Goal: Task Accomplishment & Management: Complete application form

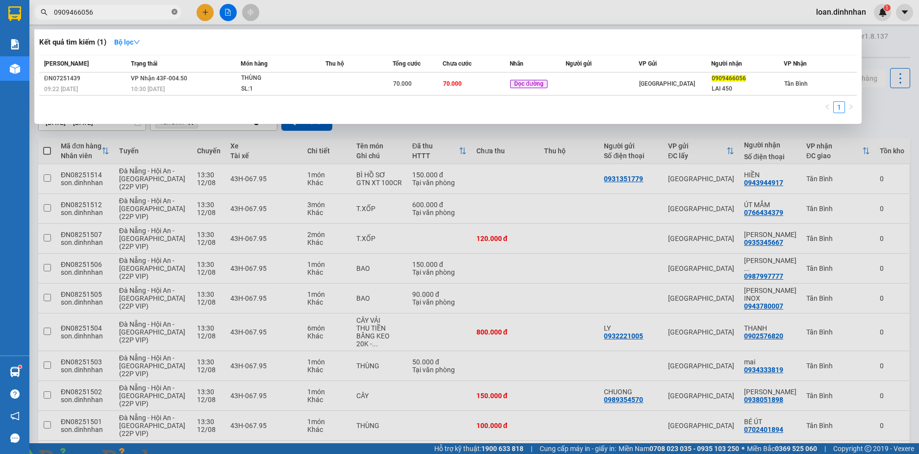
click at [172, 13] on icon "close-circle" at bounding box center [175, 12] width 6 height 6
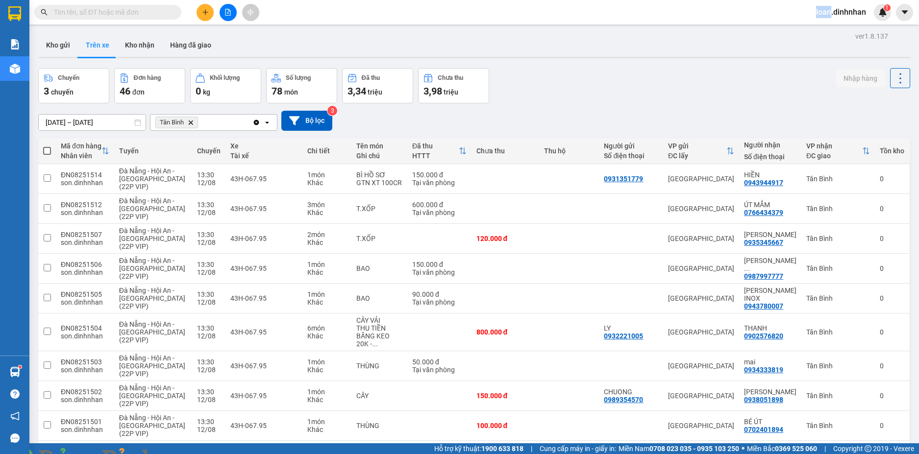
click at [172, 13] on span at bounding box center [175, 12] width 6 height 11
click at [165, 16] on input "text" at bounding box center [112, 12] width 116 height 11
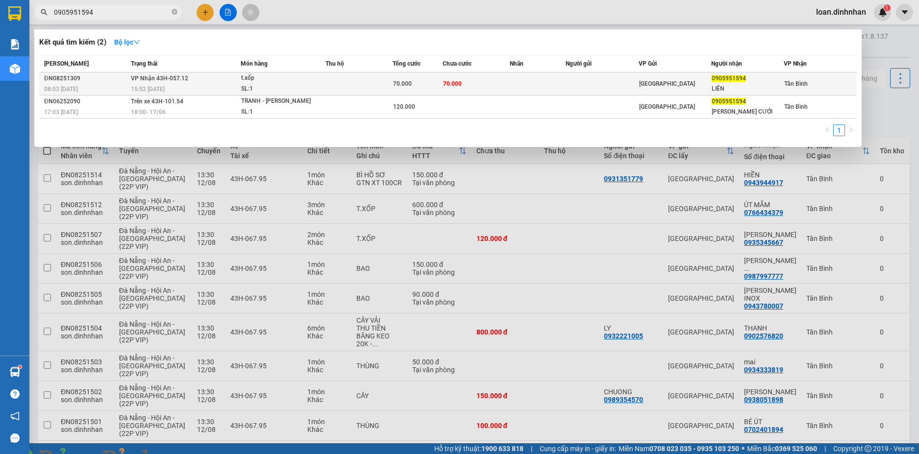
type input "0905951594"
click at [172, 78] on span "[PERSON_NAME] 43H-057.12" at bounding box center [159, 78] width 57 height 7
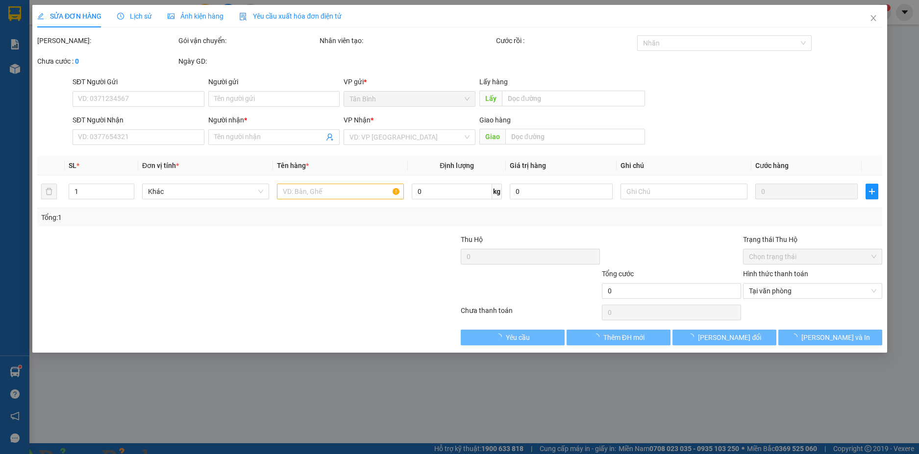
type input "0905951594"
type input "LIÊN"
type input "70.000"
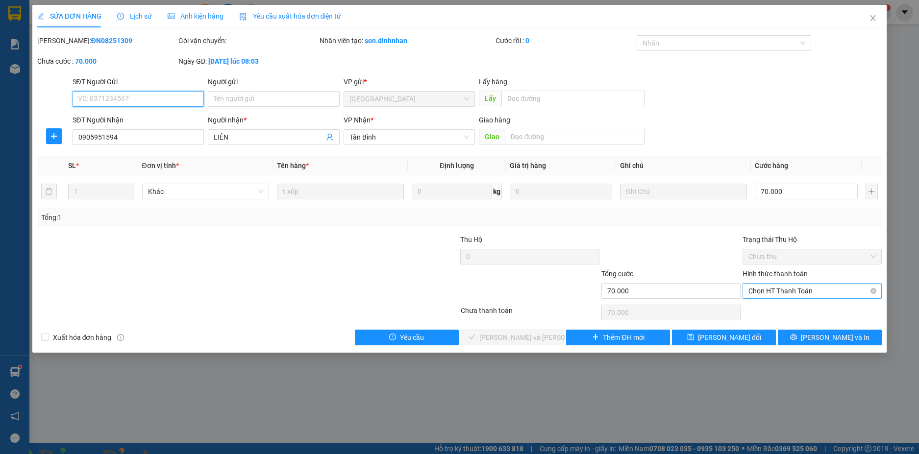
click at [802, 286] on span "Chọn HT Thanh Toán" at bounding box center [811, 291] width 127 height 15
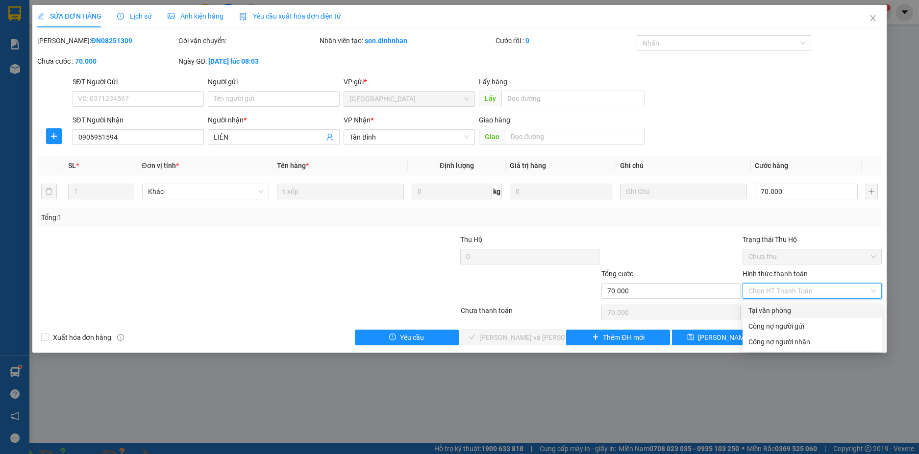
drag, startPoint x: 800, startPoint y: 304, endPoint x: 680, endPoint y: 314, distance: 120.5
click at [799, 305] on div "Tại văn phòng" at bounding box center [811, 311] width 139 height 16
type input "0"
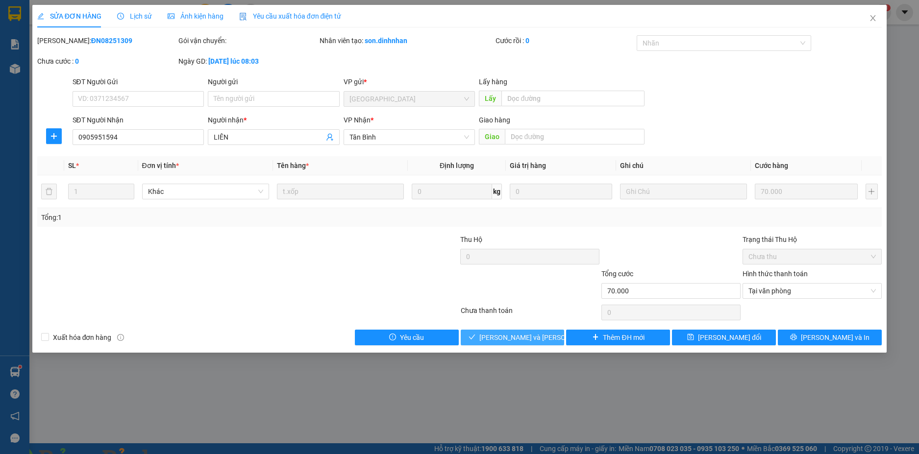
drag, startPoint x: 513, startPoint y: 340, endPoint x: 502, endPoint y: 286, distance: 55.1
click at [513, 337] on span "[PERSON_NAME] và [PERSON_NAME] hàng" at bounding box center [545, 337] width 132 height 11
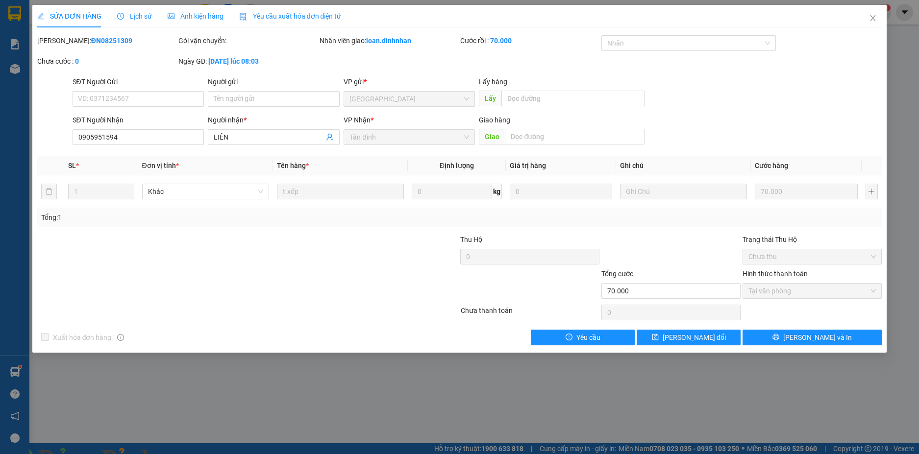
click at [180, 454] on span at bounding box center [169, 460] width 24 height 10
click at [180, 454] on img at bounding box center [177, 460] width 6 height 6
drag, startPoint x: 867, startPoint y: 19, endPoint x: 875, endPoint y: 17, distance: 7.6
click at [867, 19] on span "Close" at bounding box center [872, 18] width 27 height 27
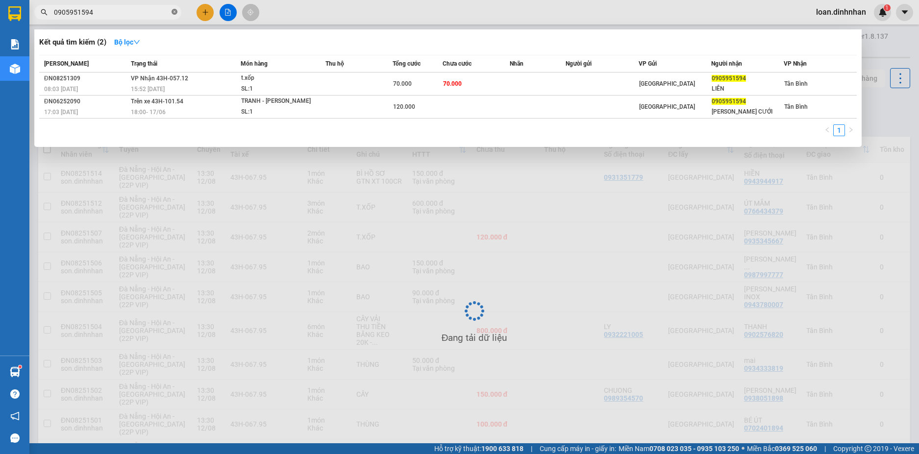
click at [172, 13] on icon "close-circle" at bounding box center [175, 12] width 6 height 6
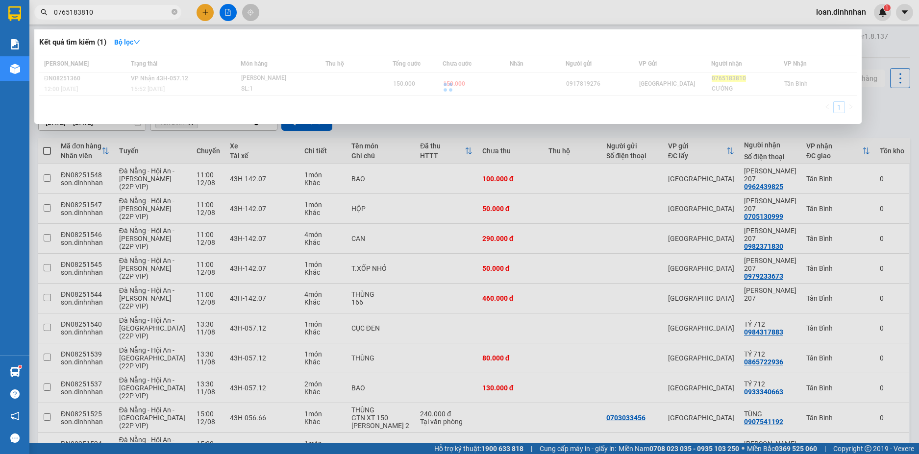
type input "0765183810"
click at [238, 87] on div at bounding box center [447, 87] width 817 height 64
click at [433, 78] on div at bounding box center [447, 87] width 817 height 64
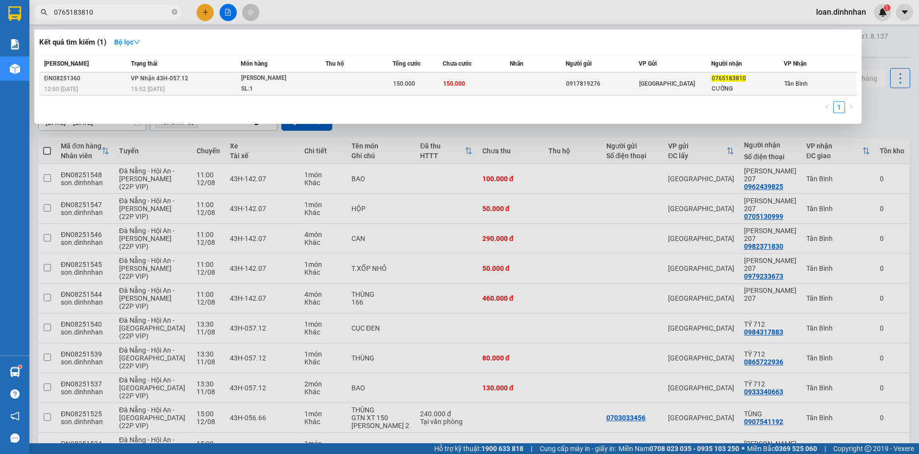
click at [291, 88] on div "SL: 1" at bounding box center [278, 89] width 74 height 11
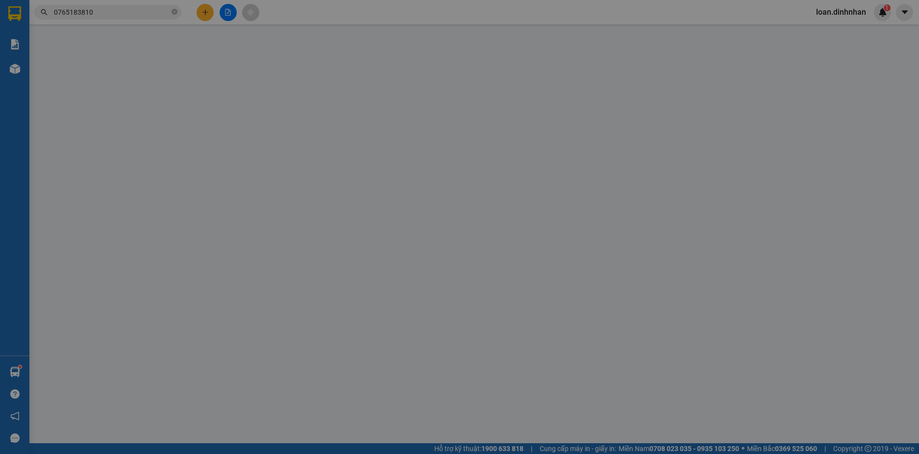
type input "0917819276"
type input "0765183810"
type input "CƯỜNG"
type input "150.000"
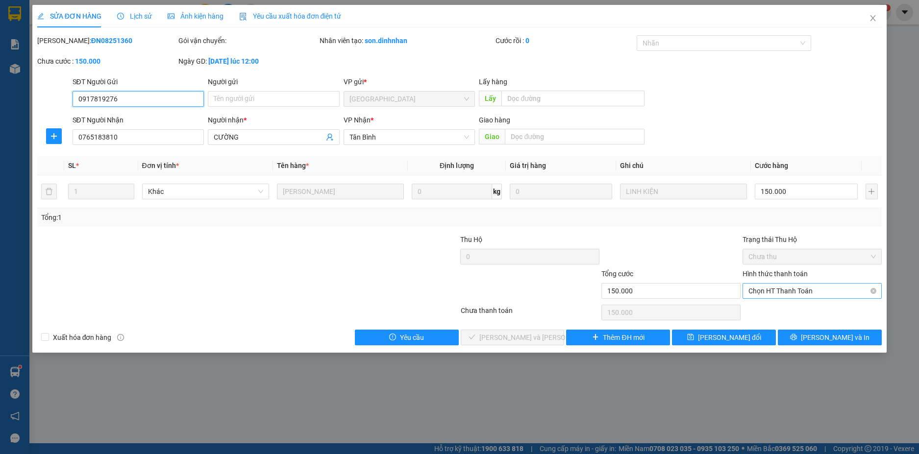
click at [815, 288] on span "Chọn HT Thanh Toán" at bounding box center [811, 291] width 127 height 15
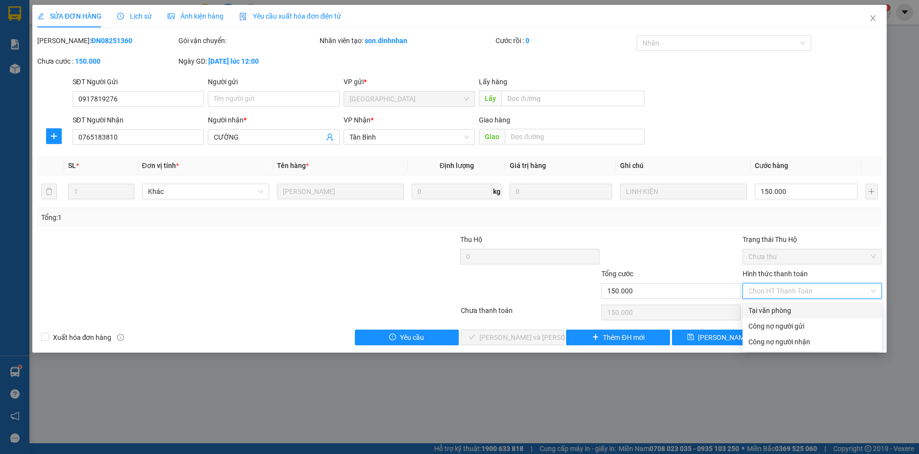
click at [806, 308] on div "Tại văn phòng" at bounding box center [811, 310] width 127 height 11
type input "0"
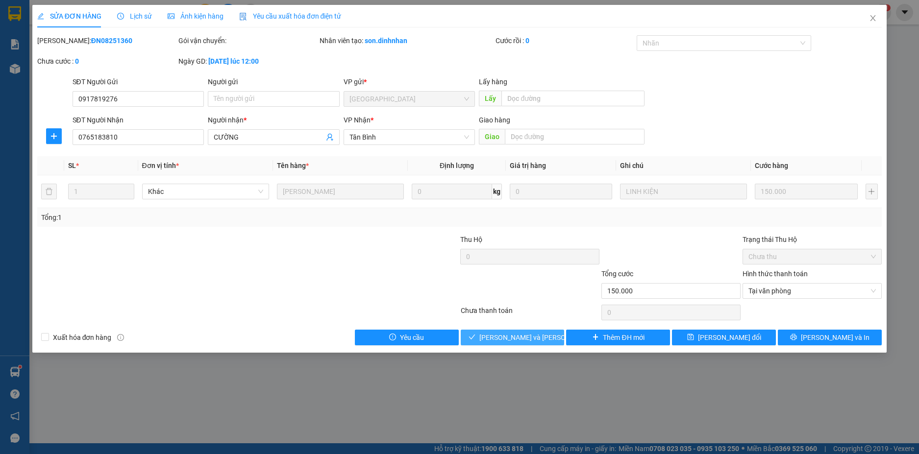
click at [542, 337] on span "[PERSON_NAME] và [PERSON_NAME] hàng" at bounding box center [545, 337] width 132 height 11
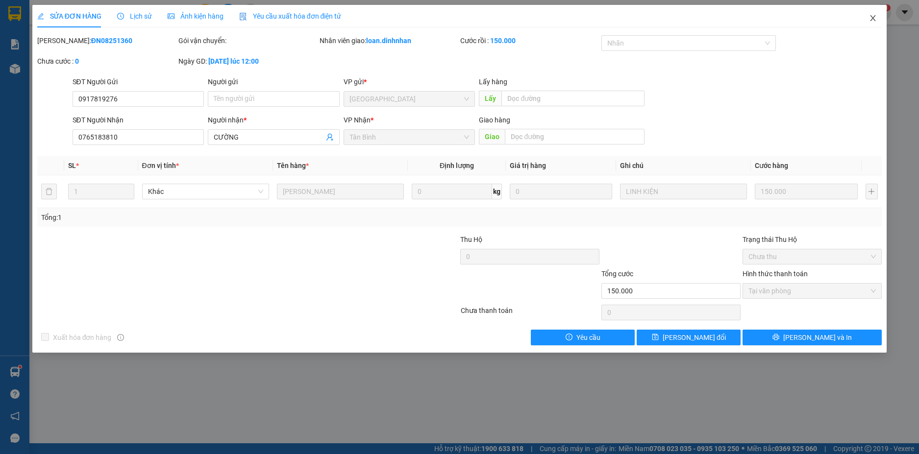
click at [876, 19] on icon "close" at bounding box center [873, 18] width 8 height 8
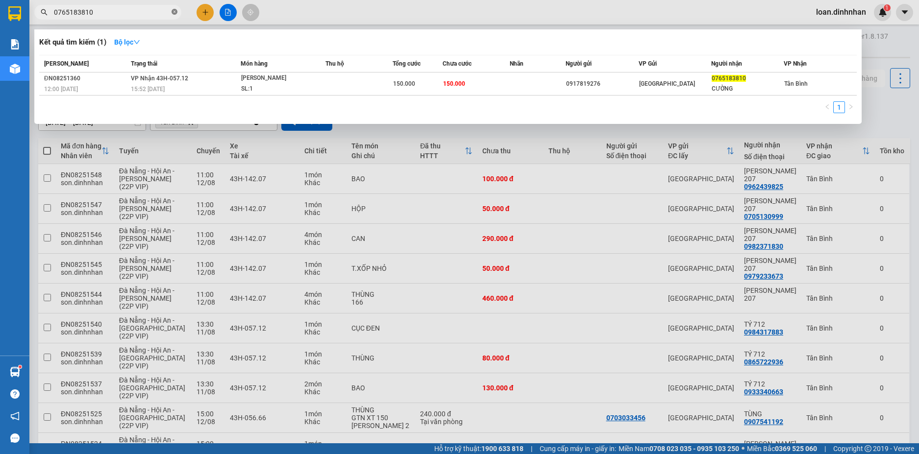
click at [175, 12] on icon "close-circle" at bounding box center [175, 12] width 6 height 6
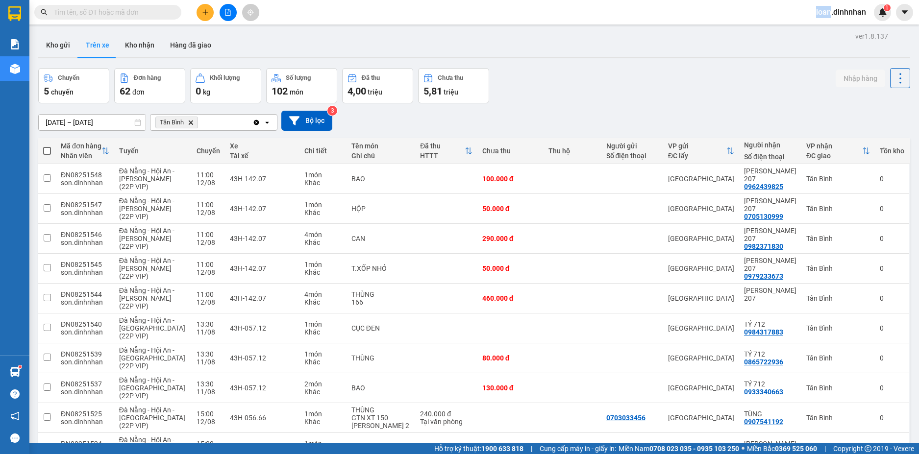
click at [174, 12] on span at bounding box center [175, 12] width 6 height 11
click at [176, 7] on span at bounding box center [175, 12] width 6 height 11
click at [175, 11] on span at bounding box center [175, 12] width 6 height 11
drag, startPoint x: 174, startPoint y: 15, endPoint x: 868, endPoint y: 120, distance: 701.7
click at [185, 16] on div at bounding box center [95, 12] width 191 height 15
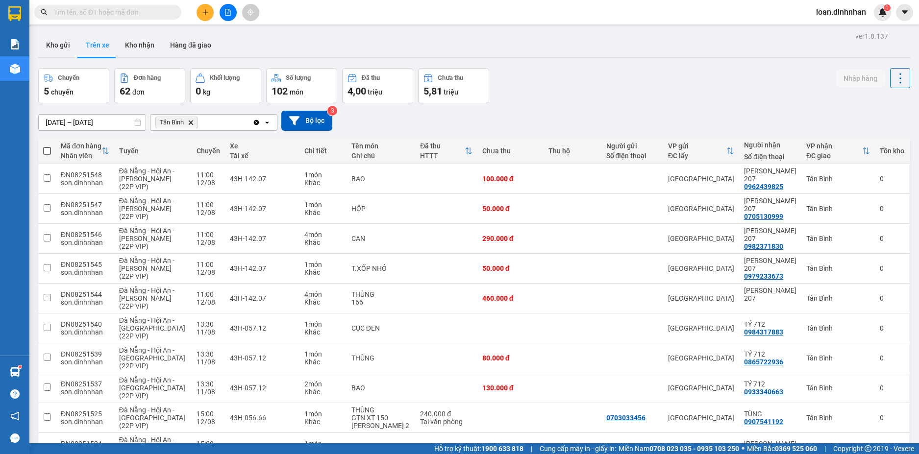
click at [97, 16] on input "text" at bounding box center [112, 12] width 116 height 11
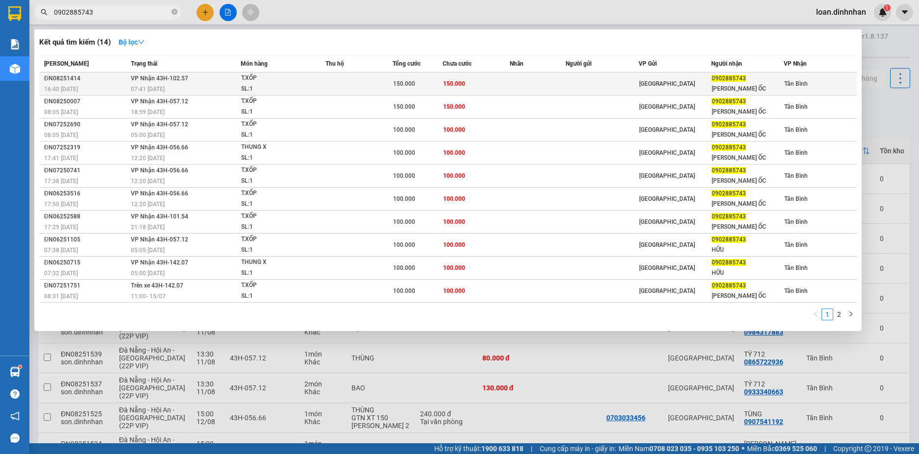
type input "0902885743"
click at [611, 83] on td at bounding box center [601, 84] width 73 height 23
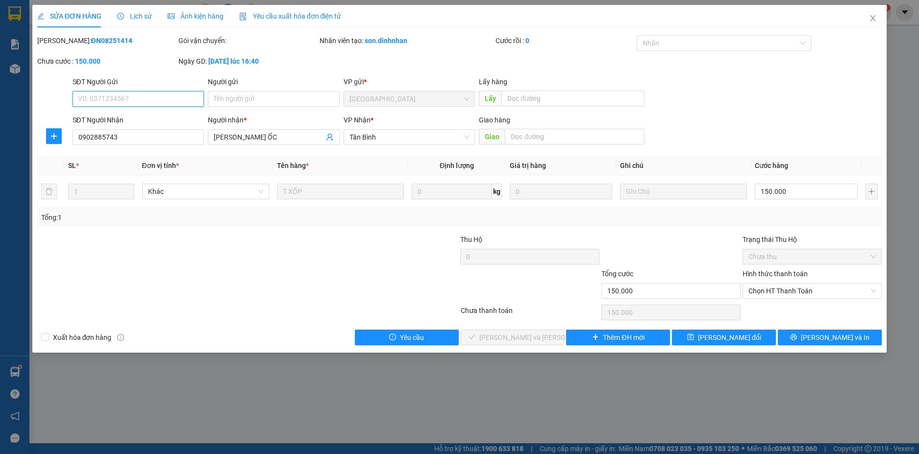
drag, startPoint x: 809, startPoint y: 286, endPoint x: 807, endPoint y: 299, distance: 12.9
click at [809, 291] on span "Chọn HT Thanh Toán" at bounding box center [811, 291] width 127 height 15
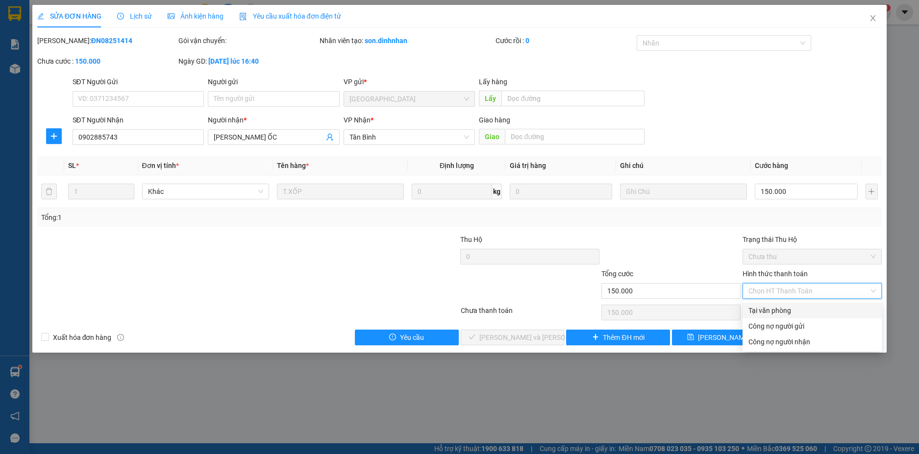
click at [795, 310] on div "Tại văn phòng" at bounding box center [811, 310] width 127 height 11
type input "0"
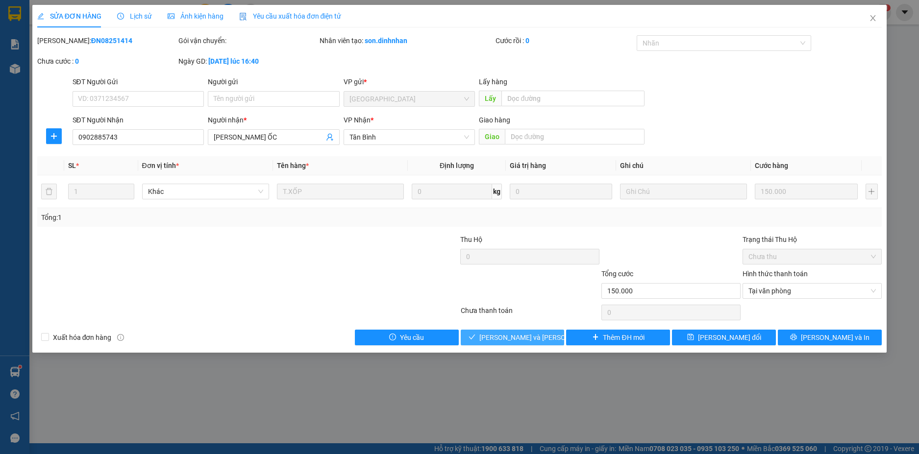
click at [533, 341] on span "[PERSON_NAME] và [PERSON_NAME] hàng" at bounding box center [545, 337] width 132 height 11
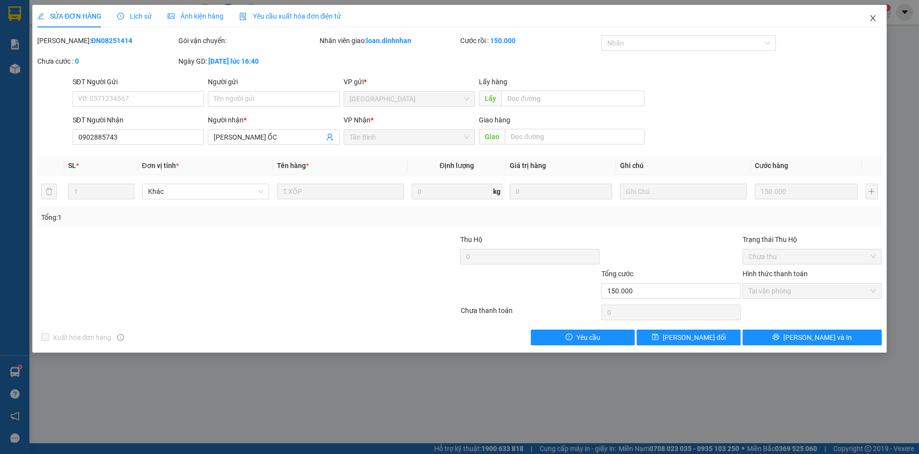
click at [870, 20] on span "Close" at bounding box center [872, 18] width 27 height 27
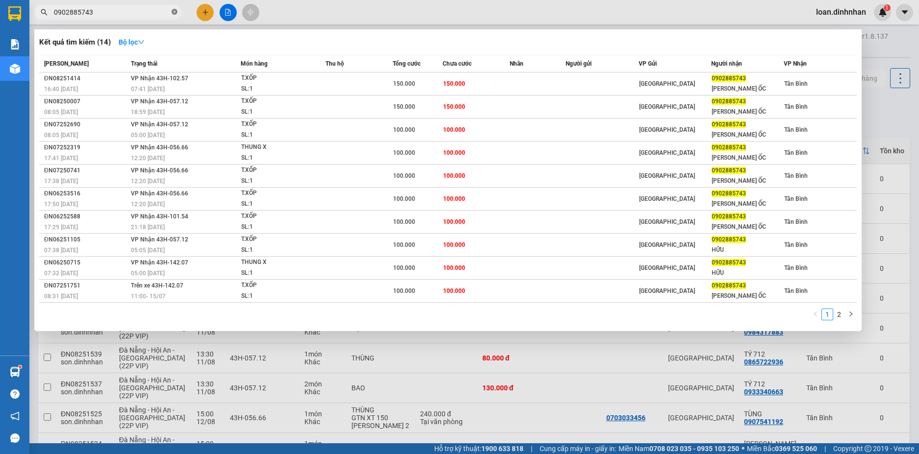
click at [172, 13] on icon "close-circle" at bounding box center [175, 12] width 6 height 6
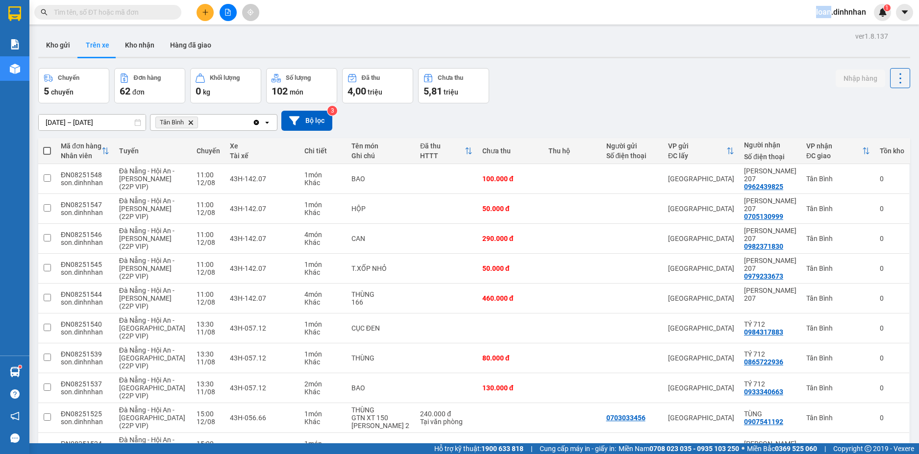
click at [172, 13] on span at bounding box center [175, 12] width 6 height 11
click at [146, 14] on input "text" at bounding box center [112, 12] width 116 height 11
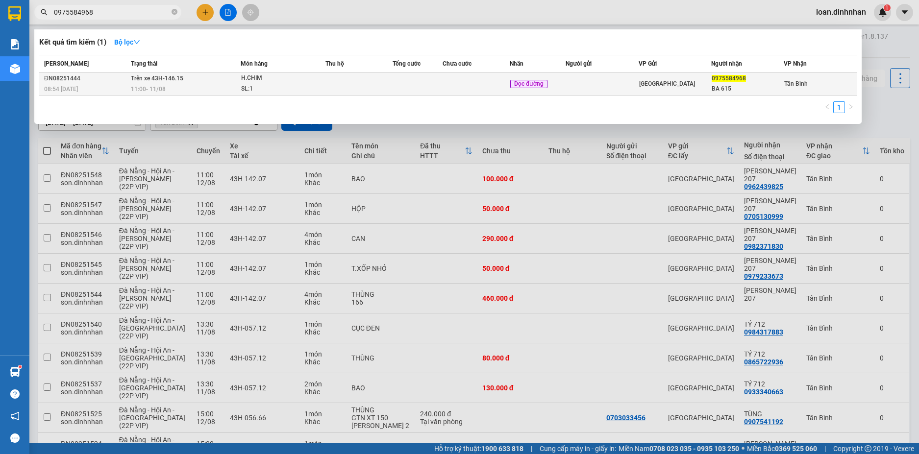
type input "0975584968"
drag, startPoint x: 646, startPoint y: 77, endPoint x: 650, endPoint y: 84, distance: 8.6
click at [650, 84] on td "[GEOGRAPHIC_DATA]" at bounding box center [674, 84] width 73 height 23
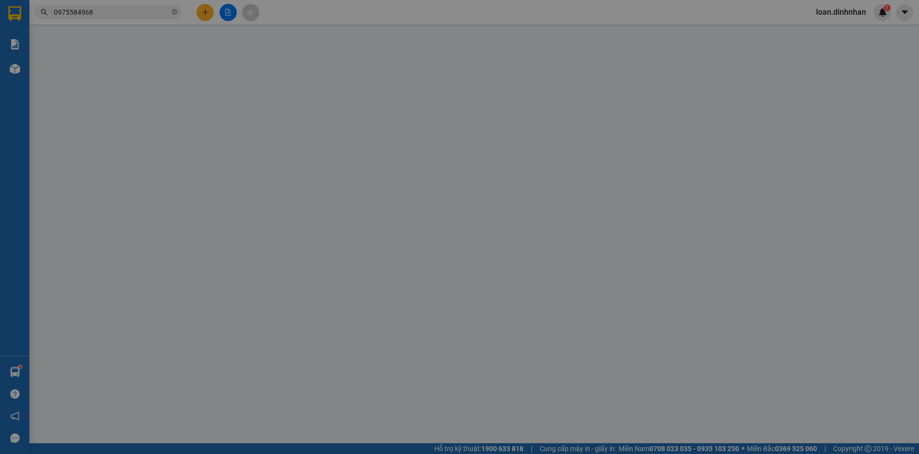
type input "0975584968"
type input "BA 615"
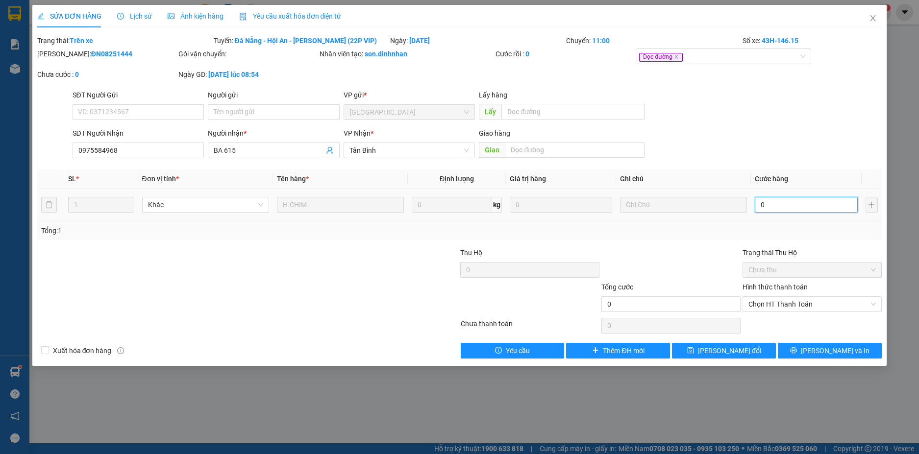
click at [786, 203] on input "0" at bounding box center [806, 205] width 102 height 16
type input "1"
type input "10"
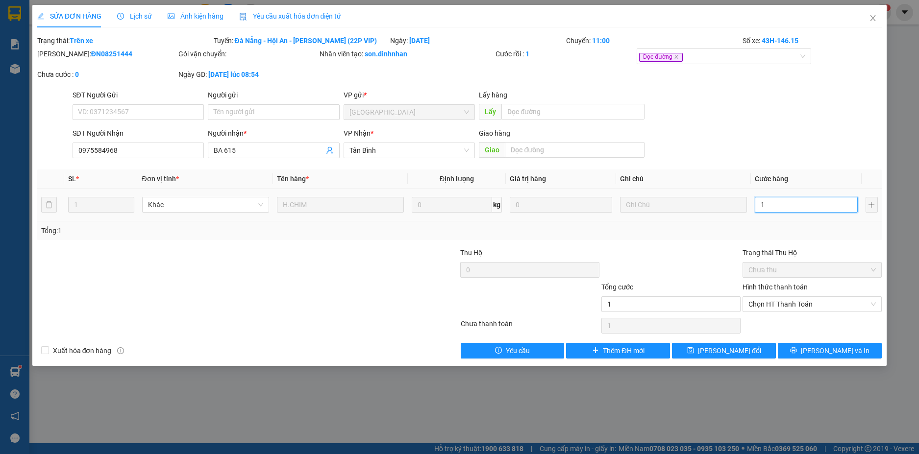
type input "10"
type input "100"
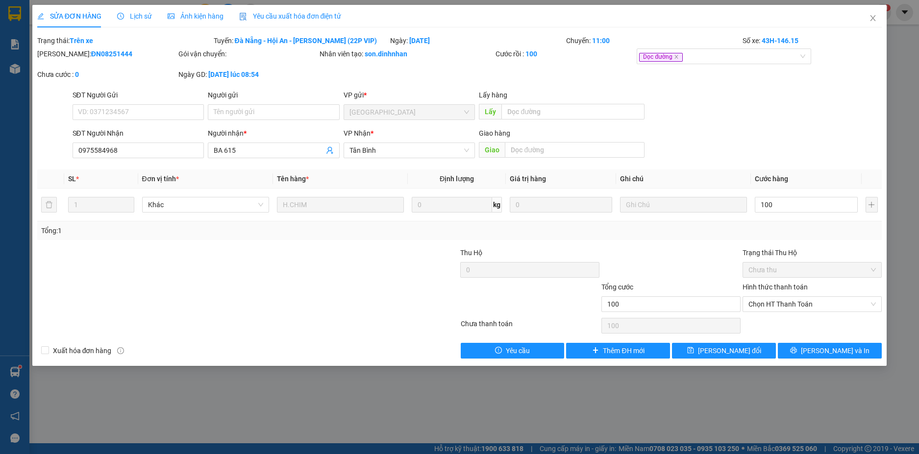
type input "100.000"
click at [779, 231] on div "Tổng: 1" at bounding box center [459, 230] width 837 height 11
drag, startPoint x: 789, startPoint y: 301, endPoint x: 789, endPoint y: 310, distance: 9.3
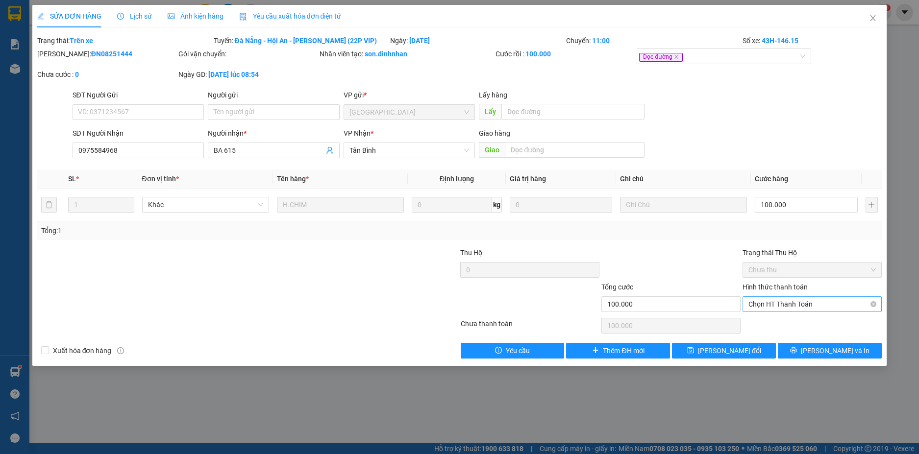
click at [789, 303] on span "Chọn HT Thanh Toán" at bounding box center [811, 304] width 127 height 15
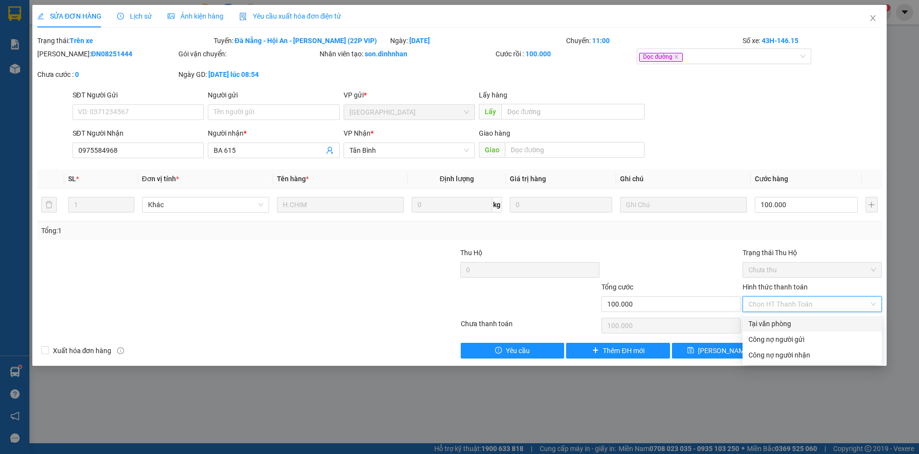
drag, startPoint x: 786, startPoint y: 323, endPoint x: 643, endPoint y: 351, distance: 145.7
click at [786, 323] on div "Tại văn phòng" at bounding box center [811, 324] width 127 height 11
type input "0"
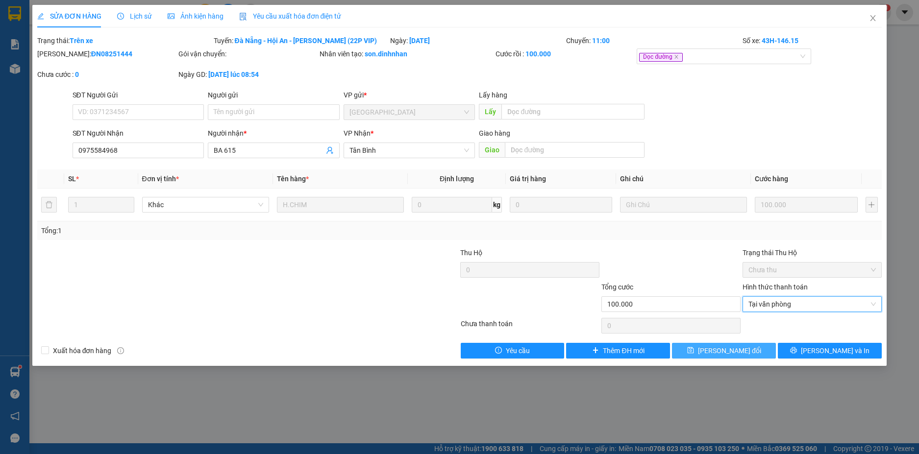
click at [713, 354] on span "[PERSON_NAME] đổi" at bounding box center [729, 350] width 63 height 11
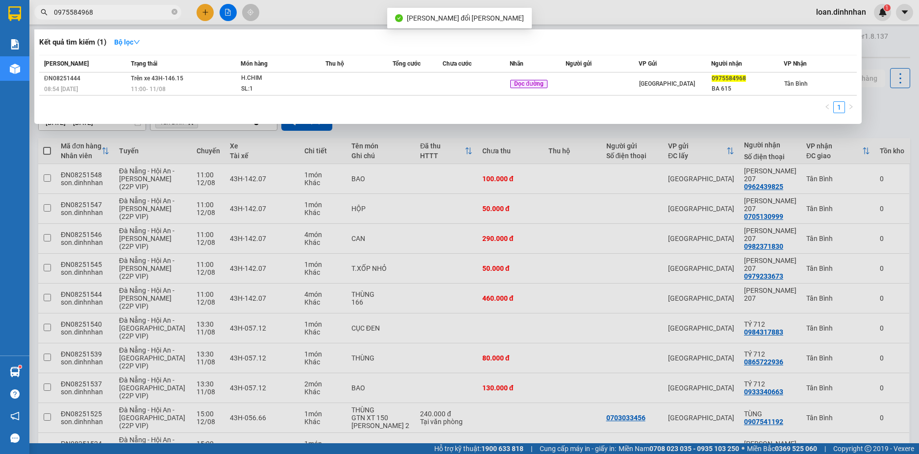
click at [160, 16] on input "0975584968" at bounding box center [112, 12] width 116 height 11
click at [173, 10] on icon "close-circle" at bounding box center [175, 12] width 6 height 6
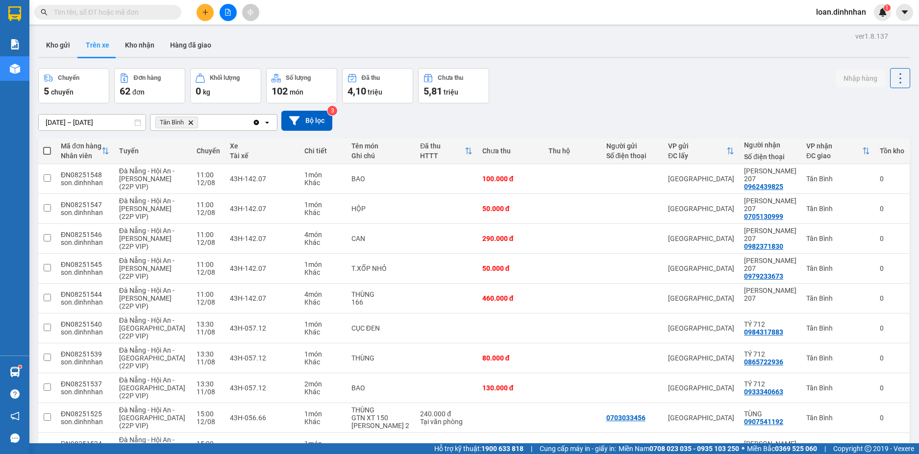
click at [160, 13] on input "text" at bounding box center [112, 12] width 116 height 11
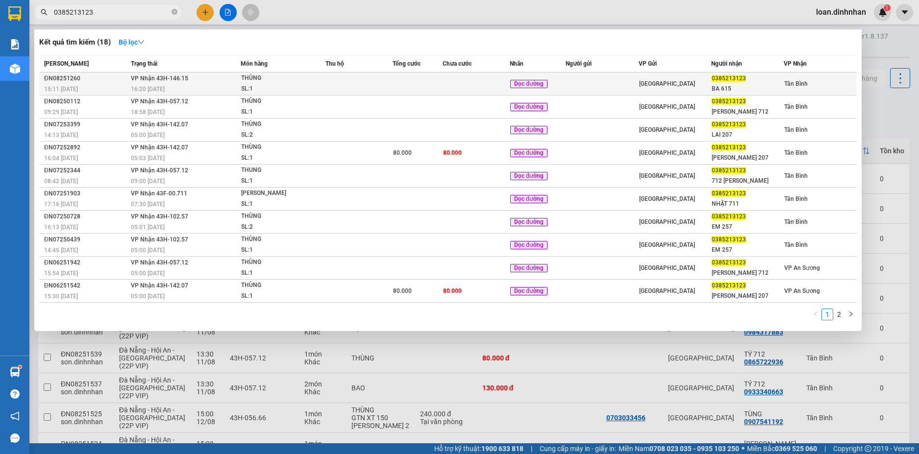
type input "0385213123"
click at [480, 90] on td at bounding box center [475, 84] width 67 height 23
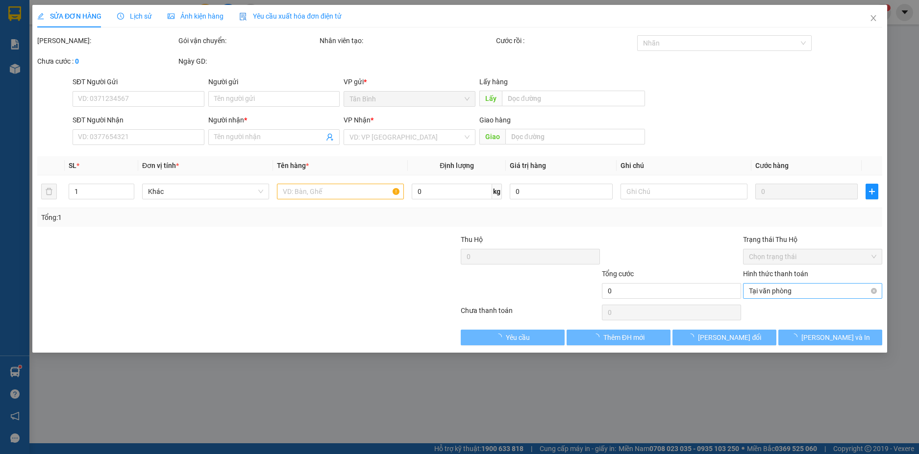
type input "0385213123"
type input "BA 615"
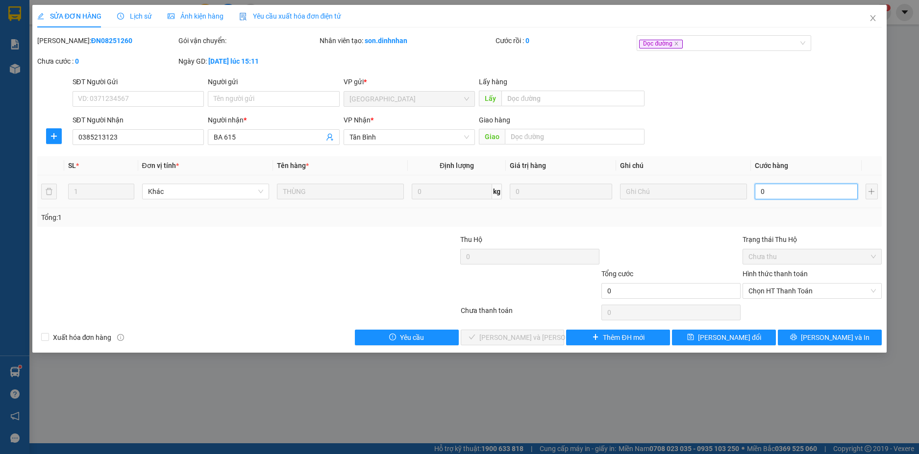
click at [792, 188] on input "0" at bounding box center [806, 192] width 102 height 16
type input "8"
type input "82"
type input "820"
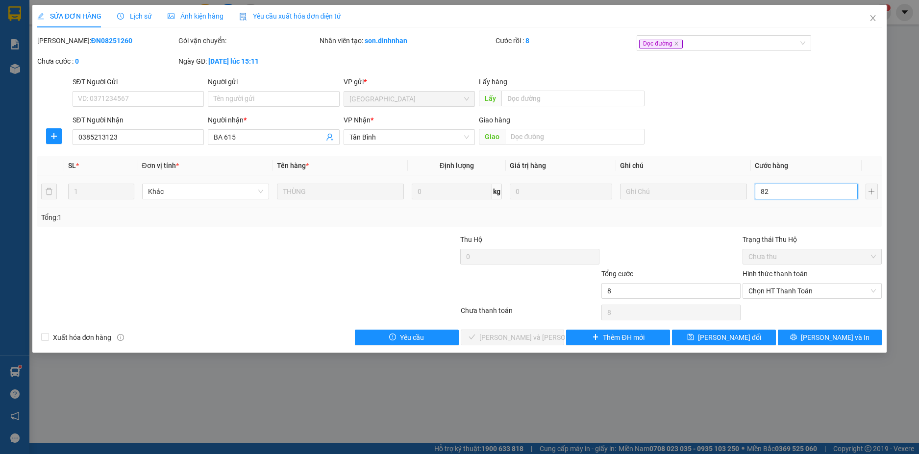
type input "820"
type input "82"
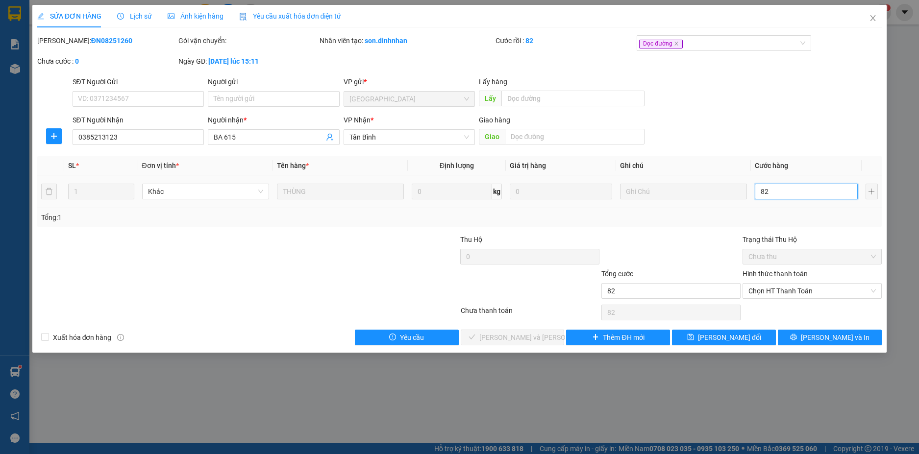
type input "8"
type input "80"
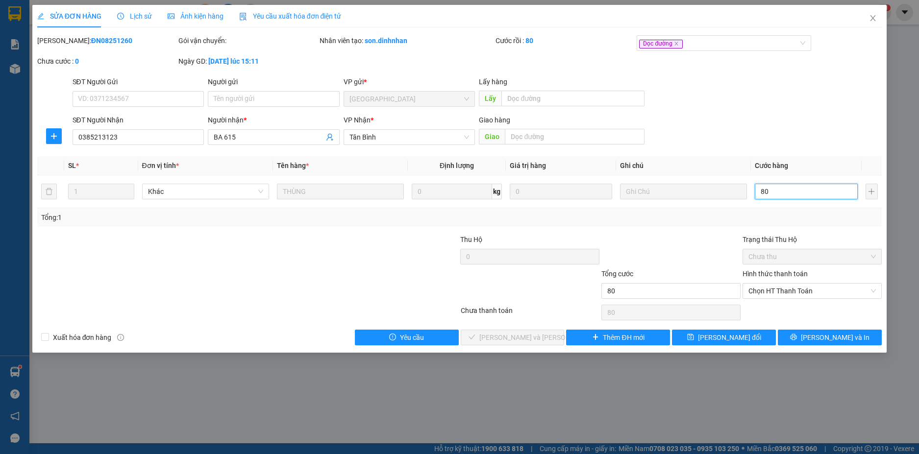
type input "80"
type input "80.000"
click at [803, 215] on div "Tổng: 1" at bounding box center [459, 217] width 837 height 11
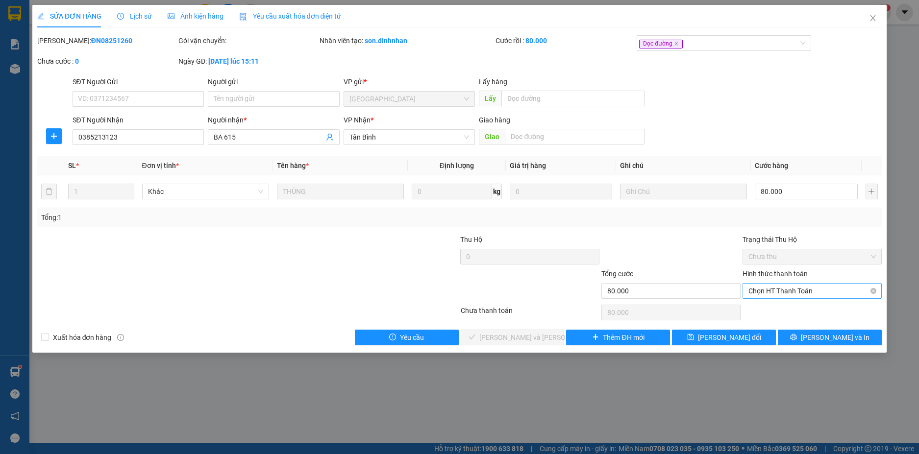
click at [839, 295] on span "Chọn HT Thanh Toán" at bounding box center [811, 291] width 127 height 15
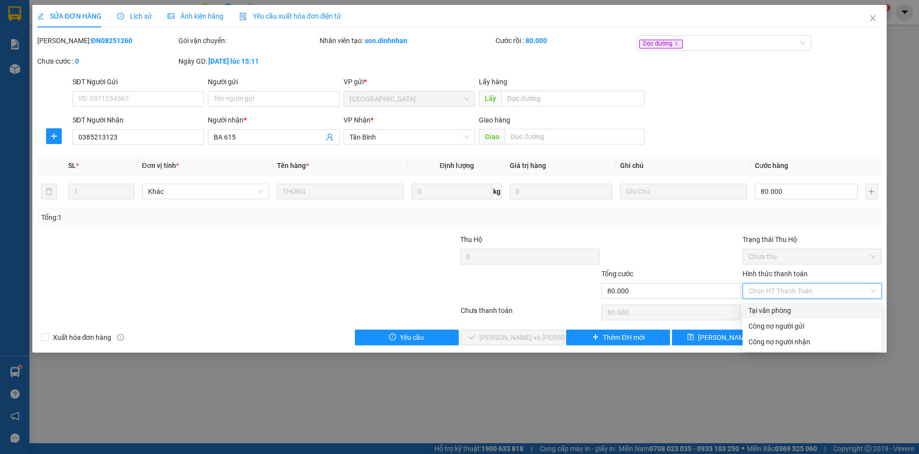
click at [834, 308] on div "Tại văn phòng" at bounding box center [811, 310] width 127 height 11
type input "0"
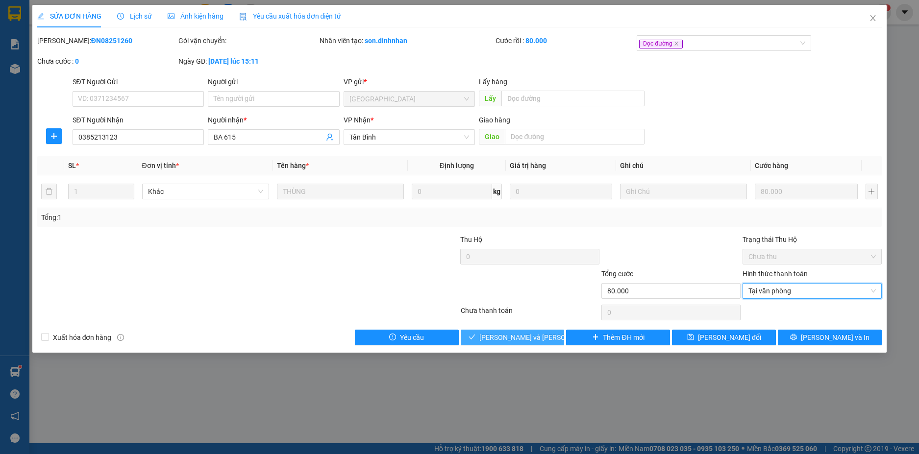
click at [508, 341] on span "[PERSON_NAME] và [PERSON_NAME] hàng" at bounding box center [545, 337] width 132 height 11
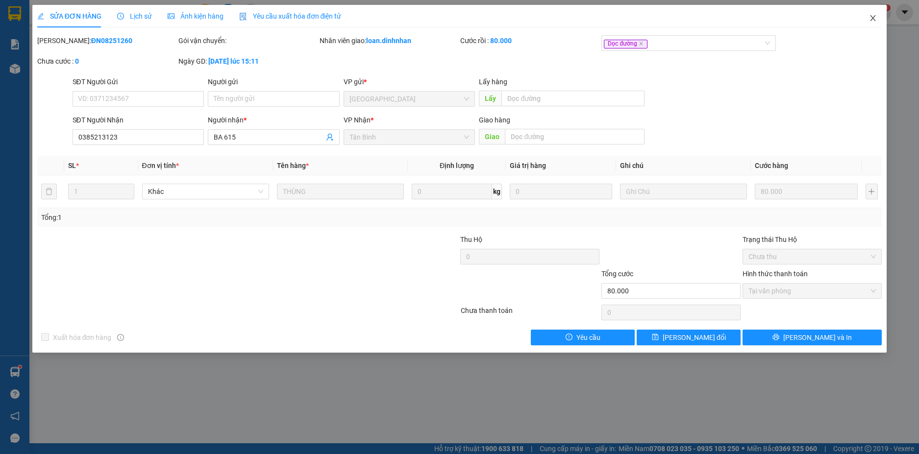
click at [870, 19] on icon "close" at bounding box center [873, 18] width 8 height 8
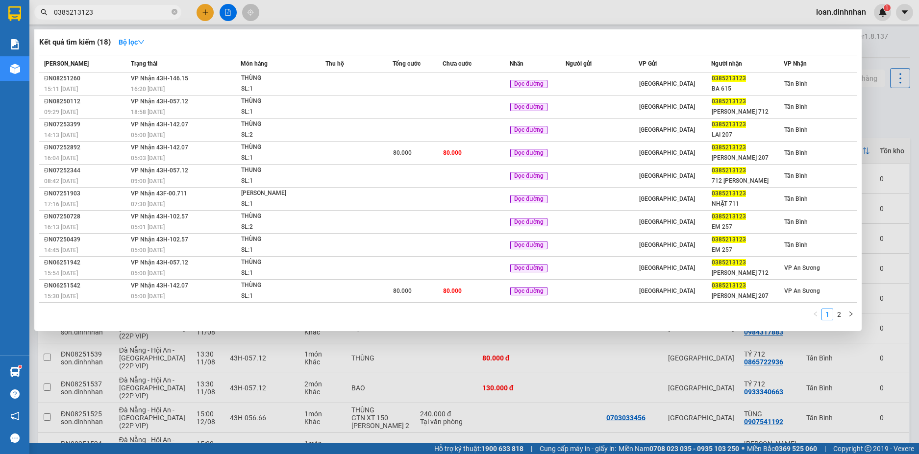
click at [177, 15] on span "0385213123" at bounding box center [107, 12] width 147 height 15
click at [173, 13] on icon "close-circle" at bounding box center [175, 12] width 6 height 6
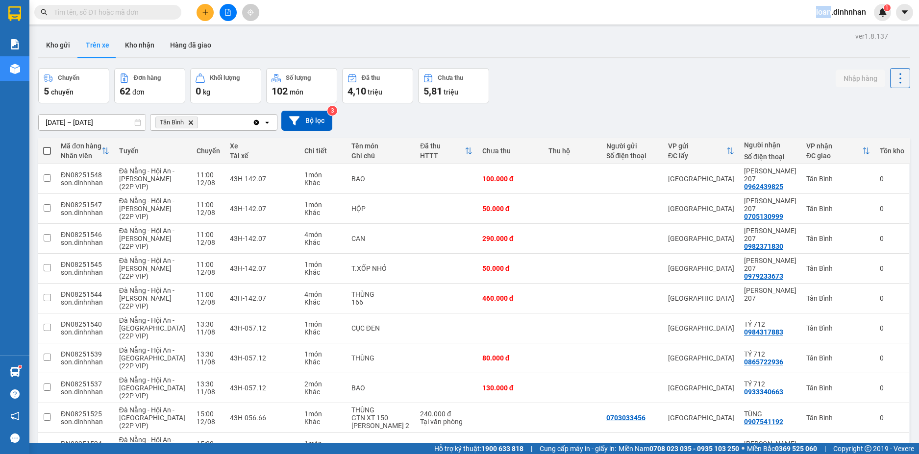
click at [173, 13] on span at bounding box center [175, 12] width 6 height 11
click at [171, 17] on span at bounding box center [107, 12] width 147 height 15
click at [171, 12] on span at bounding box center [107, 12] width 147 height 15
click at [112, 8] on input "text" at bounding box center [112, 12] width 116 height 11
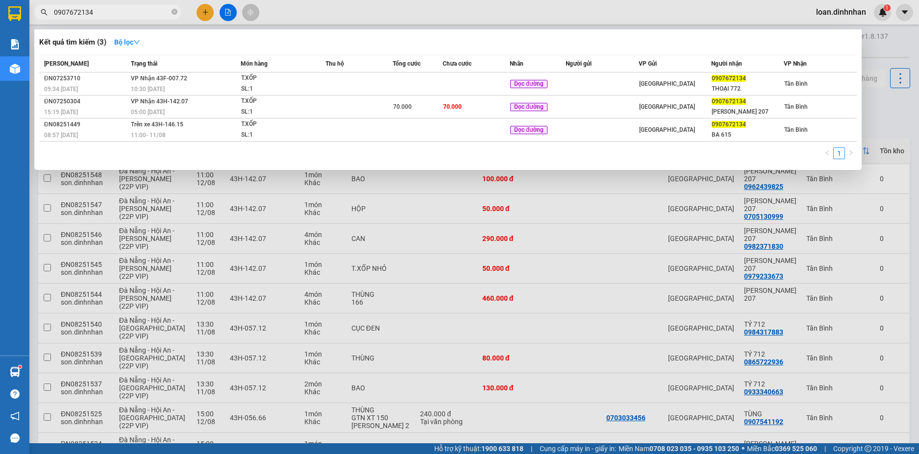
click at [160, 14] on input "0907672134" at bounding box center [112, 12] width 116 height 11
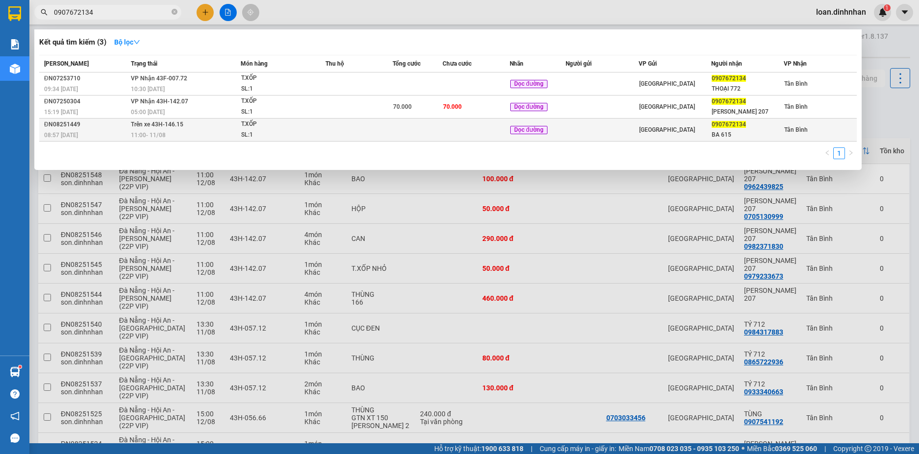
type input "0907672134"
drag, startPoint x: 379, startPoint y: 134, endPoint x: 387, endPoint y: 138, distance: 9.0
click at [387, 138] on td at bounding box center [358, 130] width 67 height 23
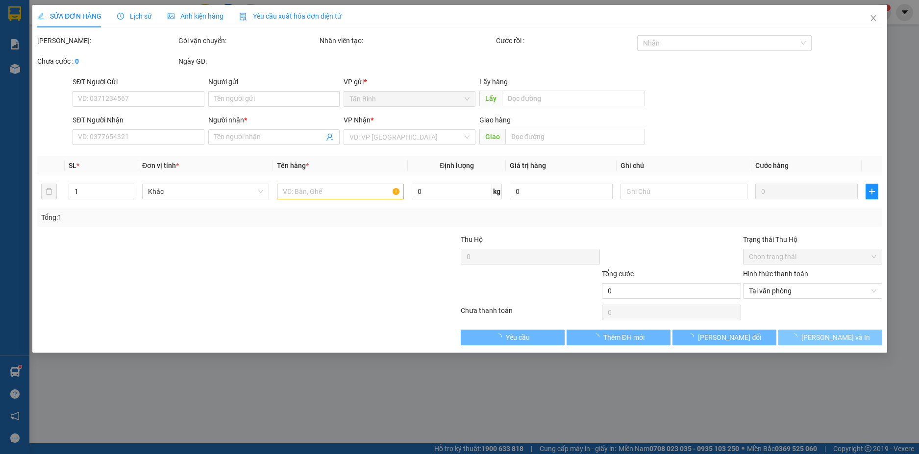
type input "0907672134"
type input "BA 615"
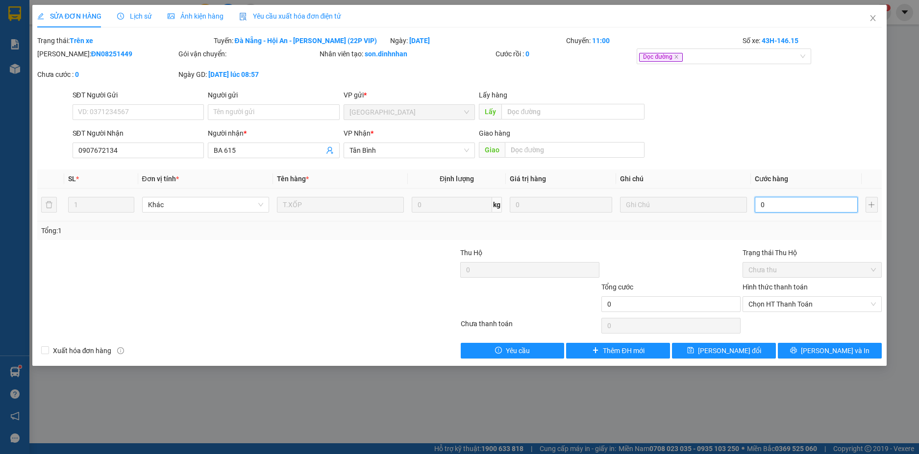
click at [775, 204] on input "0" at bounding box center [806, 205] width 102 height 16
type input "5"
type input "50"
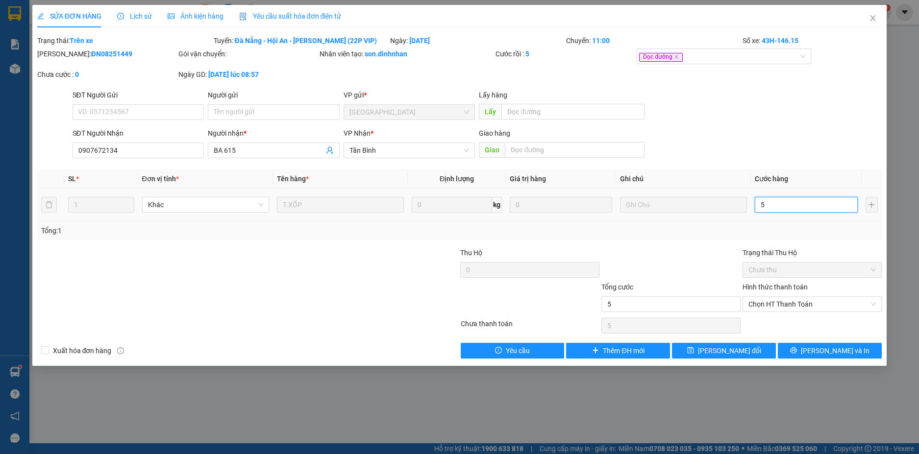
type input "50"
type input "50.000"
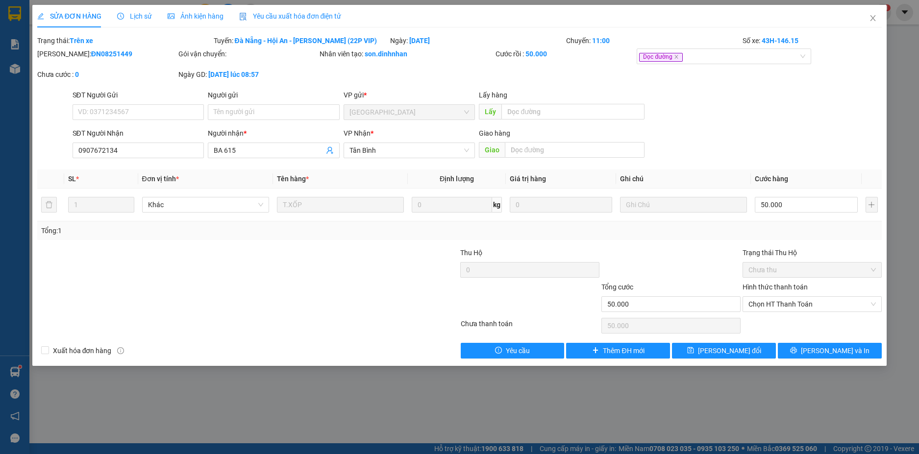
click at [783, 231] on div "Tổng: 1" at bounding box center [459, 230] width 837 height 11
click at [806, 305] on span "Chọn HT Thanh Toán" at bounding box center [811, 304] width 127 height 15
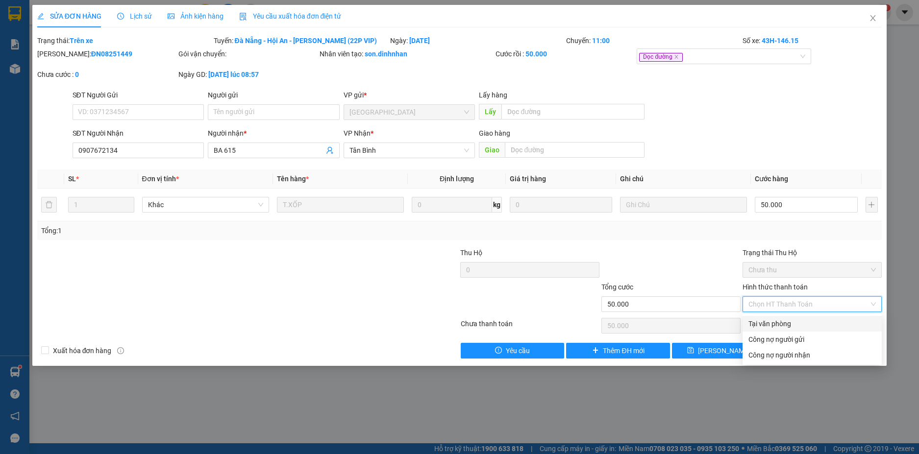
click at [800, 321] on div "Tại văn phòng" at bounding box center [811, 324] width 127 height 11
type input "0"
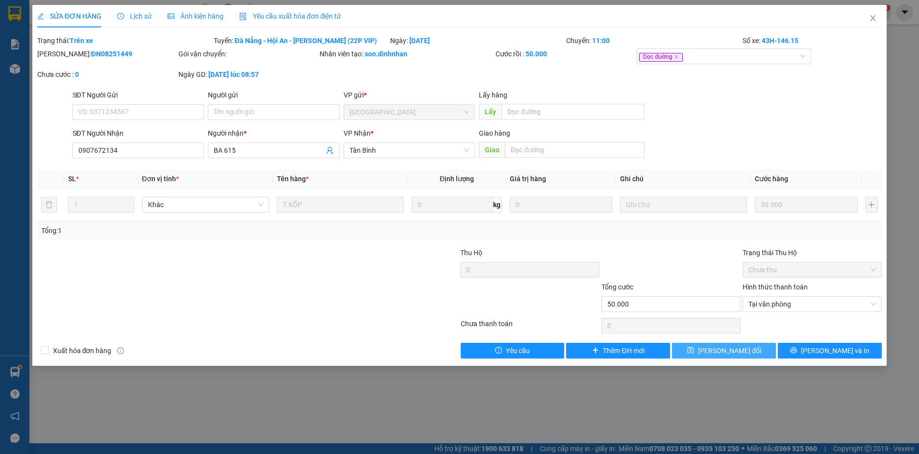
click at [737, 347] on span "[PERSON_NAME] đổi" at bounding box center [729, 350] width 63 height 11
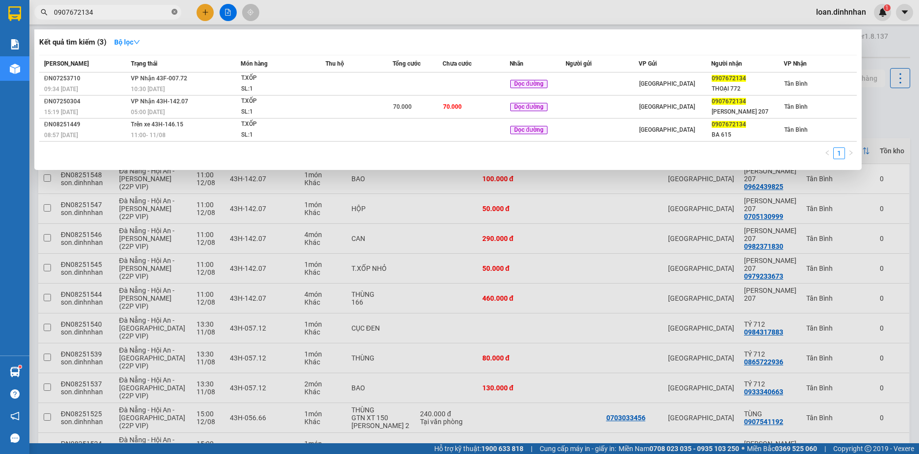
click at [176, 14] on icon "close-circle" at bounding box center [175, 12] width 6 height 6
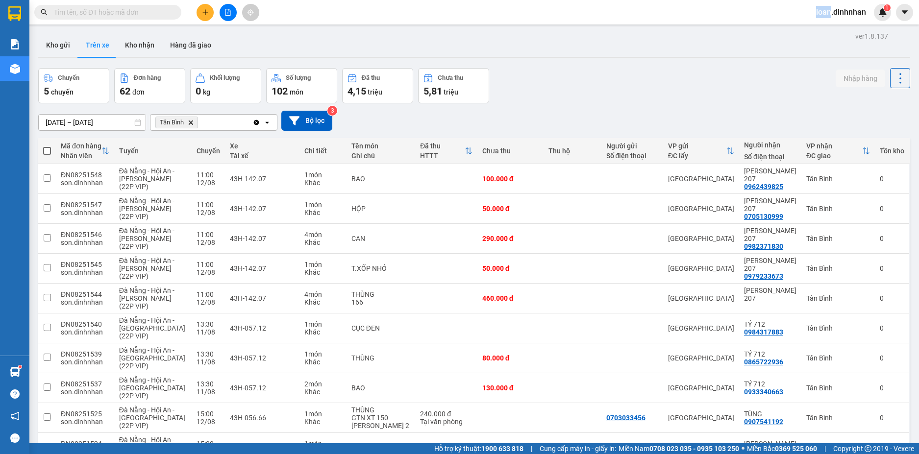
click at [176, 14] on span at bounding box center [175, 12] width 6 height 11
click at [155, 14] on input "text" at bounding box center [112, 12] width 116 height 11
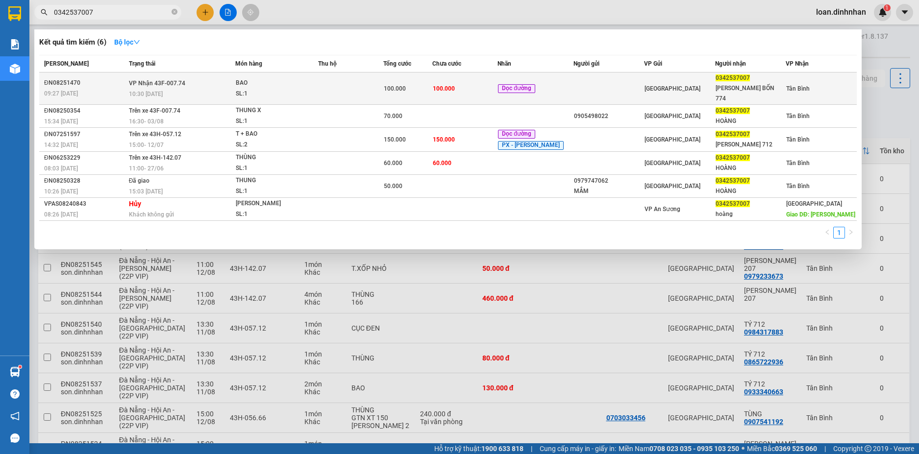
type input "0342537007"
click at [519, 88] on span "Dọc đường" at bounding box center [516, 88] width 37 height 9
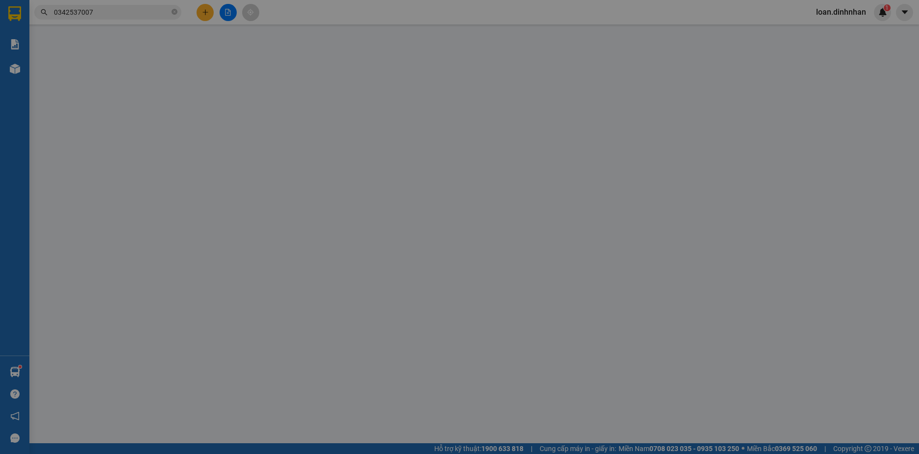
type input "0342537007"
type input "[PERSON_NAME] BỐN 774"
type input "100.000"
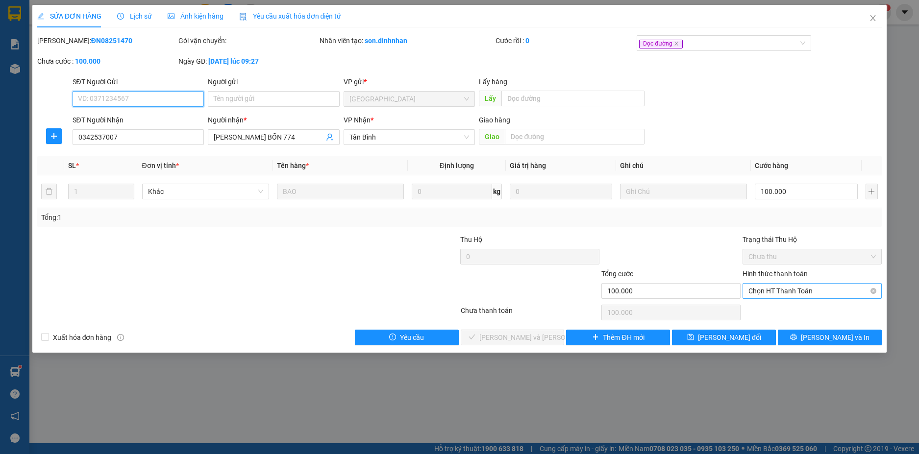
click at [813, 292] on span "Chọn HT Thanh Toán" at bounding box center [811, 291] width 127 height 15
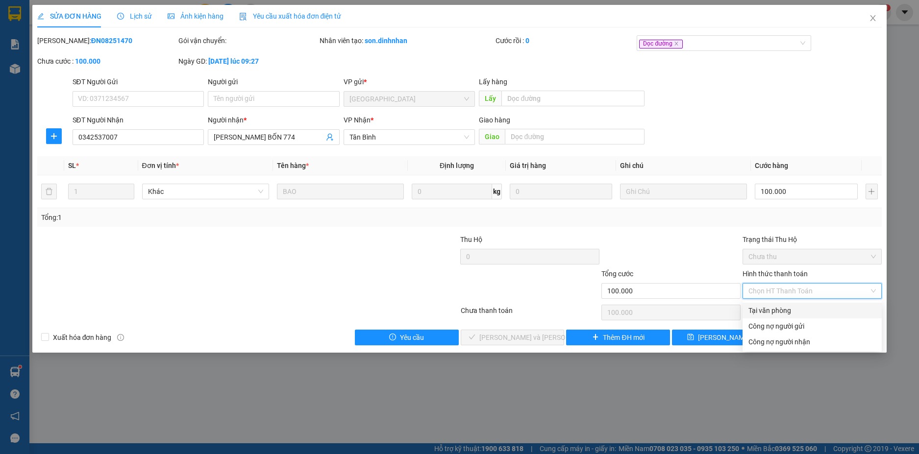
click at [795, 311] on div "Tại văn phòng" at bounding box center [811, 310] width 127 height 11
type input "0"
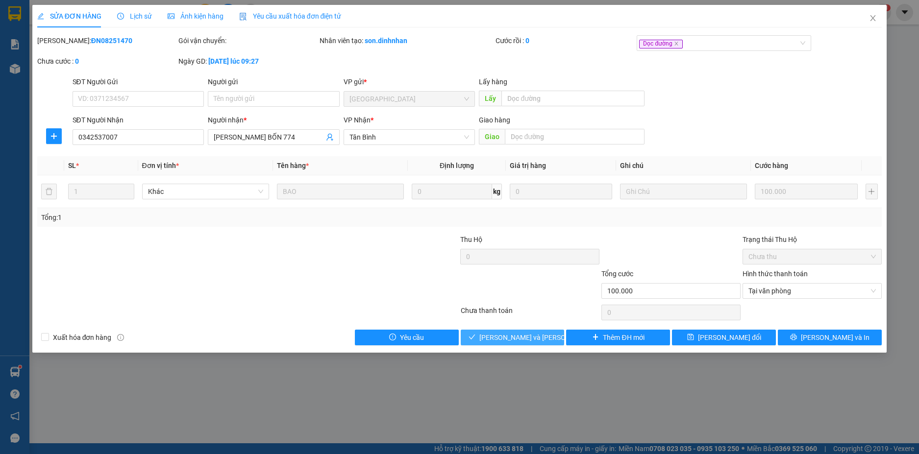
click at [518, 332] on span "[PERSON_NAME] và [PERSON_NAME] hàng" at bounding box center [545, 337] width 132 height 11
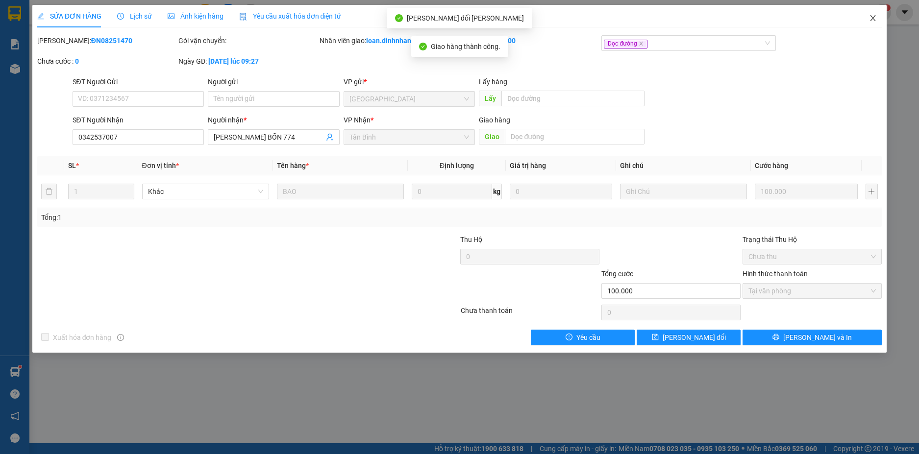
click at [877, 20] on icon "close" at bounding box center [873, 18] width 8 height 8
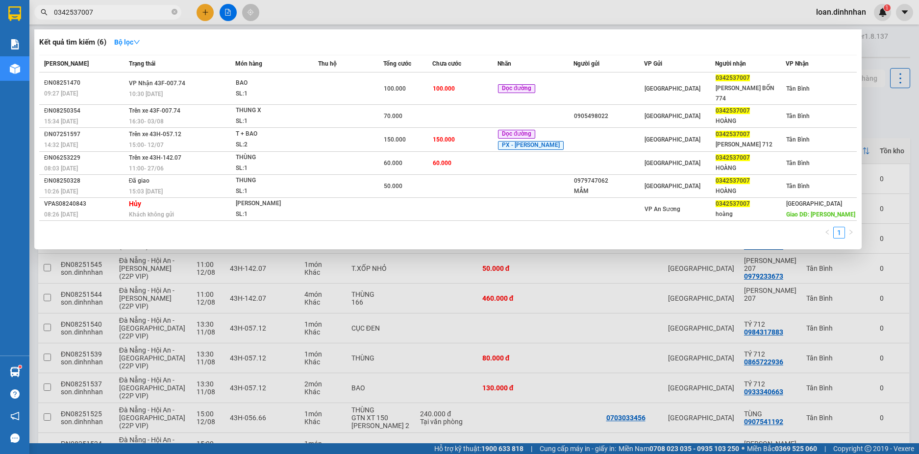
click at [177, 13] on span "0342537007" at bounding box center [107, 12] width 147 height 15
click at [175, 12] on icon "close-circle" at bounding box center [175, 12] width 6 height 6
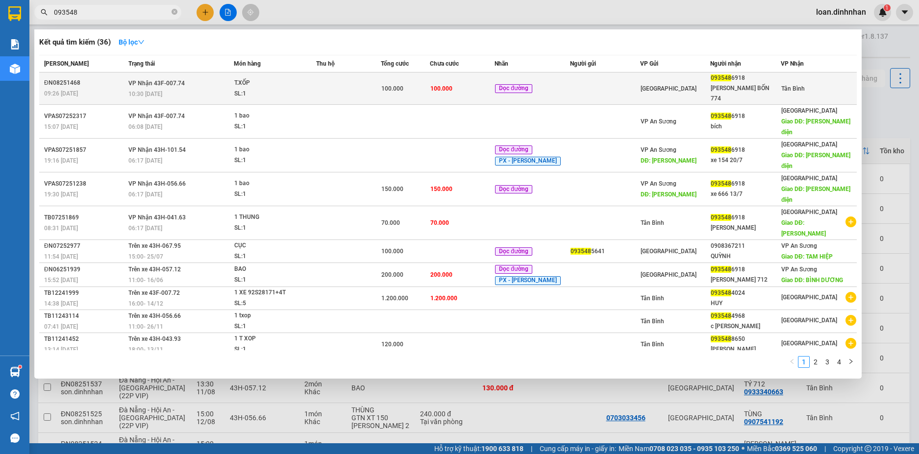
type input "093548"
click at [630, 82] on td at bounding box center [605, 89] width 70 height 32
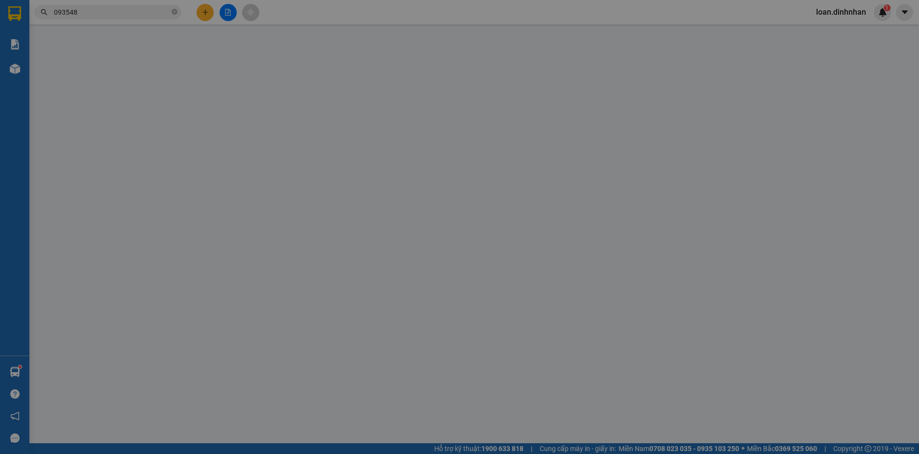
type input "0935486918"
type input "[PERSON_NAME] BỐN 774"
type input "100.000"
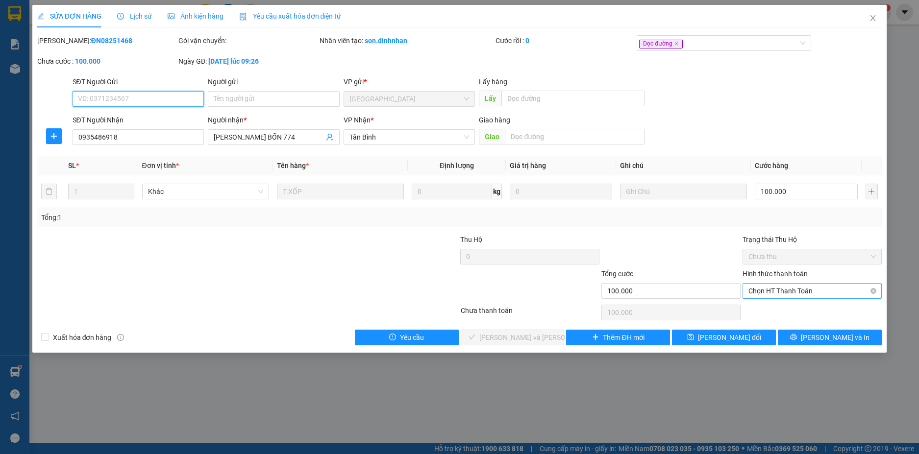
click at [821, 293] on span "Chọn HT Thanh Toán" at bounding box center [811, 291] width 127 height 15
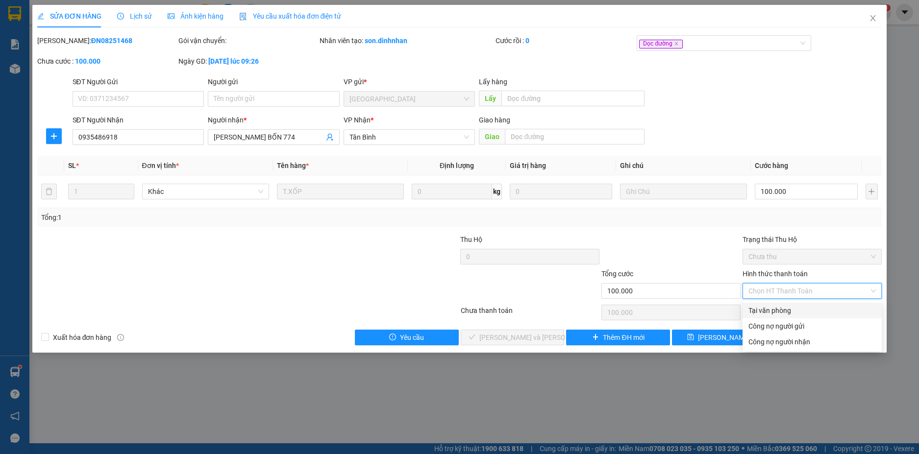
drag, startPoint x: 811, startPoint y: 311, endPoint x: 764, endPoint y: 307, distance: 46.8
click at [806, 311] on div "Tại văn phòng" at bounding box center [811, 310] width 127 height 11
type input "0"
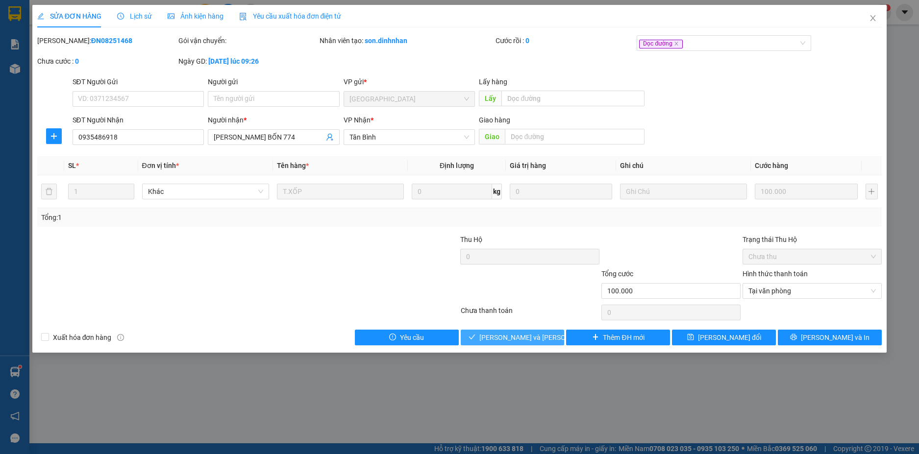
click at [537, 331] on button "[PERSON_NAME] và [PERSON_NAME] hàng" at bounding box center [513, 338] width 104 height 16
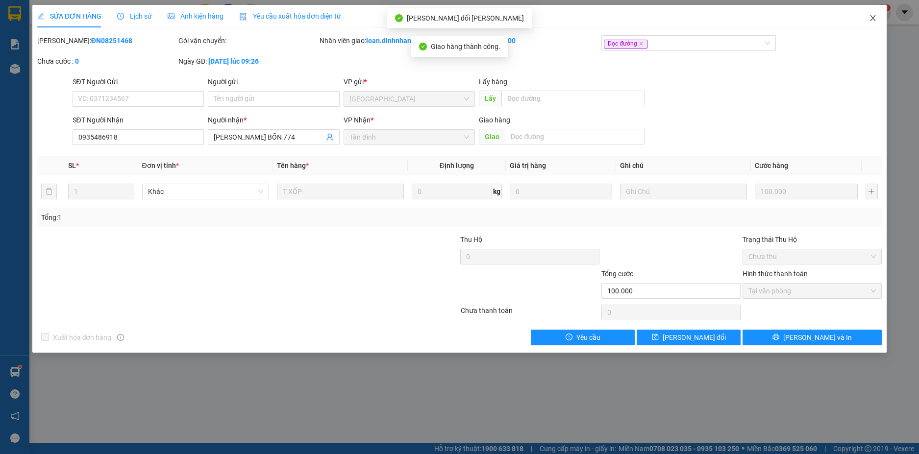
click at [871, 17] on icon "close" at bounding box center [873, 18] width 8 height 8
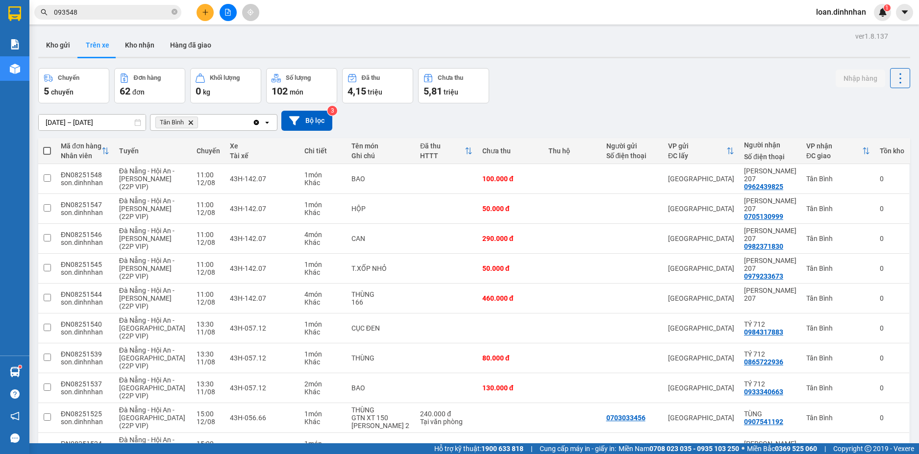
click at [178, 13] on span "093548" at bounding box center [107, 12] width 147 height 15
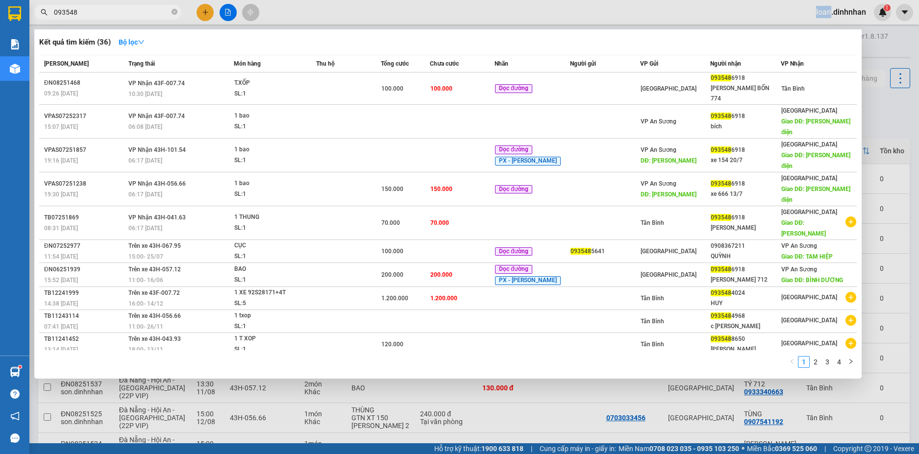
drag, startPoint x: 178, startPoint y: 13, endPoint x: 170, endPoint y: 11, distance: 8.6
click at [170, 11] on span "093548" at bounding box center [107, 12] width 147 height 15
click at [177, 11] on icon "close-circle" at bounding box center [175, 12] width 6 height 6
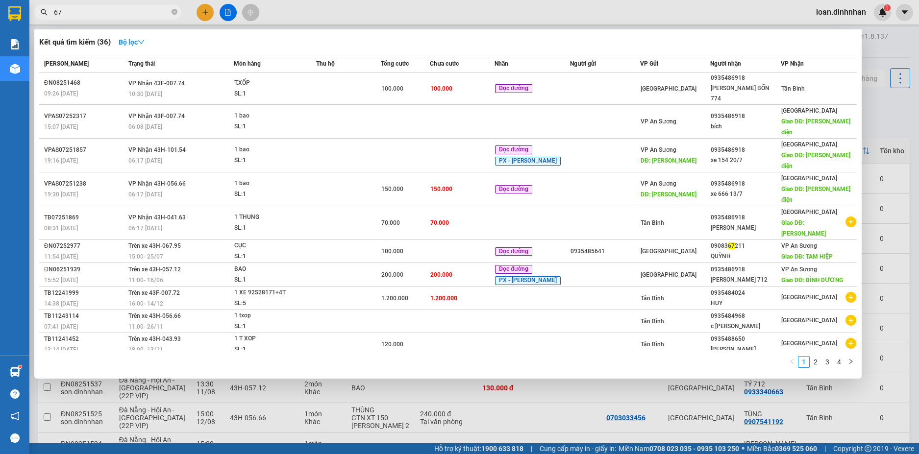
type input "678"
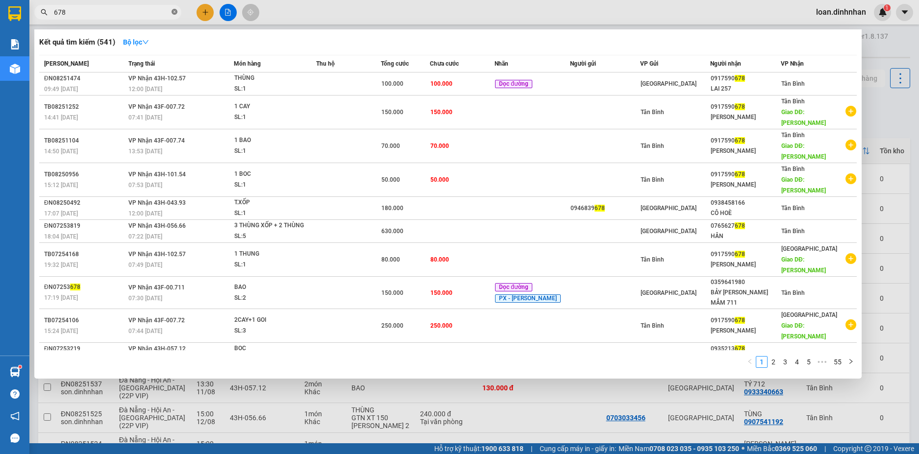
click at [175, 13] on icon "close-circle" at bounding box center [175, 12] width 6 height 6
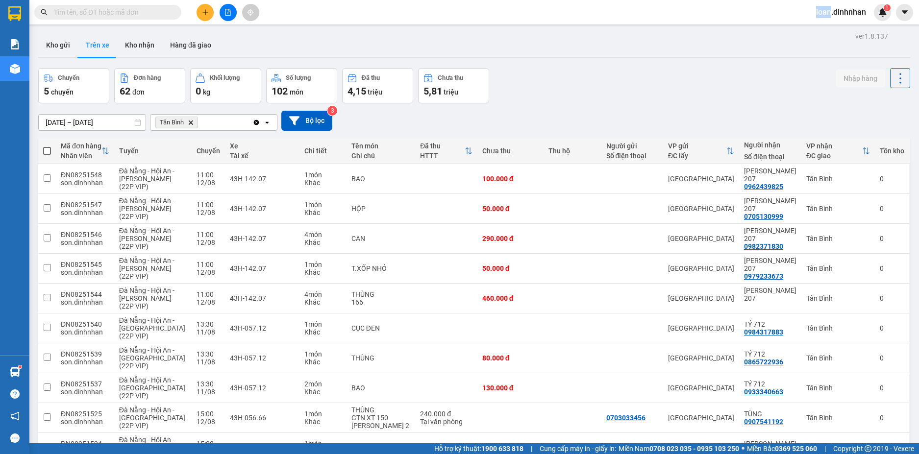
click at [175, 13] on span at bounding box center [175, 12] width 6 height 11
click at [120, 12] on input "text" at bounding box center [112, 12] width 116 height 11
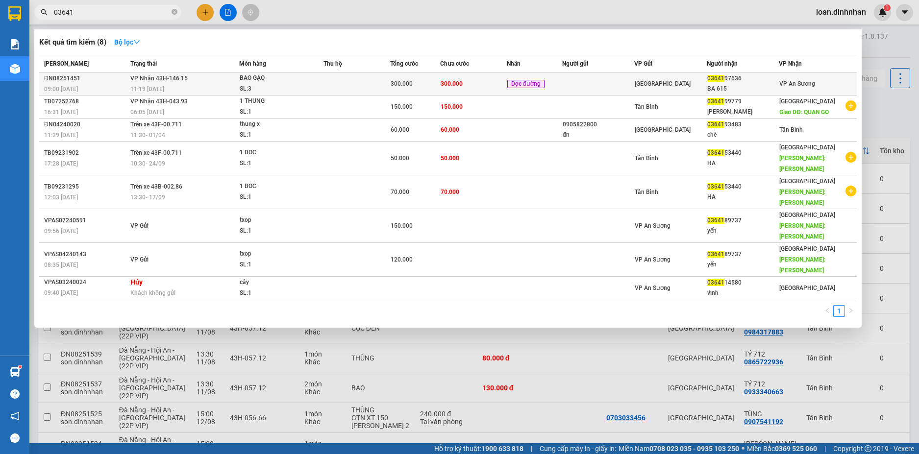
type input "03641"
click at [308, 80] on div "BAO GẠO" at bounding box center [277, 78] width 74 height 11
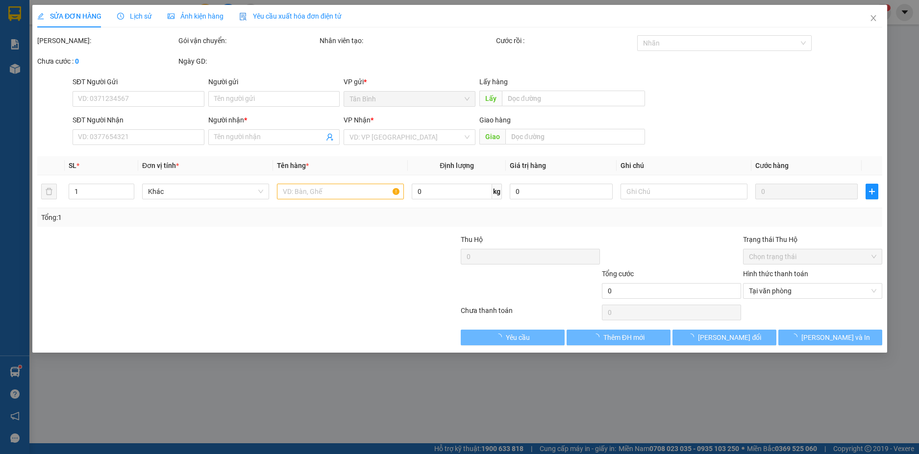
type input "0364197636"
type input "BA 615"
type input "300.000"
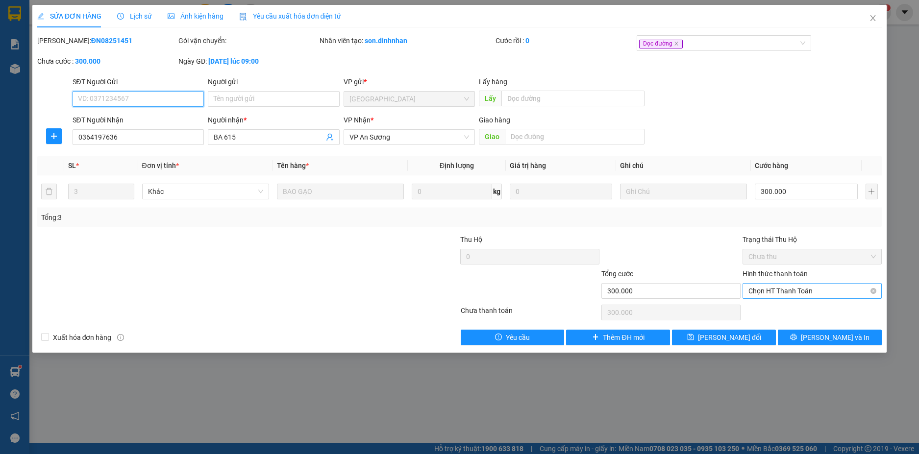
click at [844, 294] on span "Chọn HT Thanh Toán" at bounding box center [811, 291] width 127 height 15
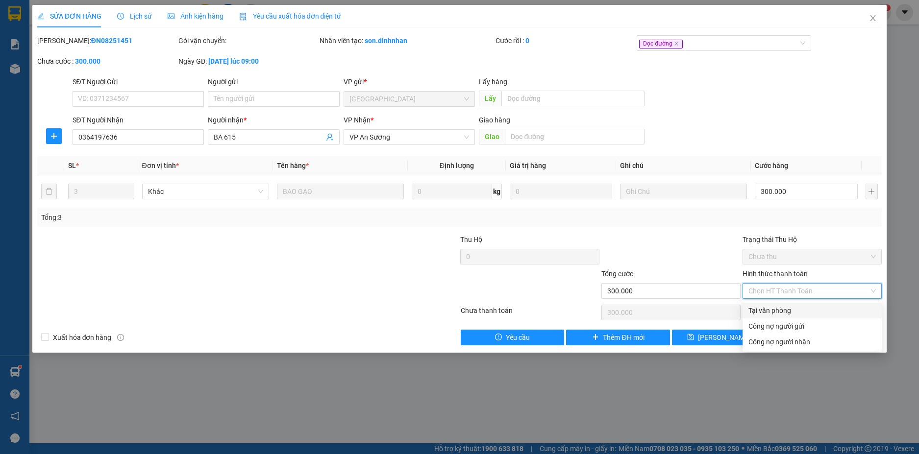
click at [798, 311] on div "Tại văn phòng" at bounding box center [811, 310] width 127 height 11
type input "0"
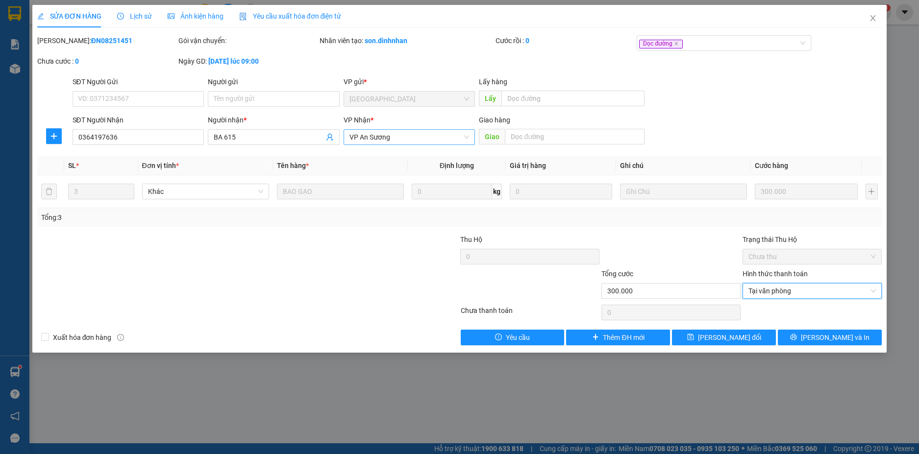
click at [424, 139] on span "VP An Sương" at bounding box center [409, 137] width 120 height 15
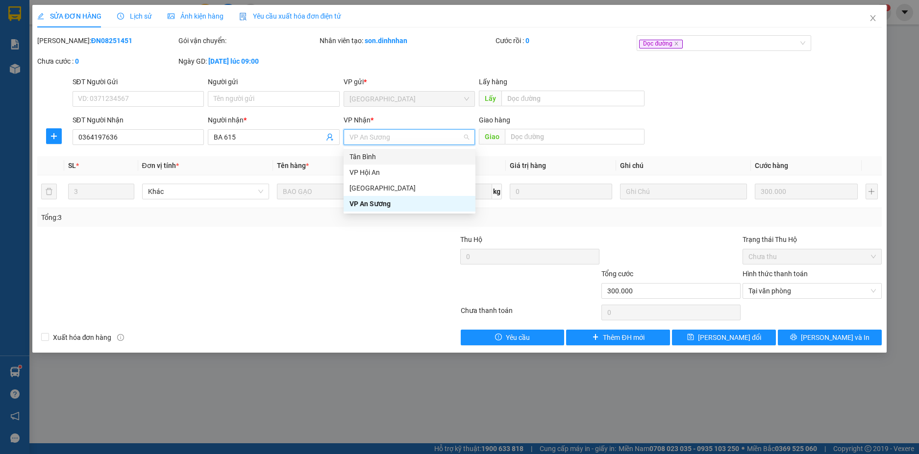
click at [398, 154] on div "Tân Bình" at bounding box center [409, 156] width 120 height 11
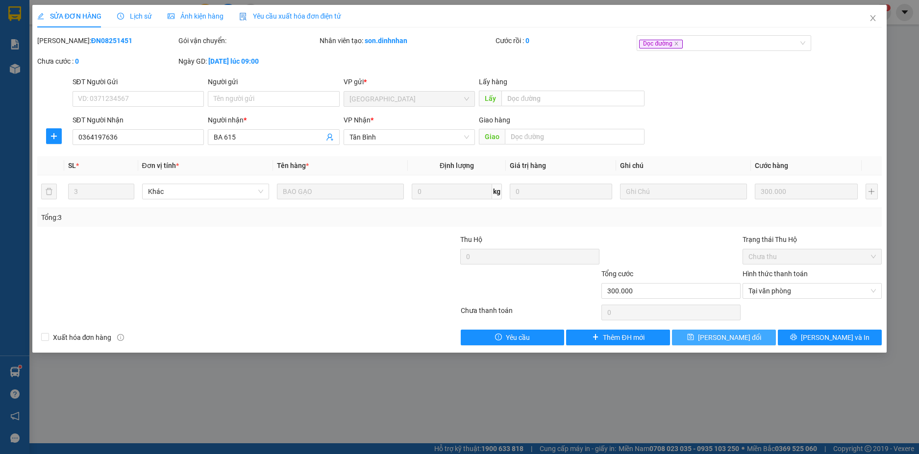
click at [716, 338] on span "[PERSON_NAME] đổi" at bounding box center [729, 337] width 63 height 11
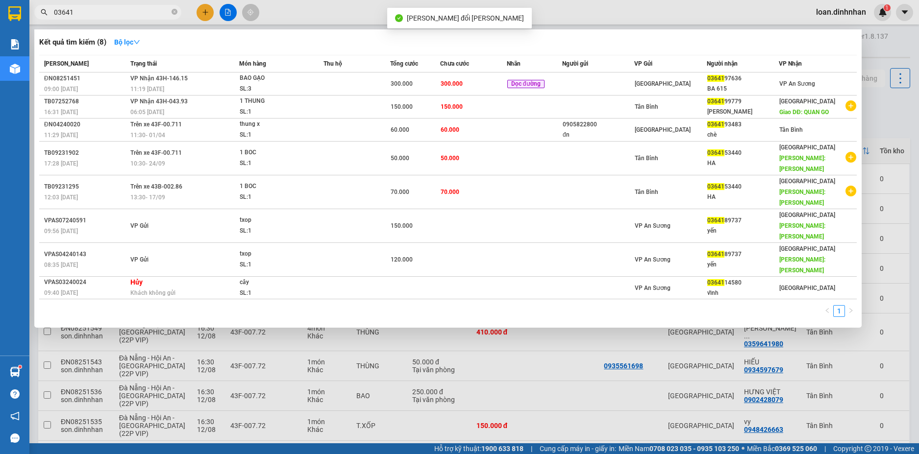
click at [114, 13] on input "03641" at bounding box center [112, 12] width 116 height 11
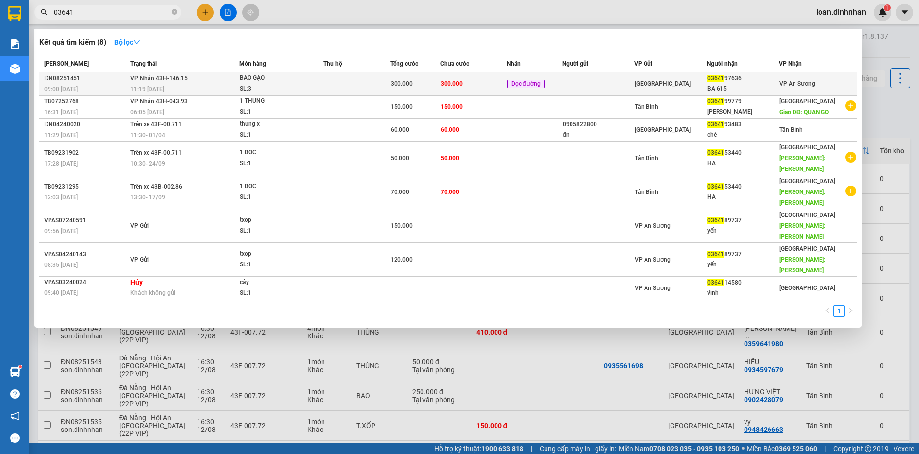
click at [211, 73] on td "[PERSON_NAME] 43H-146.15 11:19 [DATE]" at bounding box center [183, 84] width 111 height 23
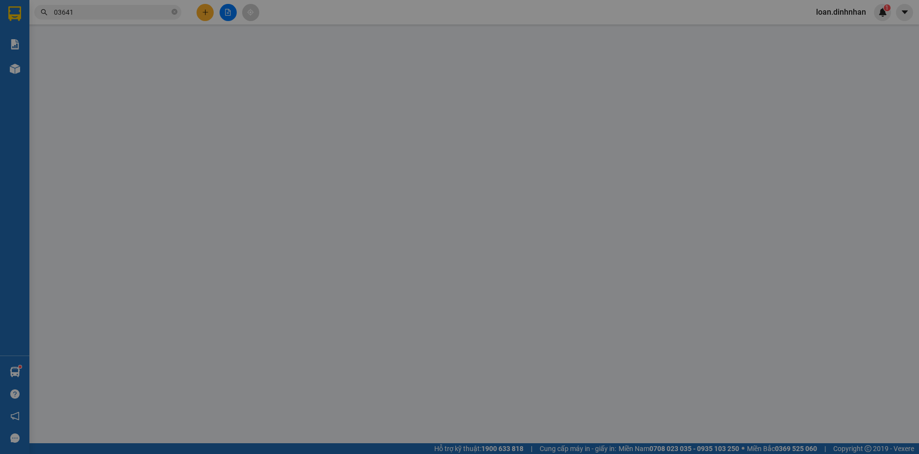
type input "0364197636"
type input "BA 615"
type input "300.000"
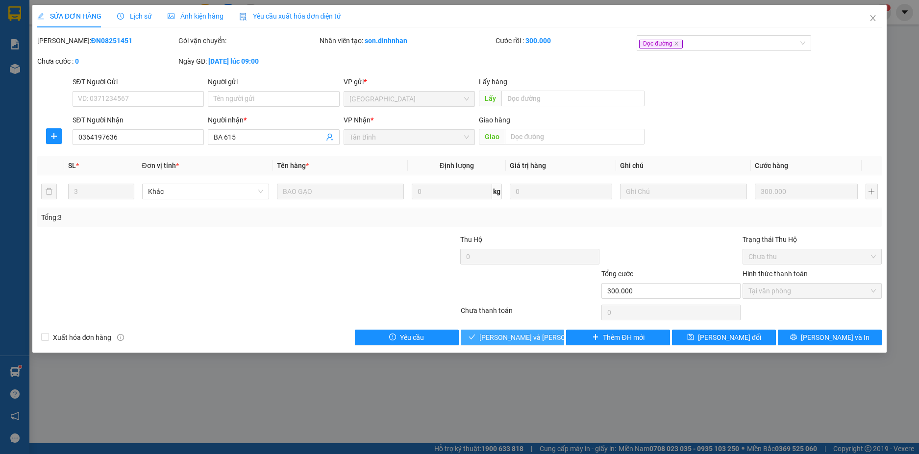
click at [528, 340] on span "[PERSON_NAME] và [PERSON_NAME] hàng" at bounding box center [545, 337] width 132 height 11
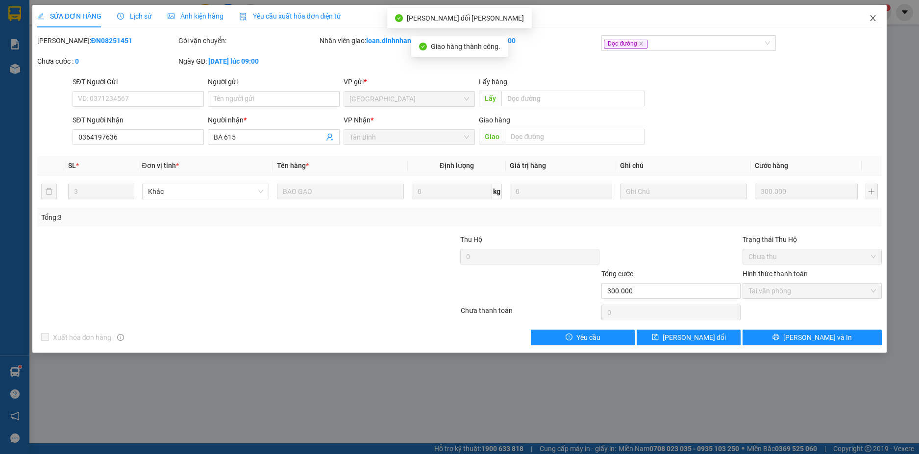
click at [875, 16] on icon "close" at bounding box center [873, 18] width 8 height 8
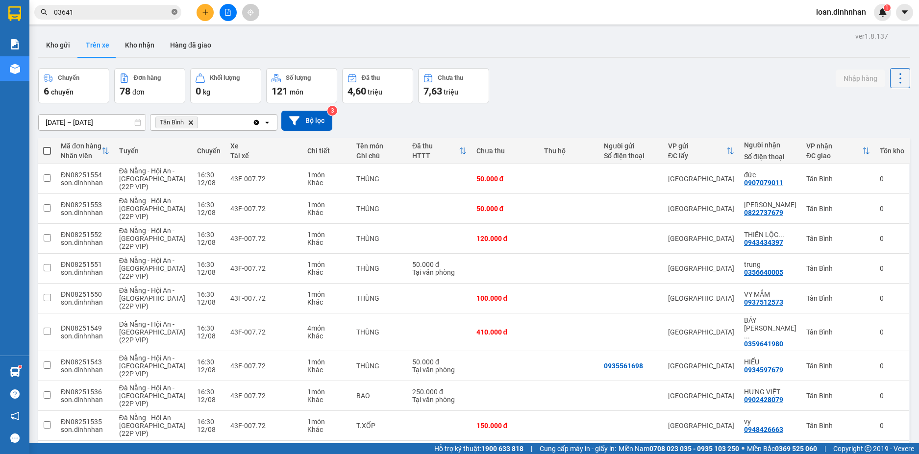
click at [173, 11] on icon "close-circle" at bounding box center [175, 12] width 6 height 6
click at [173, 11] on span at bounding box center [175, 12] width 6 height 11
click at [126, 11] on input "text" at bounding box center [112, 12] width 116 height 11
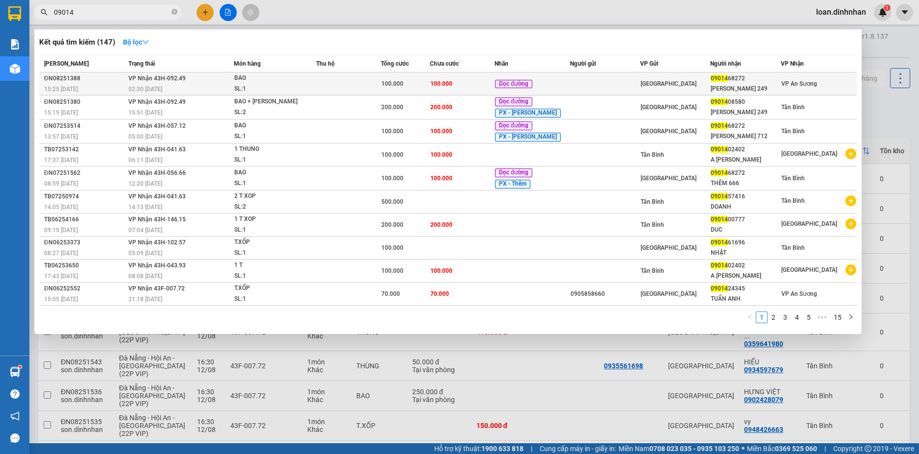
type input "09014"
click at [624, 79] on td at bounding box center [605, 84] width 70 height 23
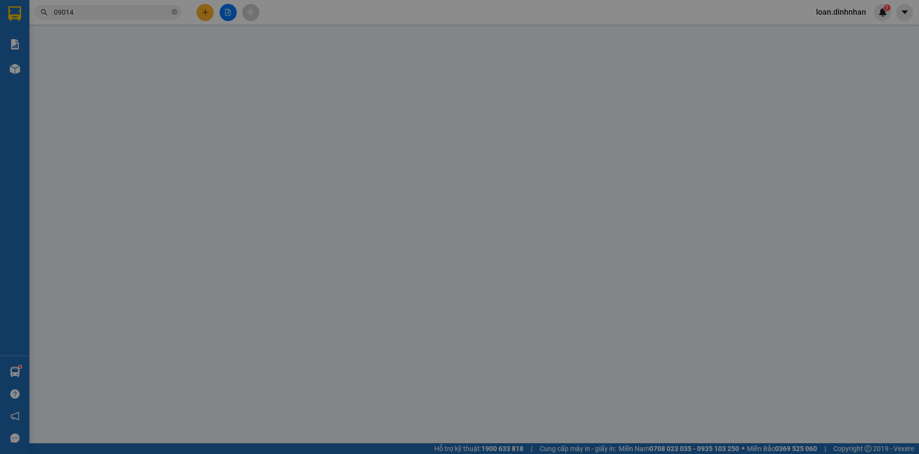
type input "0901468272"
type input "[PERSON_NAME] 249"
type input "100.000"
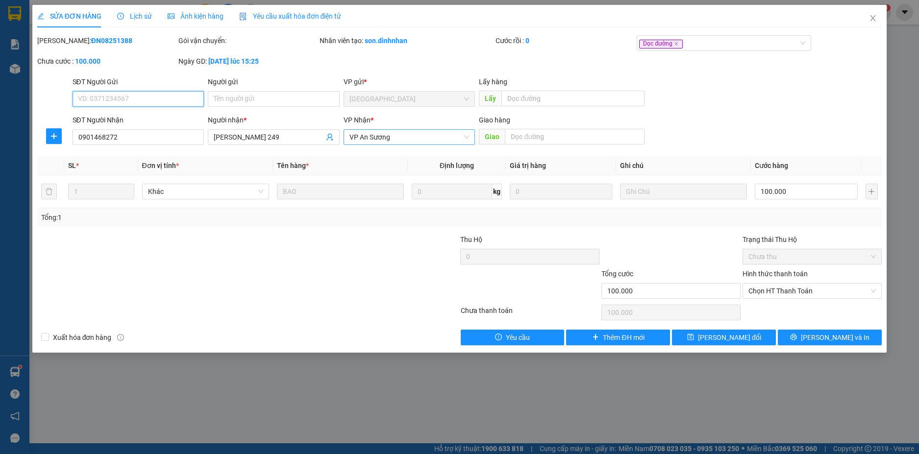
click at [379, 133] on span "VP An Sương" at bounding box center [409, 137] width 120 height 15
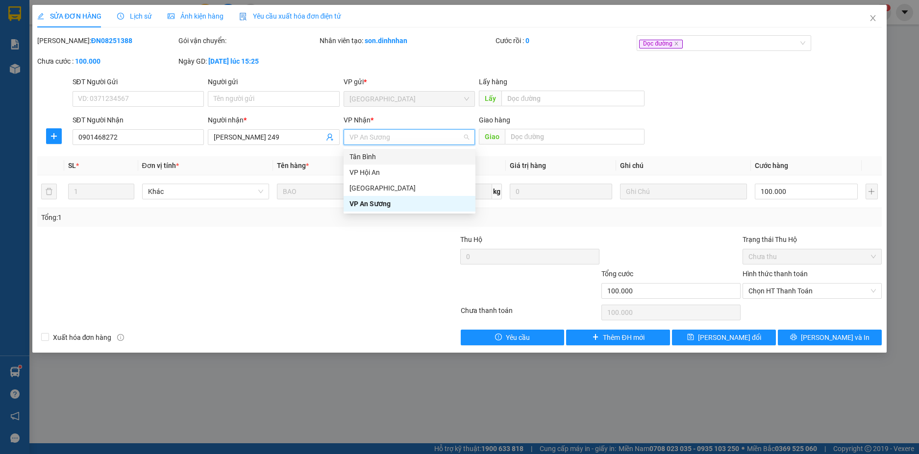
click at [379, 155] on div "Tân Bình" at bounding box center [409, 156] width 120 height 11
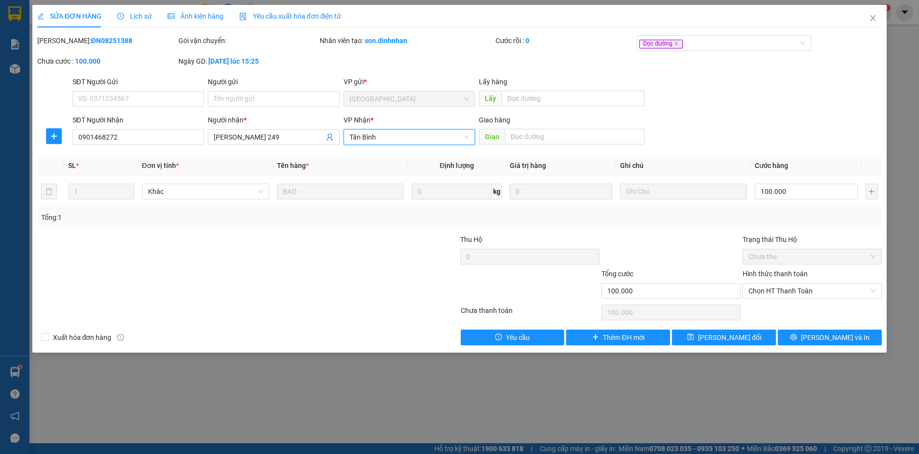
drag, startPoint x: 774, startPoint y: 289, endPoint x: 773, endPoint y: 300, distance: 10.8
click at [774, 290] on span "Chọn HT Thanh Toán" at bounding box center [811, 291] width 127 height 15
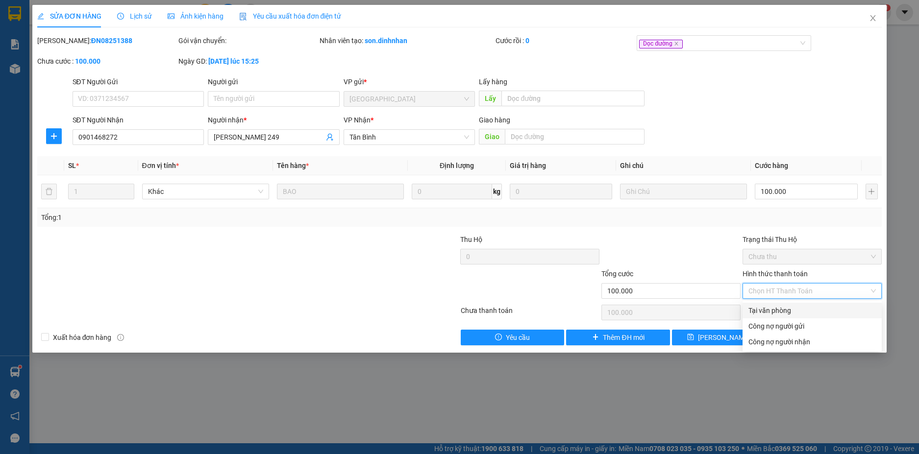
click at [766, 310] on div "Tại văn phòng" at bounding box center [811, 310] width 127 height 11
type input "0"
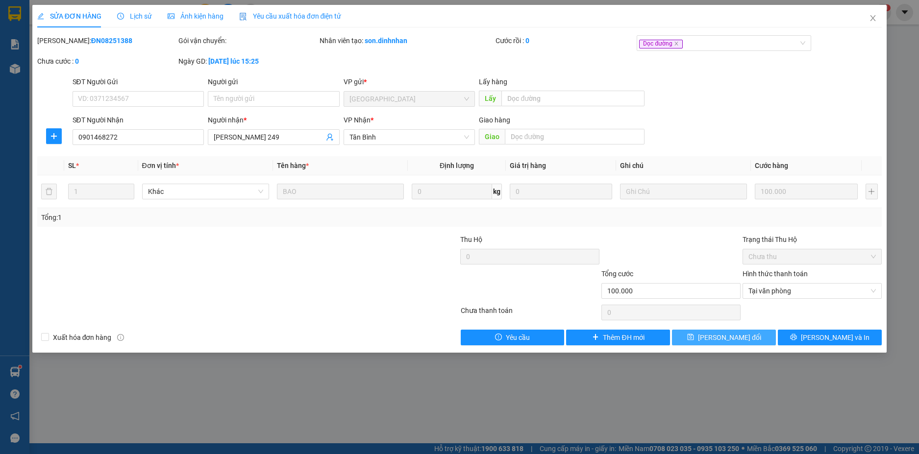
click at [712, 342] on span "[PERSON_NAME] đổi" at bounding box center [729, 337] width 63 height 11
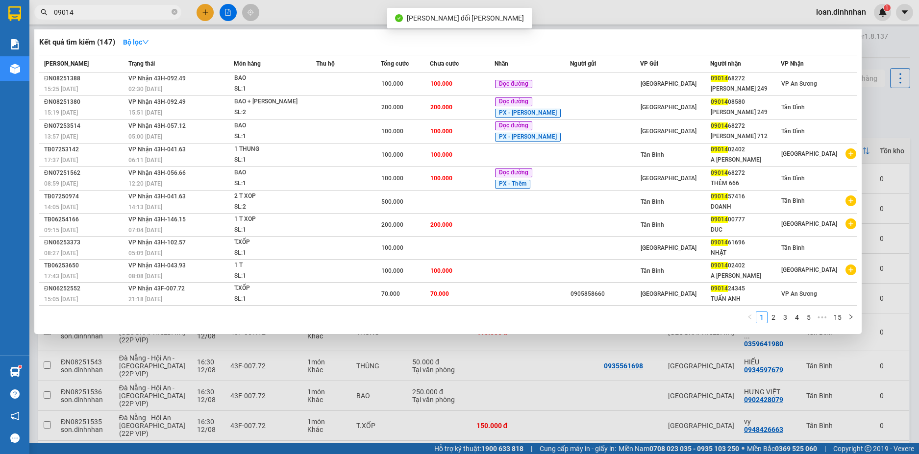
click at [140, 16] on input "09014" at bounding box center [112, 12] width 116 height 11
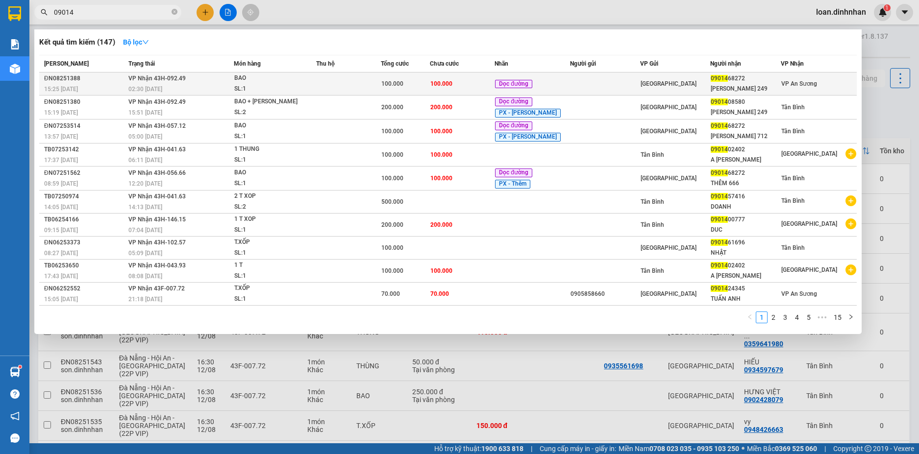
click at [446, 80] on span "100.000" at bounding box center [441, 83] width 22 height 7
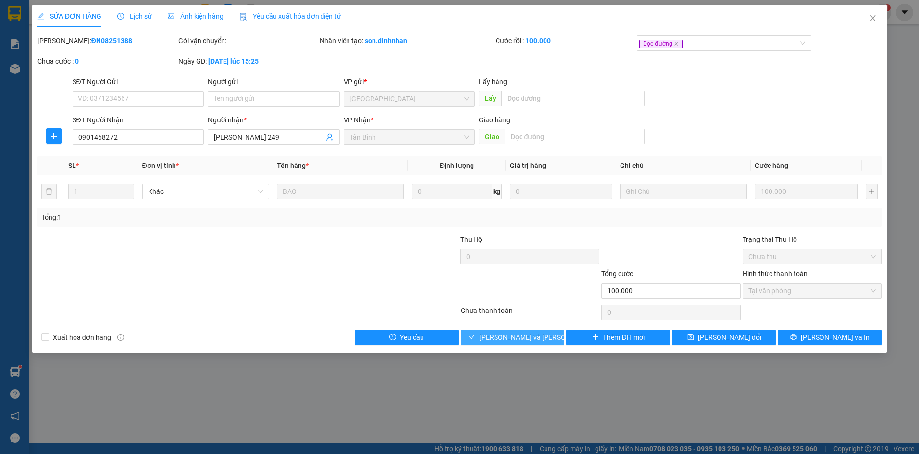
click at [538, 333] on span "[PERSON_NAME] và [PERSON_NAME] hàng" at bounding box center [545, 337] width 132 height 11
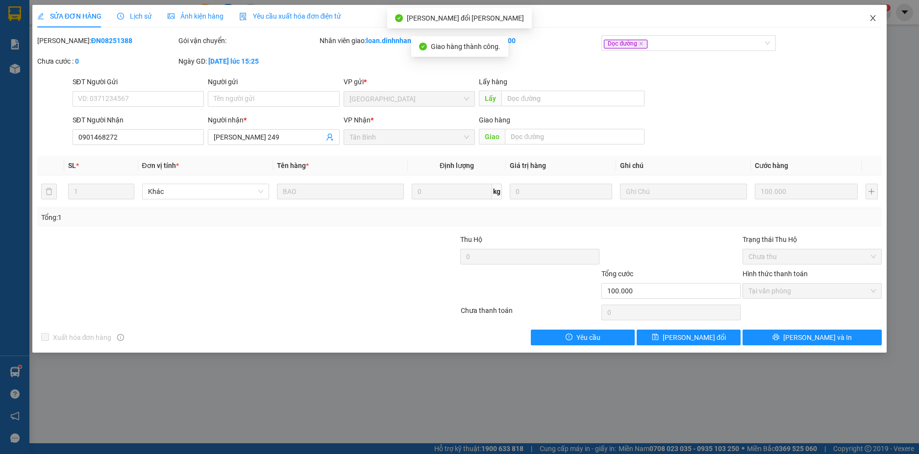
click at [872, 17] on icon "close" at bounding box center [873, 18] width 8 height 8
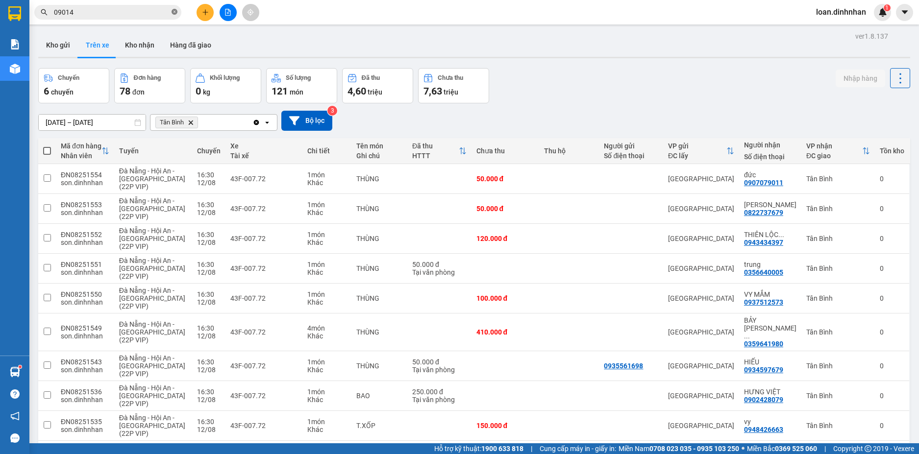
click at [176, 12] on icon "close-circle" at bounding box center [175, 12] width 6 height 6
click at [169, 12] on input "text" at bounding box center [112, 12] width 116 height 11
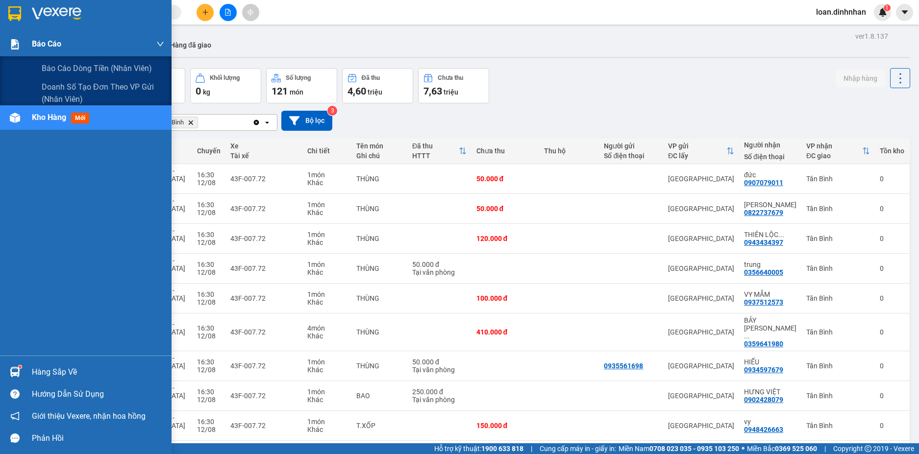
drag, startPoint x: 24, startPoint y: 43, endPoint x: 61, endPoint y: 64, distance: 42.8
click at [25, 43] on div "Báo cáo" at bounding box center [86, 44] width 172 height 25
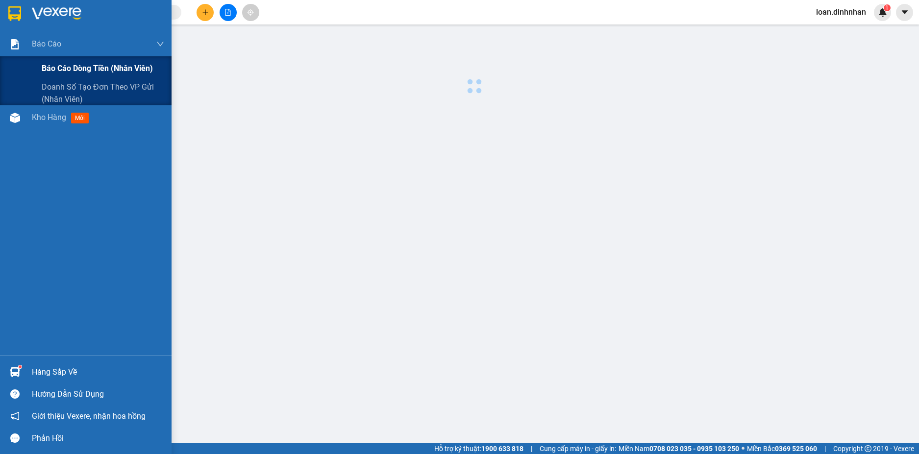
click at [74, 67] on span "Báo cáo dòng tiền (nhân viên)" at bounding box center [97, 68] width 111 height 12
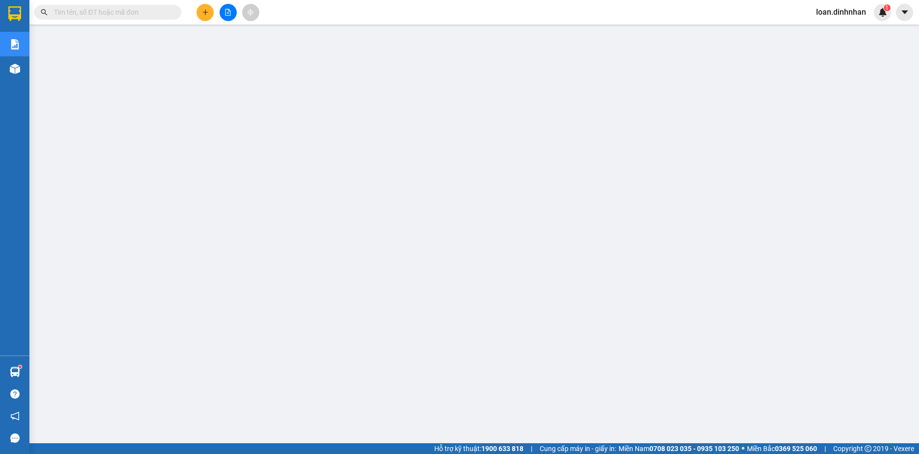
click at [146, 7] on input "text" at bounding box center [112, 12] width 116 height 11
click at [147, 12] on input "text" at bounding box center [112, 12] width 116 height 11
click at [106, 16] on input "text" at bounding box center [112, 12] width 116 height 11
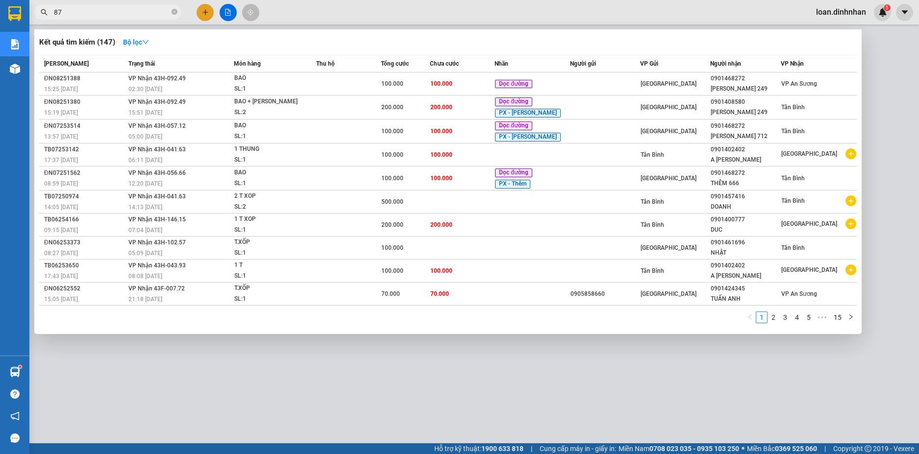
type input "877"
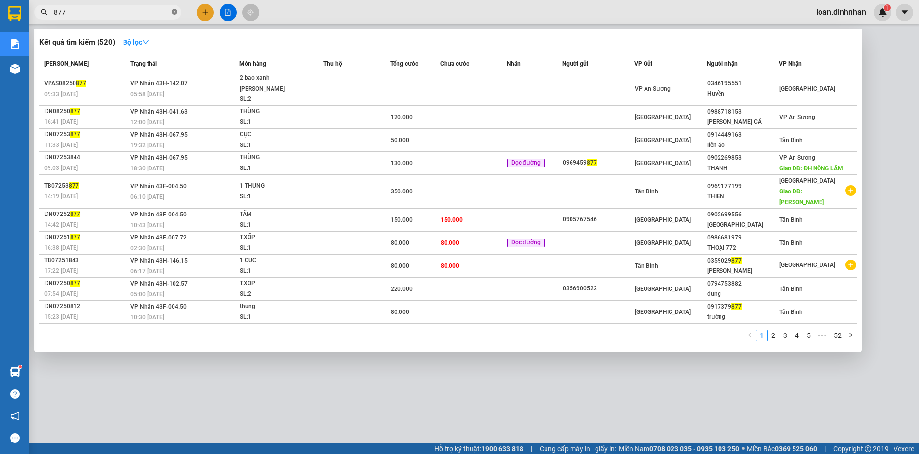
click at [174, 10] on icon "close-circle" at bounding box center [175, 12] width 6 height 6
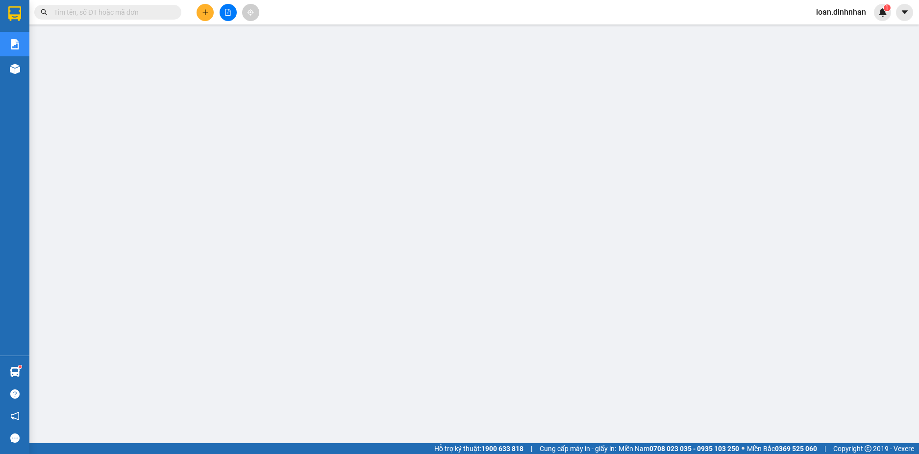
click at [172, 12] on span at bounding box center [175, 12] width 6 height 11
click at [151, 17] on input "text" at bounding box center [112, 12] width 116 height 11
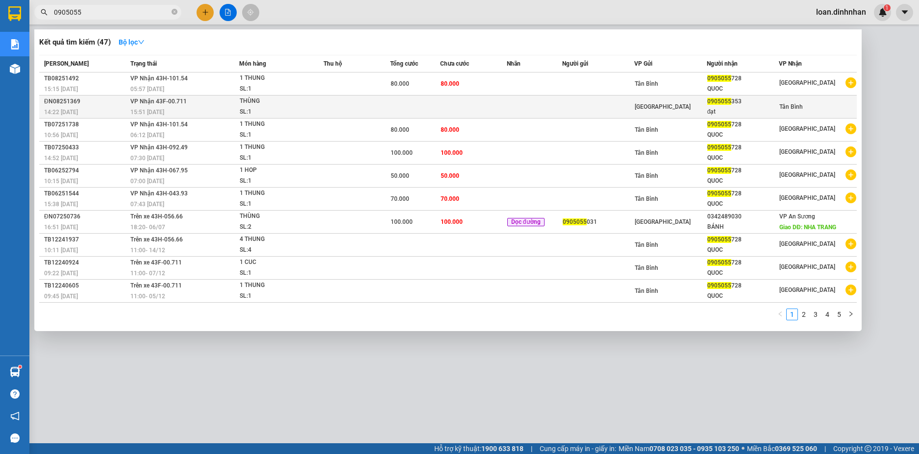
type input "0905055"
click at [213, 102] on td "[PERSON_NAME] 43F-00.711 15:51 [DATE]" at bounding box center [183, 107] width 111 height 23
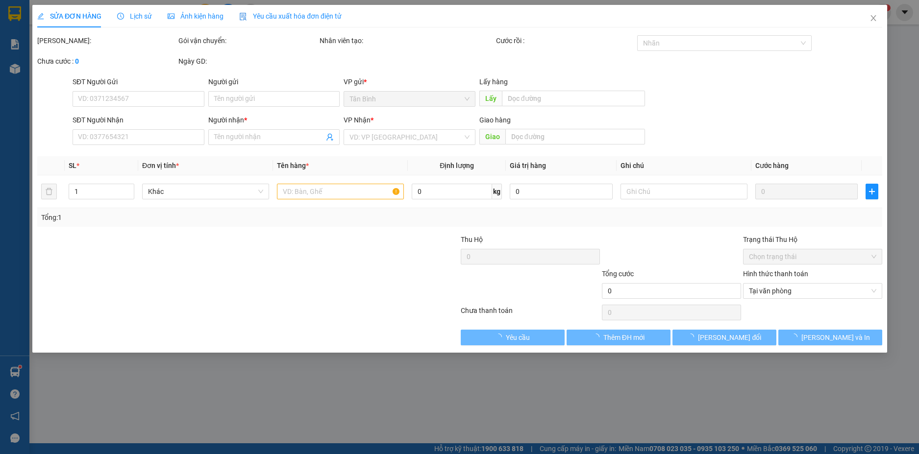
type input "0905055353"
type input "đạt"
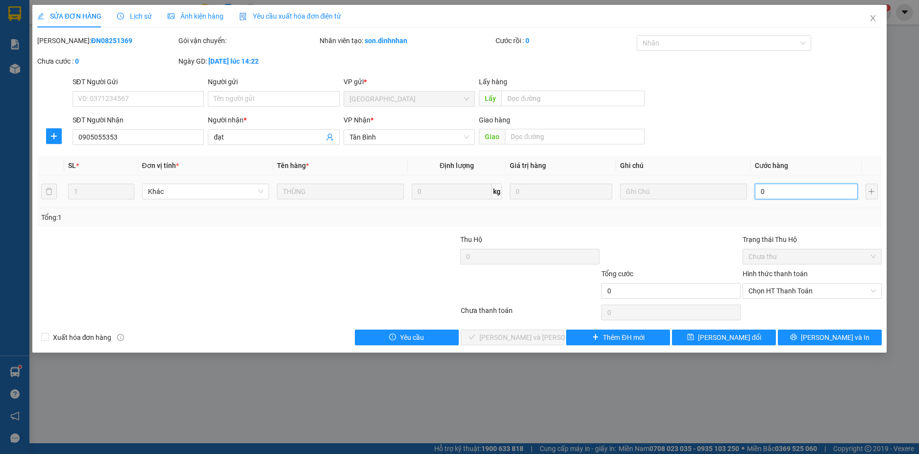
click at [775, 195] on input "0" at bounding box center [806, 192] width 102 height 16
type input "2"
type input "20"
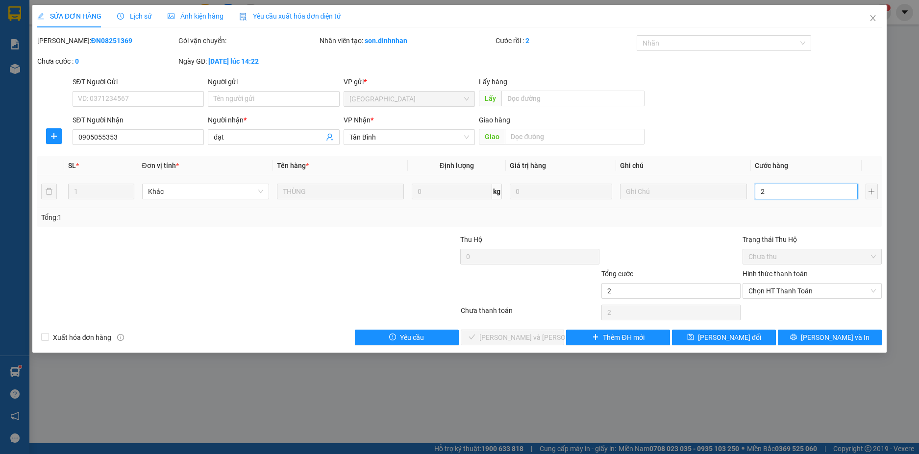
type input "20"
type input "200"
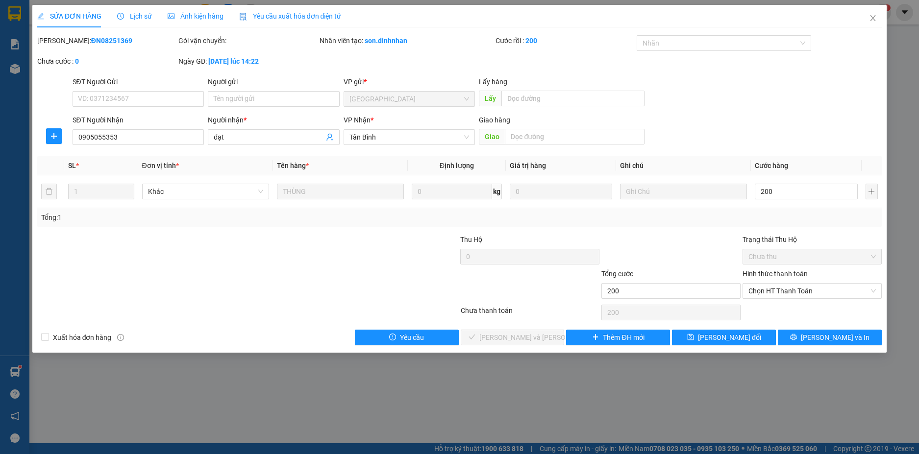
type input "200.000"
drag, startPoint x: 828, startPoint y: 214, endPoint x: 832, endPoint y: 218, distance: 5.9
click at [830, 214] on div "Tổng: 1" at bounding box center [459, 217] width 837 height 11
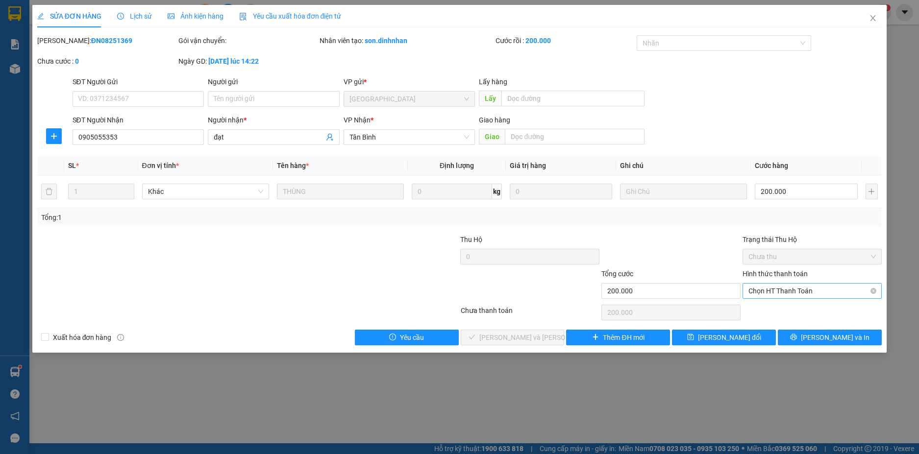
click at [864, 294] on span "Chọn HT Thanh Toán" at bounding box center [811, 291] width 127 height 15
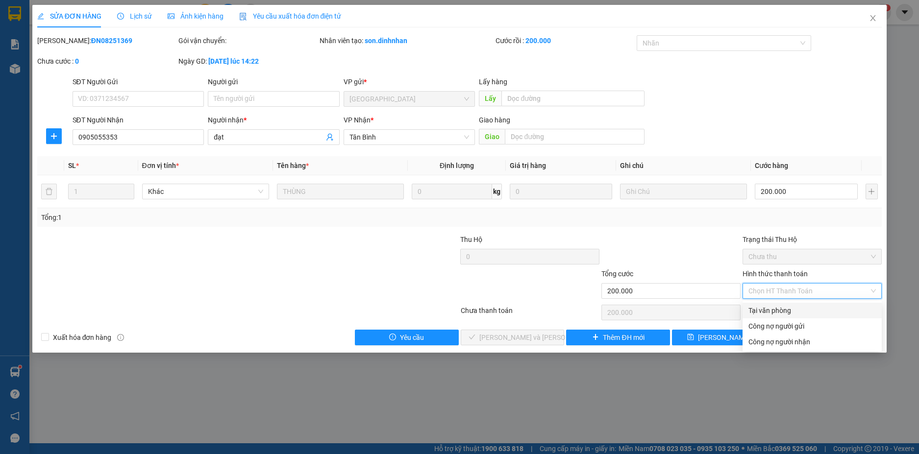
drag, startPoint x: 774, startPoint y: 309, endPoint x: 625, endPoint y: 377, distance: 163.1
click at [771, 310] on div "Tại văn phòng" at bounding box center [811, 310] width 127 height 11
type input "0"
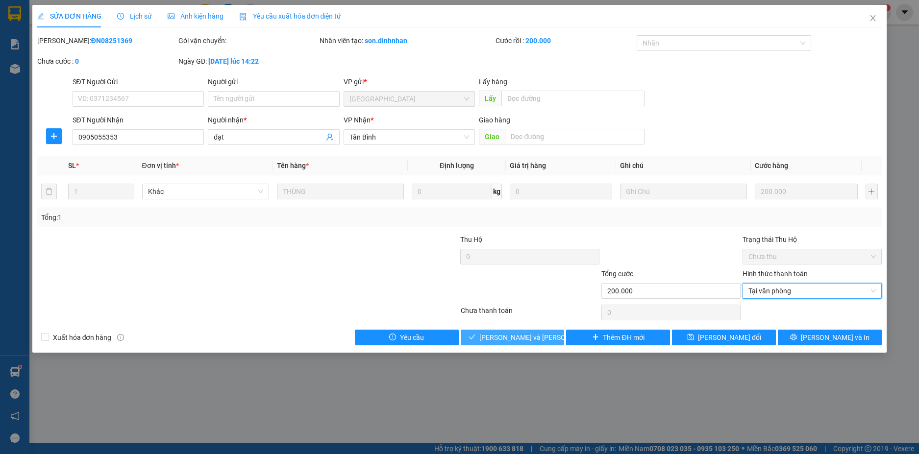
click at [499, 340] on span "[PERSON_NAME] và [PERSON_NAME] hàng" at bounding box center [545, 337] width 132 height 11
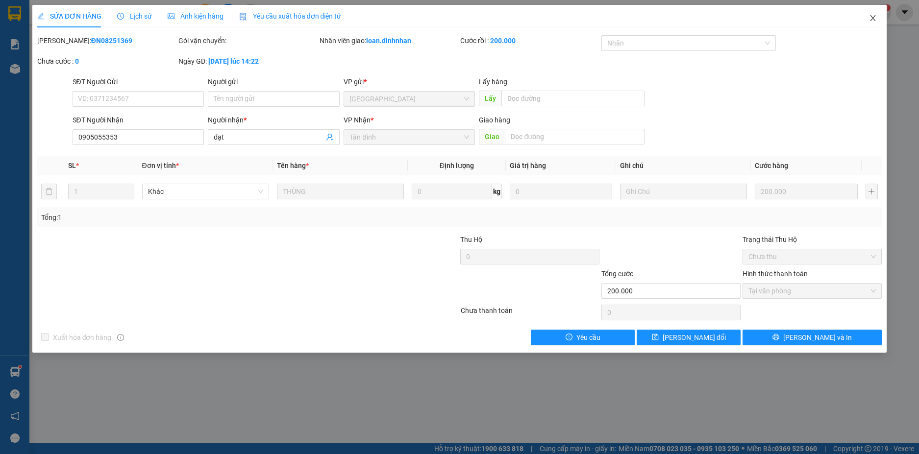
click at [871, 15] on icon "close" at bounding box center [873, 18] width 8 height 8
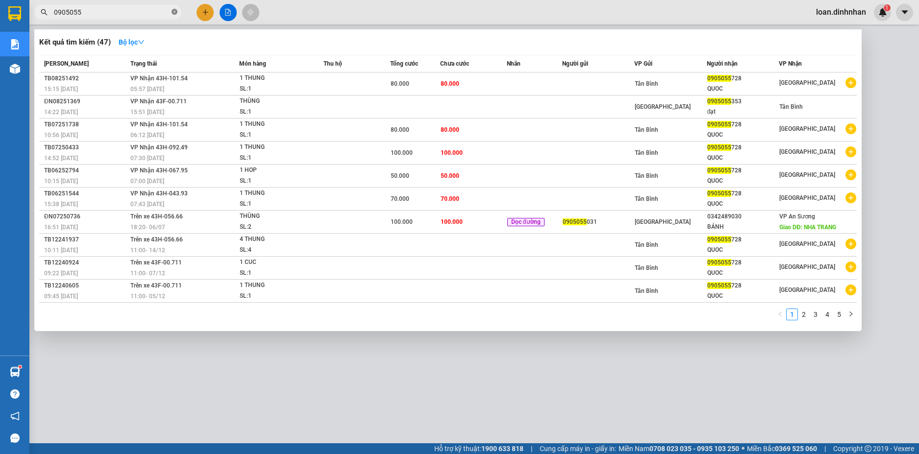
click at [177, 8] on span at bounding box center [175, 12] width 6 height 9
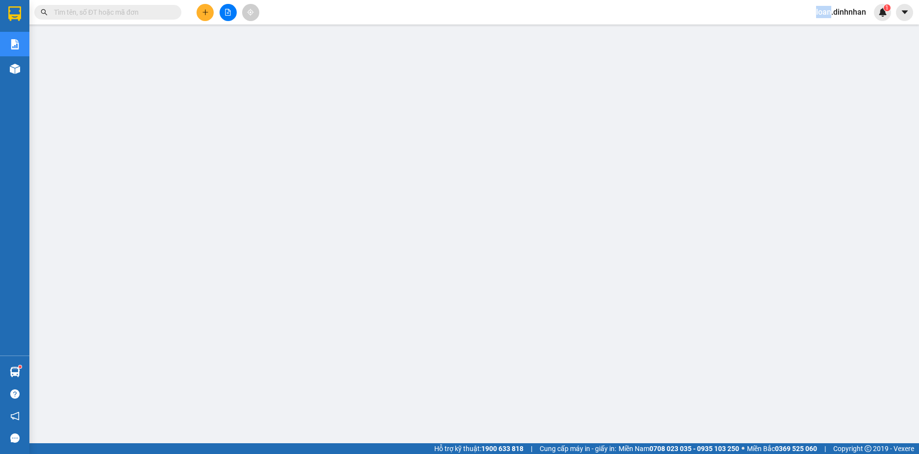
click at [176, 8] on span at bounding box center [175, 12] width 6 height 11
click at [163, 12] on input "text" at bounding box center [112, 12] width 116 height 11
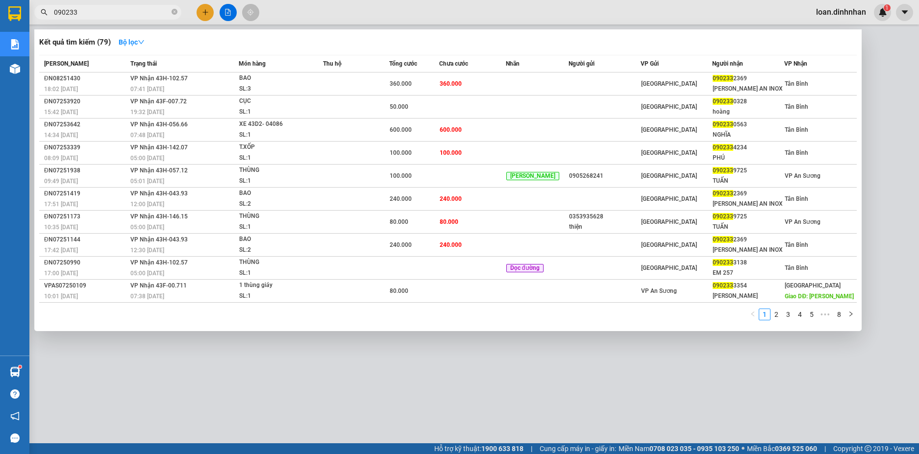
type input "090233"
click at [526, 355] on div at bounding box center [459, 227] width 919 height 454
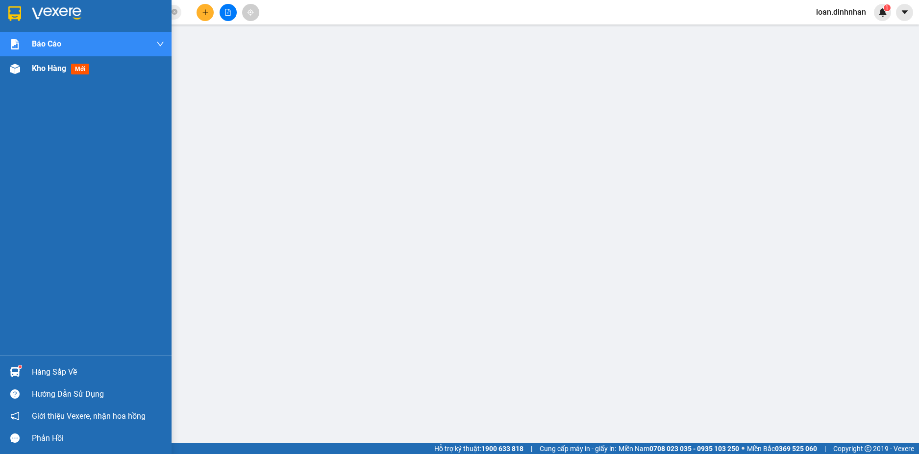
click at [73, 70] on span "mới" at bounding box center [80, 69] width 18 height 11
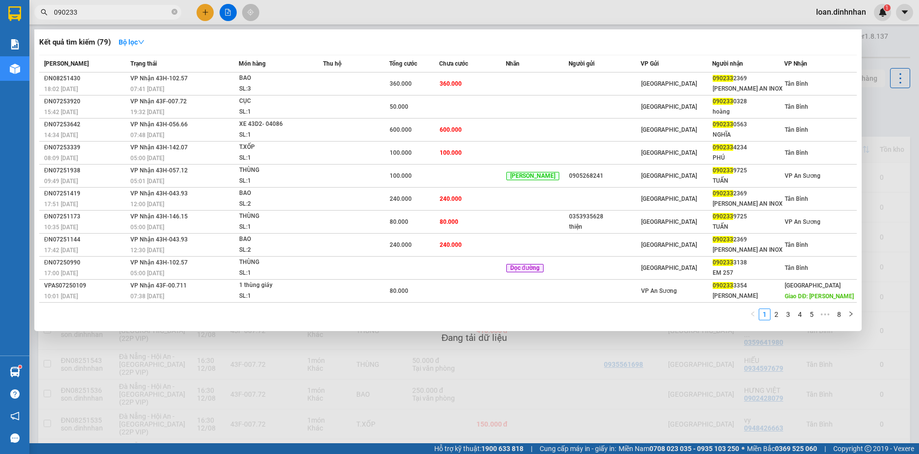
click at [160, 16] on input "090233" at bounding box center [112, 12] width 116 height 11
click at [177, 17] on span at bounding box center [175, 12] width 6 height 11
click at [177, 12] on icon "close-circle" at bounding box center [175, 12] width 6 height 6
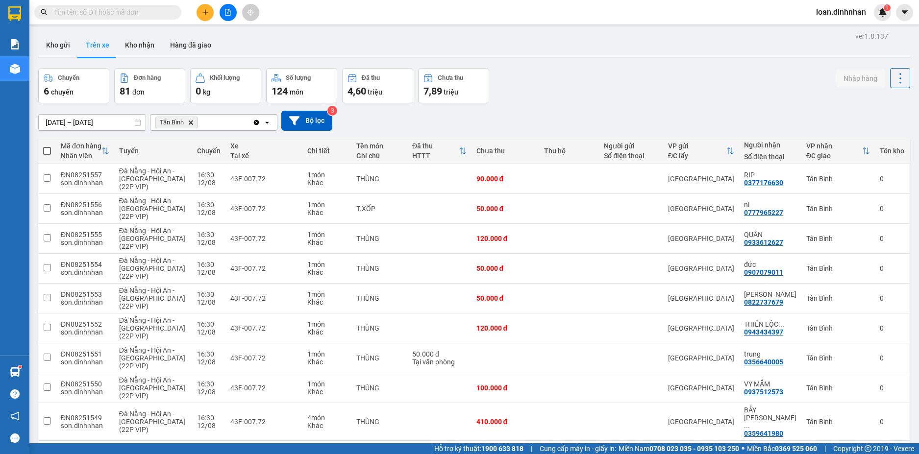
click at [161, 13] on input "text" at bounding box center [112, 12] width 116 height 11
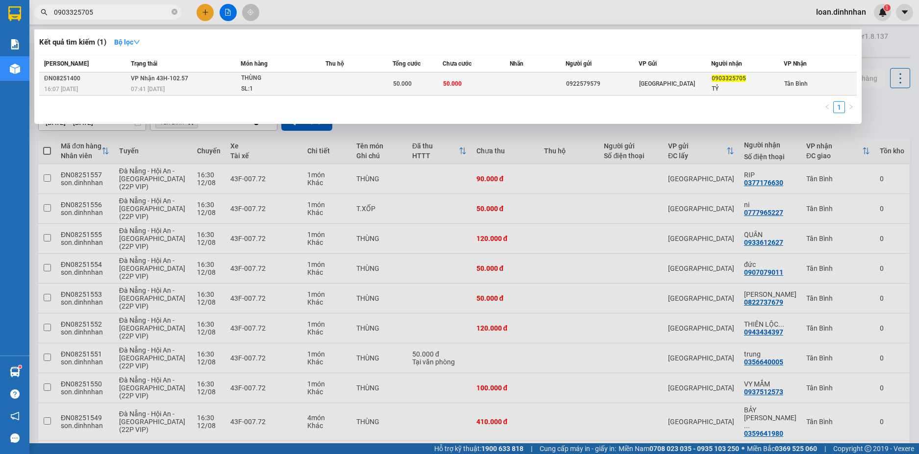
type input "0903325705"
click at [153, 75] on span "[PERSON_NAME] 43H-102.57" at bounding box center [159, 78] width 57 height 7
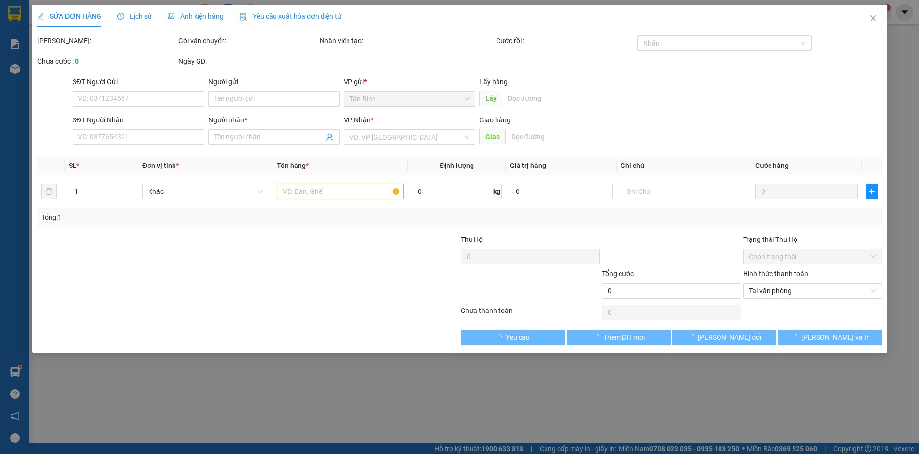
type input "0922579579"
type input "0903325705"
type input "TỶ"
type input "50.000"
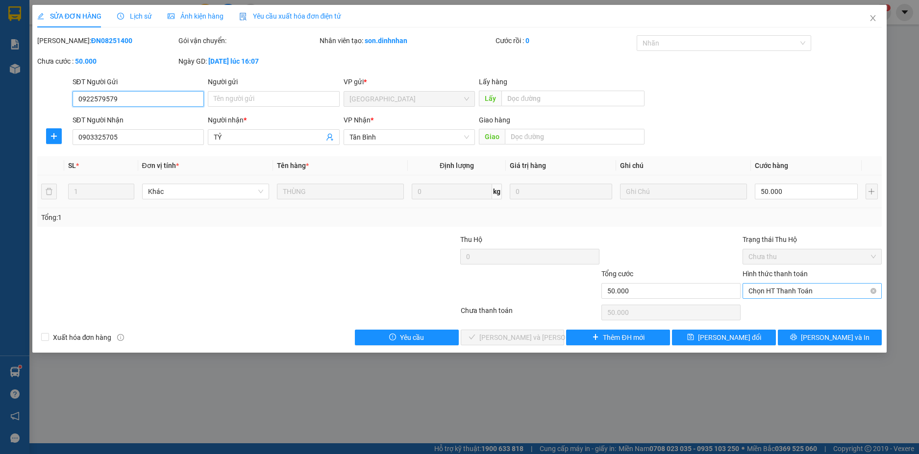
click at [851, 288] on span "Chọn HT Thanh Toán" at bounding box center [811, 291] width 127 height 15
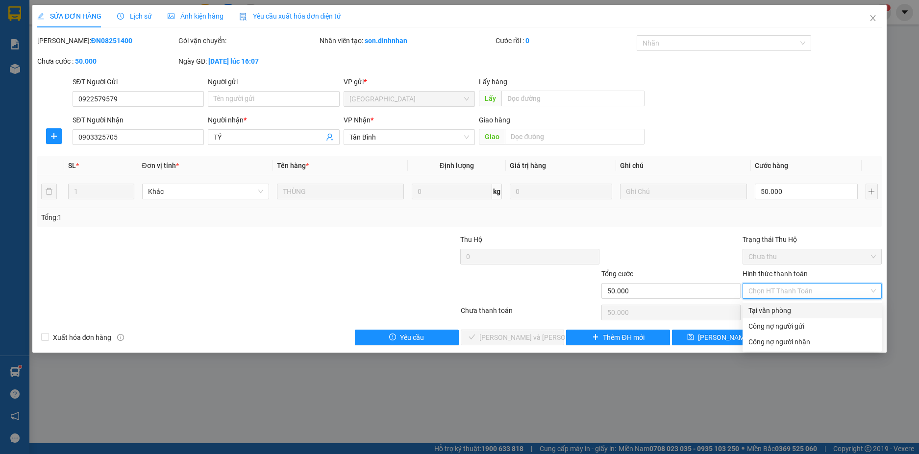
click at [826, 306] on div "Tại văn phòng" at bounding box center [811, 310] width 127 height 11
type input "0"
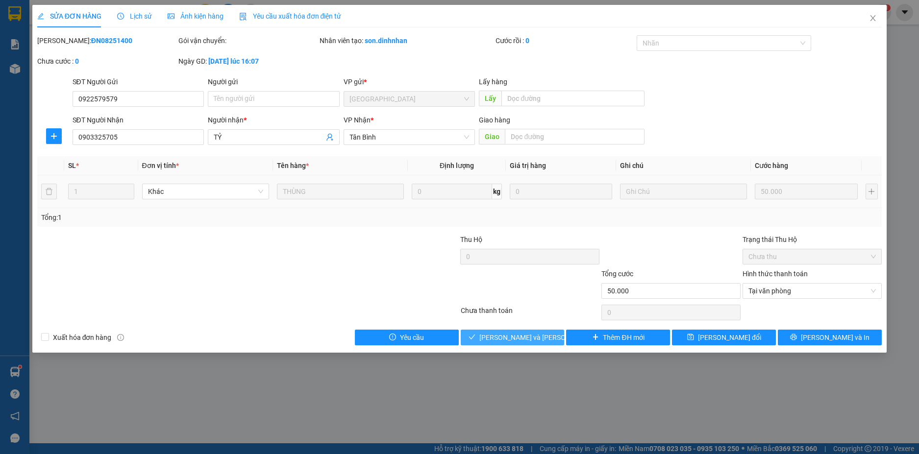
click at [502, 343] on button "[PERSON_NAME] và [PERSON_NAME] hàng" at bounding box center [513, 338] width 104 height 16
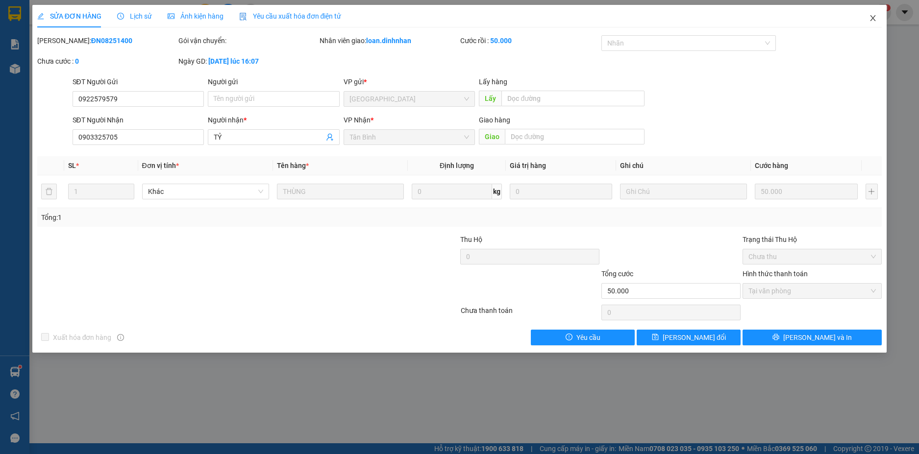
click at [877, 15] on icon "close" at bounding box center [873, 18] width 8 height 8
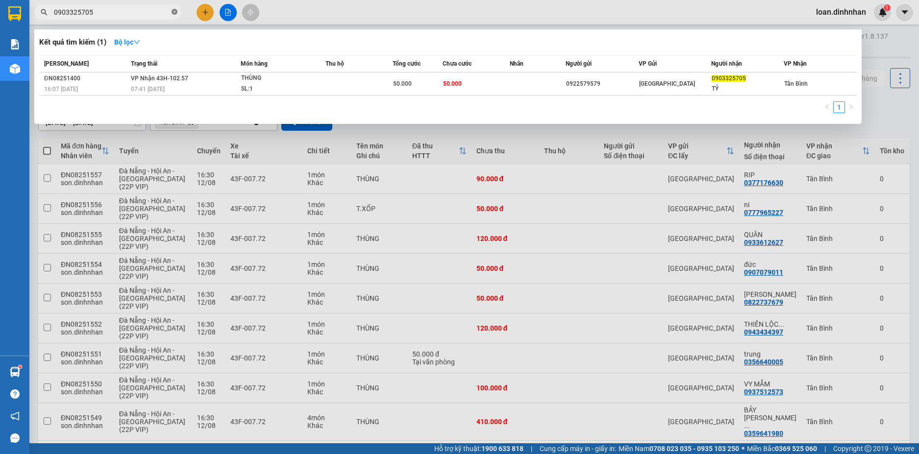
click at [174, 8] on span at bounding box center [175, 12] width 6 height 9
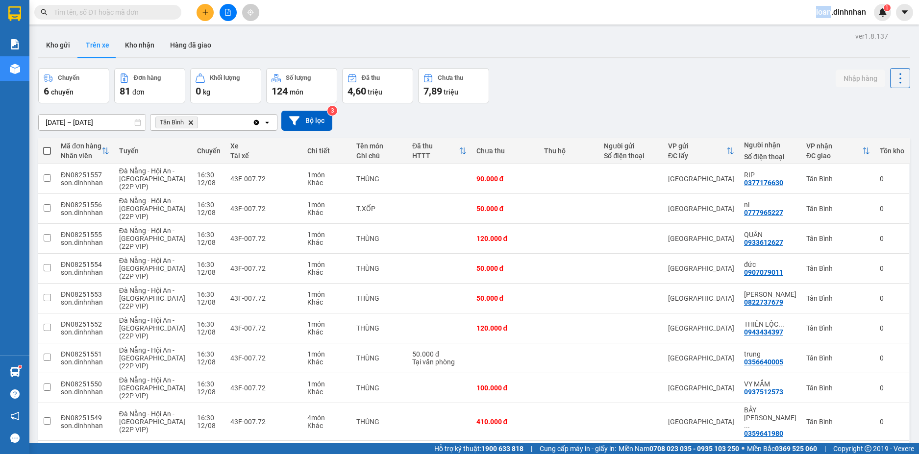
click at [173, 9] on span at bounding box center [175, 12] width 6 height 11
click at [162, 11] on input "text" at bounding box center [112, 12] width 116 height 11
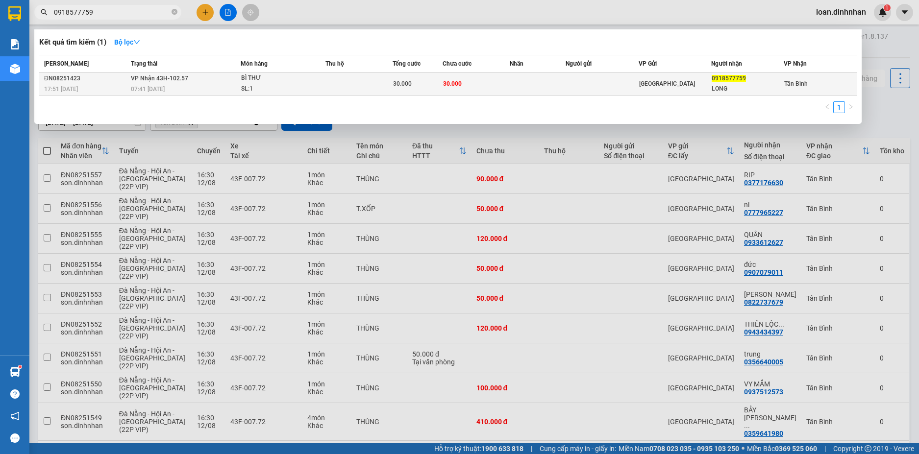
type input "0918577759"
click at [218, 76] on td "[PERSON_NAME] 43H-102.57 07:41 [DATE]" at bounding box center [184, 84] width 112 height 23
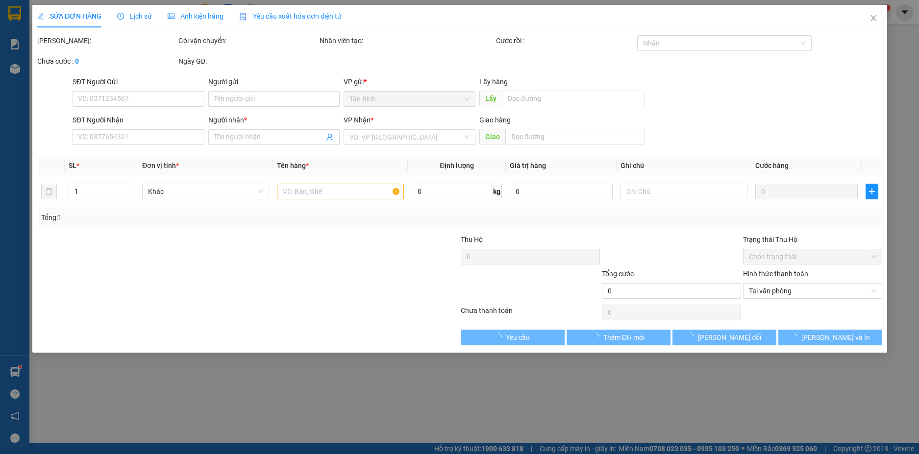
type input "0918577759"
type input "LONG"
type input "30.000"
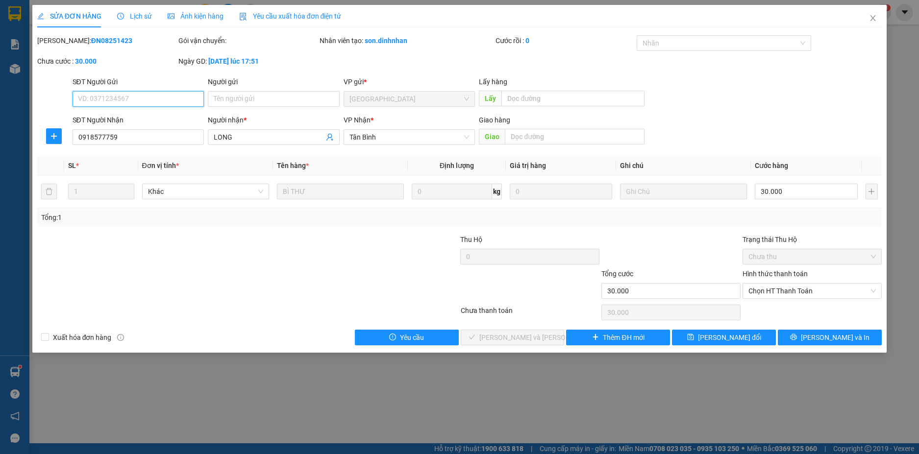
drag, startPoint x: 789, startPoint y: 291, endPoint x: 790, endPoint y: 318, distance: 26.5
click at [789, 295] on span "Chọn HT Thanh Toán" at bounding box center [811, 291] width 127 height 15
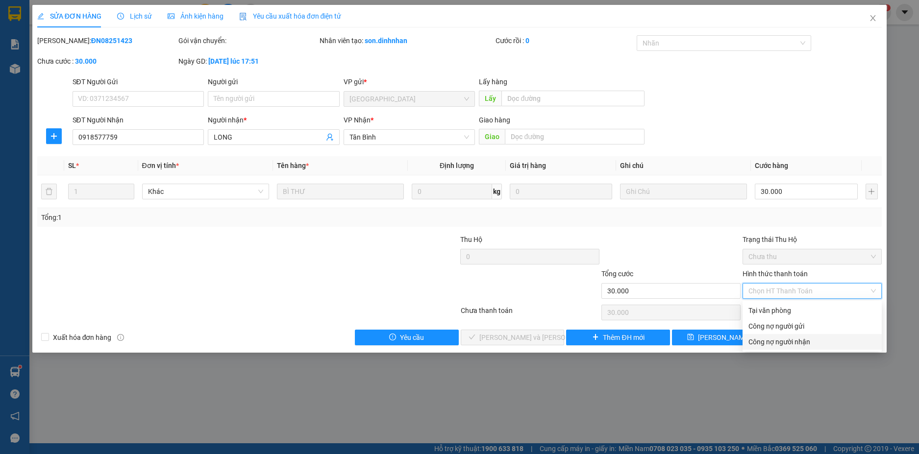
drag, startPoint x: 786, startPoint y: 323, endPoint x: 702, endPoint y: 437, distance: 141.2
click at [744, 412] on div "SỬA ĐƠN HÀNG Lịch sử [PERSON_NAME] hàng Yêu cầu xuất [PERSON_NAME] điện tử Tota…" at bounding box center [459, 227] width 919 height 454
click at [770, 308] on div "Tại văn phòng" at bounding box center [811, 310] width 127 height 11
type input "0"
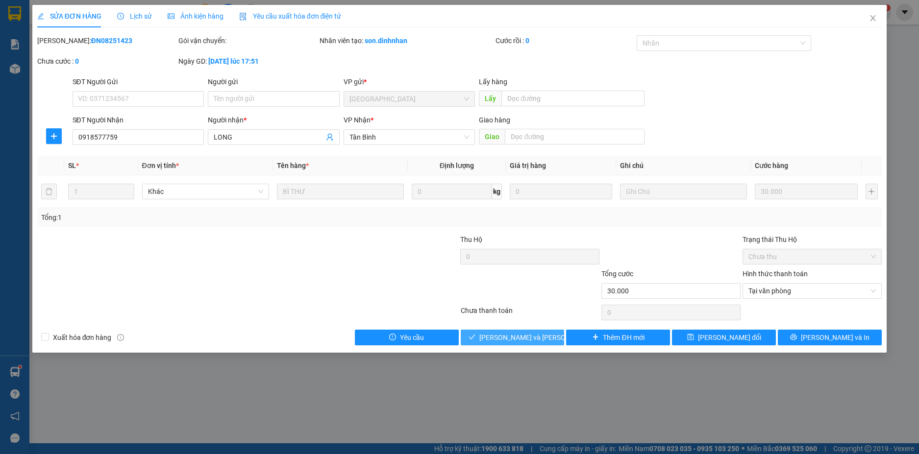
drag, startPoint x: 528, startPoint y: 339, endPoint x: 465, endPoint y: 189, distance: 162.1
click at [528, 338] on span "[PERSON_NAME] và [PERSON_NAME] hàng" at bounding box center [545, 337] width 132 height 11
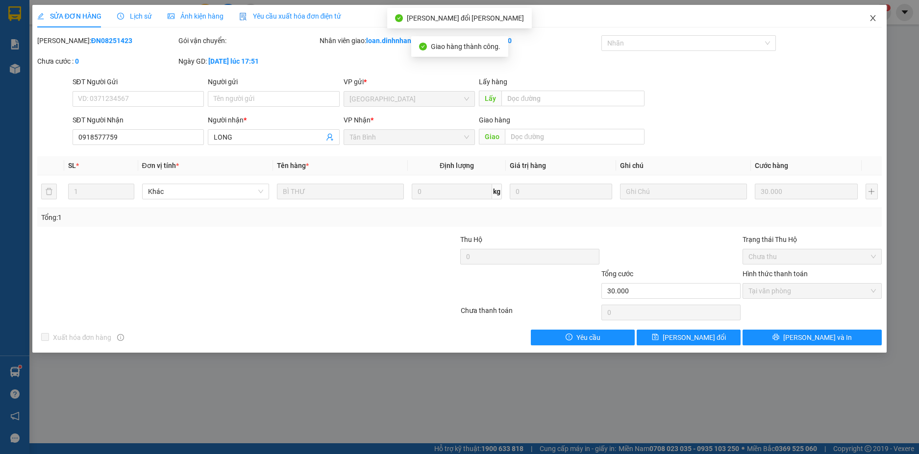
click at [869, 19] on icon "close" at bounding box center [873, 18] width 8 height 8
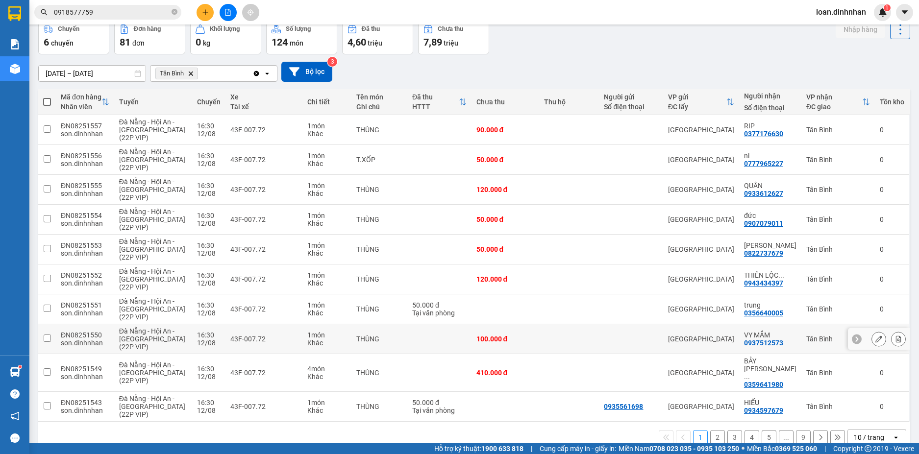
scroll to position [60, 0]
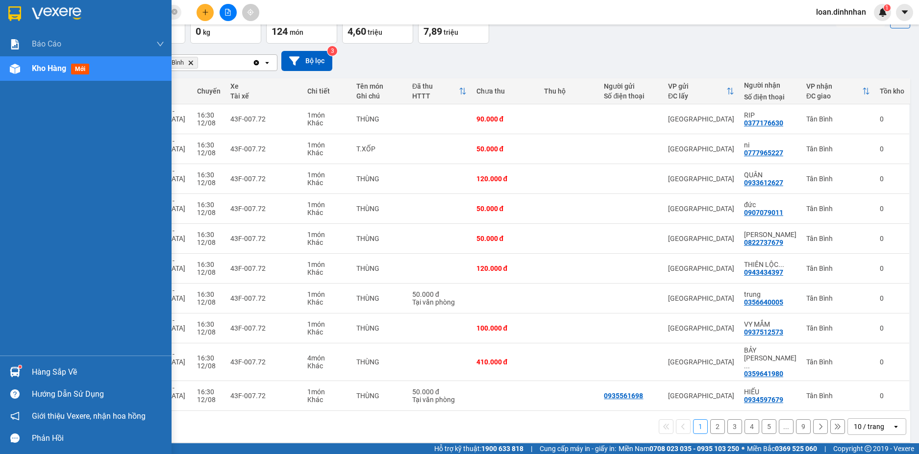
click at [77, 379] on div "Hàng sắp về" at bounding box center [98, 372] width 132 height 15
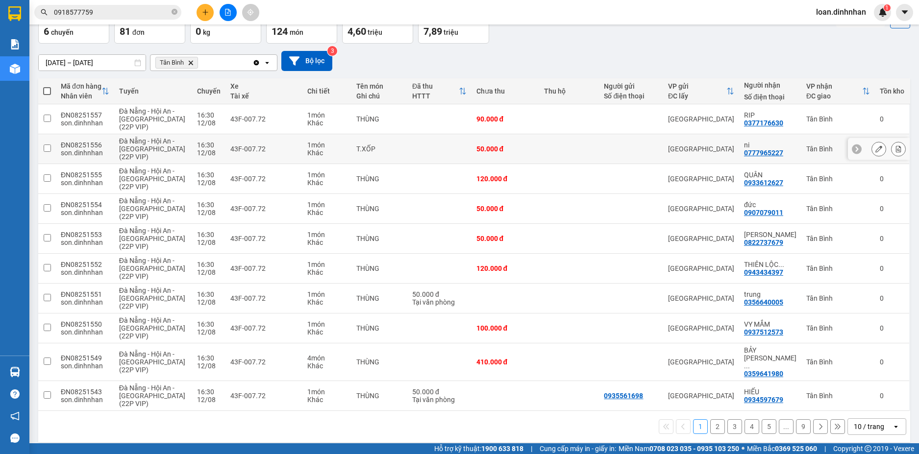
click at [661, 143] on section "Kết quả [PERSON_NAME] ( 1 ) Bộ lọc Mã ĐH Trạng thái Món hàng Thu hộ Tổng [PERSO…" at bounding box center [459, 227] width 919 height 454
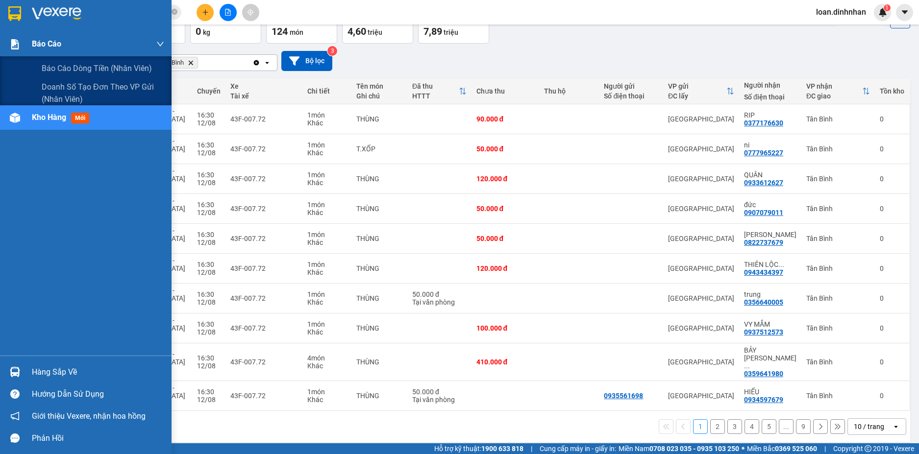
click at [72, 39] on div "Báo cáo" at bounding box center [98, 44] width 132 height 25
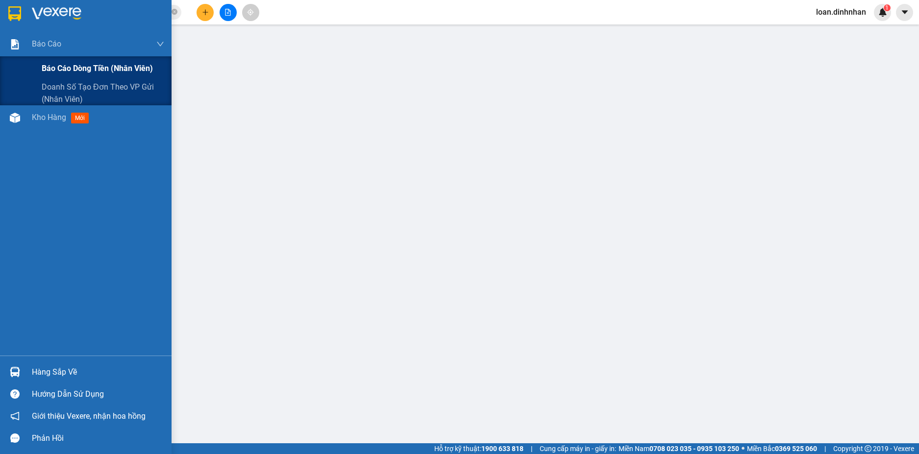
scroll to position [32, 0]
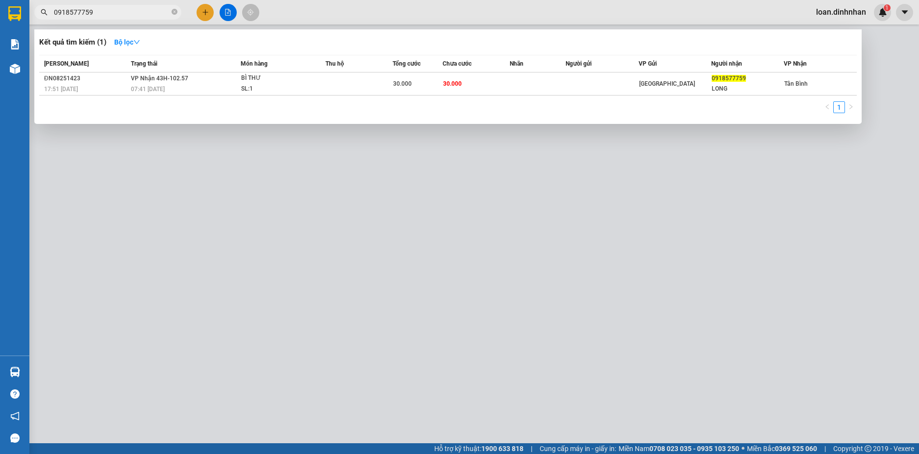
click at [98, 7] on input "0918577759" at bounding box center [112, 12] width 116 height 11
click at [174, 11] on icon "close-circle" at bounding box center [175, 12] width 6 height 6
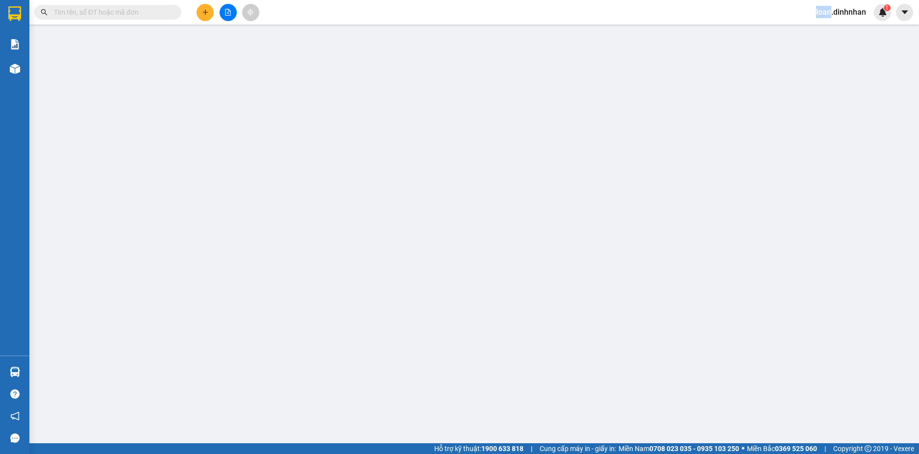
click at [173, 11] on span at bounding box center [175, 12] width 6 height 11
click at [164, 15] on input "text" at bounding box center [112, 12] width 116 height 11
type input "7"
click at [181, 12] on span "7" at bounding box center [107, 12] width 147 height 15
click at [178, 14] on span "7" at bounding box center [107, 12] width 147 height 15
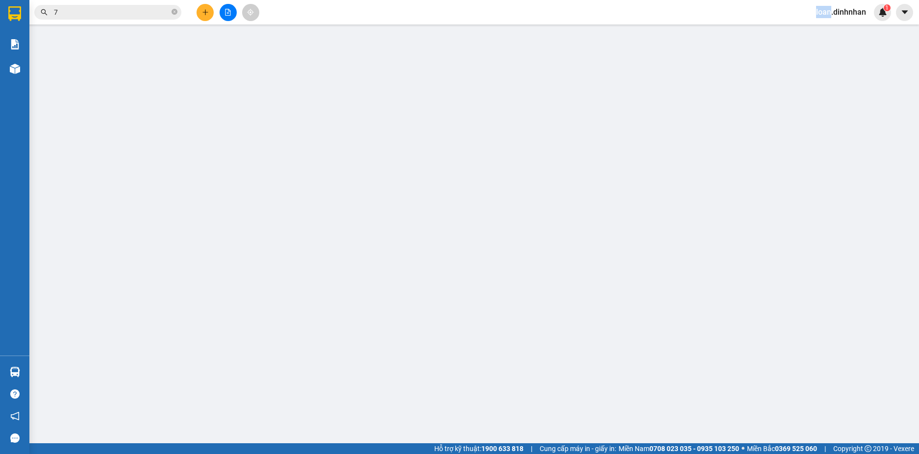
drag, startPoint x: 178, startPoint y: 14, endPoint x: 171, endPoint y: 13, distance: 6.9
click at [172, 13] on span "7" at bounding box center [107, 12] width 147 height 15
click at [170, 11] on span "7" at bounding box center [107, 12] width 147 height 15
click at [171, 11] on span "7" at bounding box center [107, 12] width 147 height 15
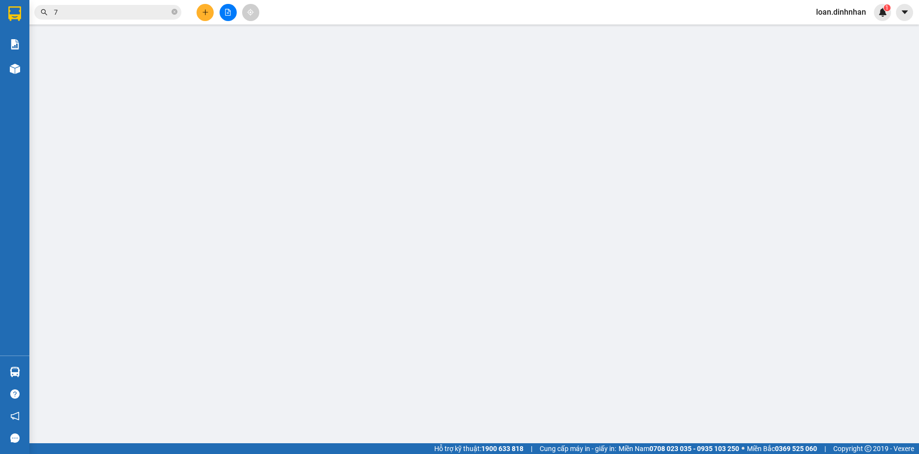
drag, startPoint x: 172, startPoint y: 5, endPoint x: 148, endPoint y: 9, distance: 23.9
click at [170, 4] on div "Kết quả [PERSON_NAME] ( 1 ) Bộ lọc Mã ĐH Trạng thái Món hàng Thu hộ Tổng [PERSO…" at bounding box center [95, 12] width 191 height 17
click at [142, 11] on input "7" at bounding box center [112, 12] width 116 height 11
click at [140, 11] on input "7" at bounding box center [112, 12] width 116 height 11
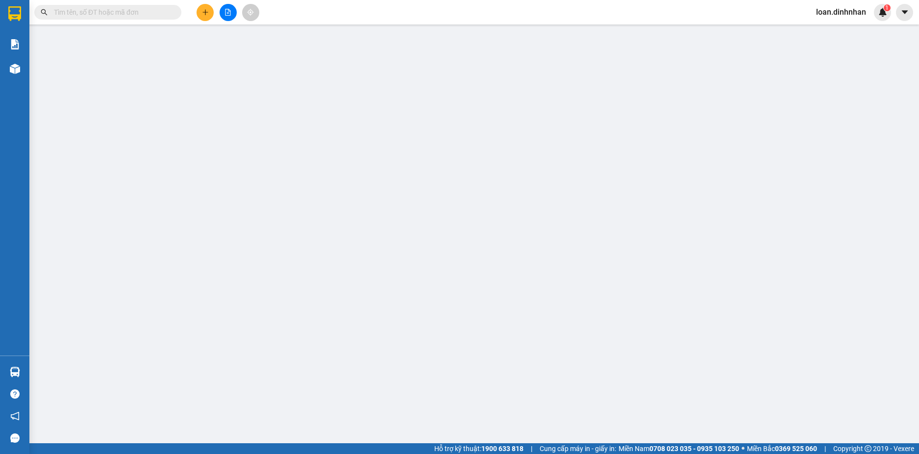
click at [85, 12] on input "text" at bounding box center [112, 12] width 116 height 11
click at [114, 8] on input "text" at bounding box center [112, 12] width 116 height 11
click at [115, 15] on input "text" at bounding box center [112, 12] width 116 height 11
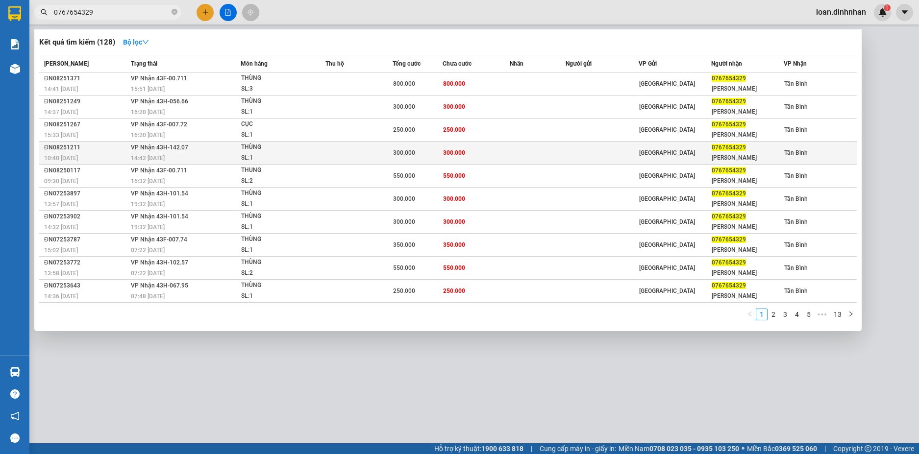
type input "0767654329"
click at [425, 145] on td "300.000" at bounding box center [418, 153] width 50 height 23
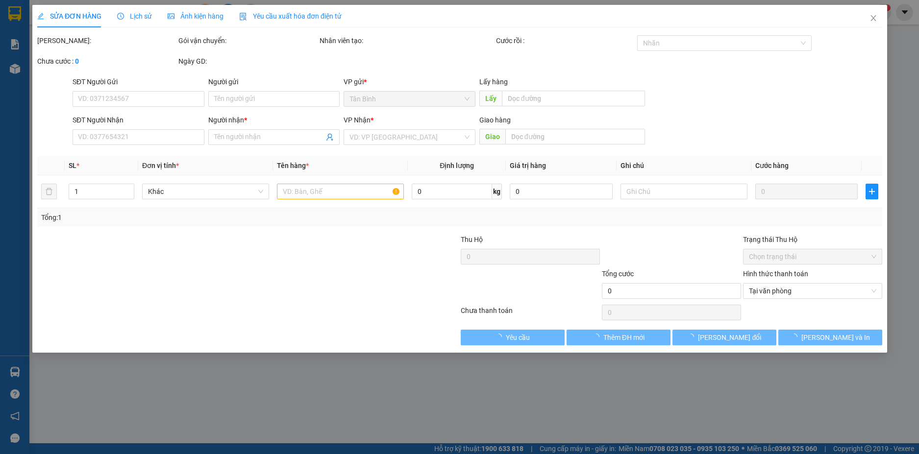
type input "0767654329"
type input "[PERSON_NAME]"
type input "300.000"
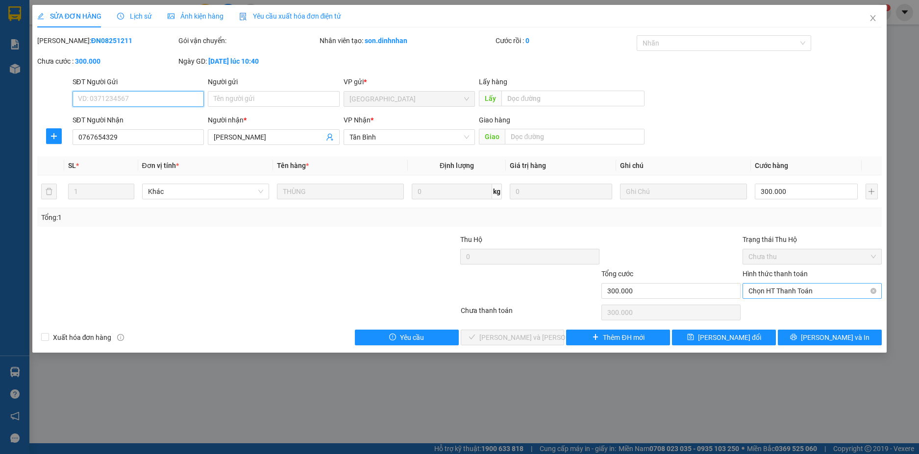
click at [766, 287] on span "Chọn HT Thanh Toán" at bounding box center [811, 291] width 127 height 15
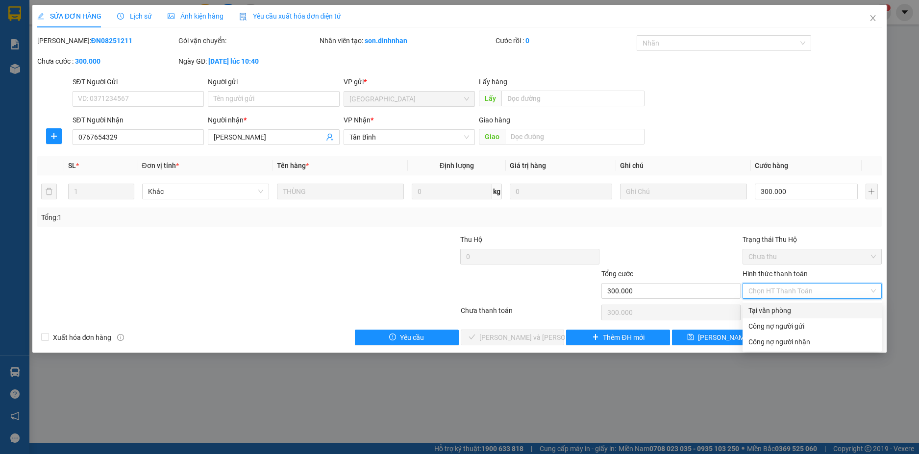
drag, startPoint x: 766, startPoint y: 307, endPoint x: 638, endPoint y: 343, distance: 134.0
click at [766, 307] on div "Tại văn phòng" at bounding box center [811, 310] width 127 height 11
type input "0"
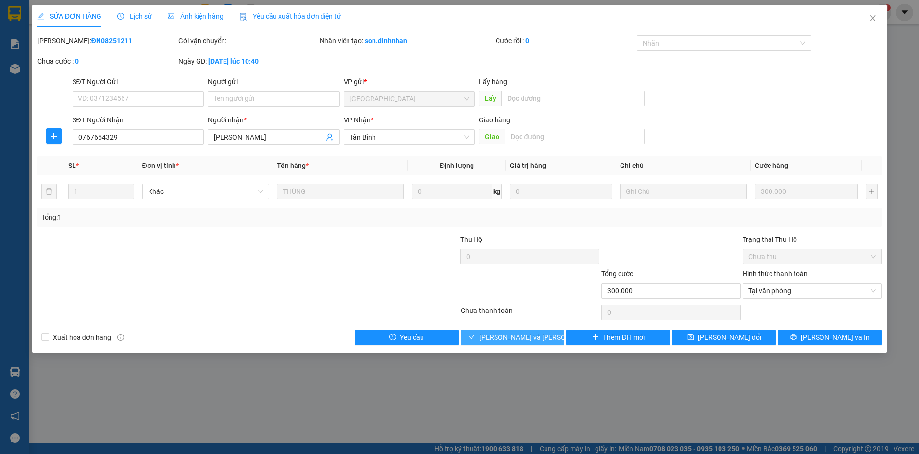
click at [524, 338] on span "[PERSON_NAME] và [PERSON_NAME] hàng" at bounding box center [545, 337] width 132 height 11
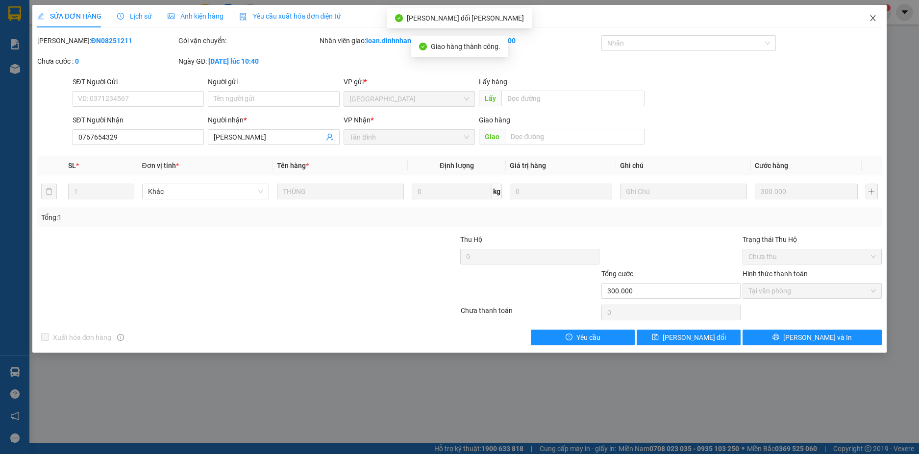
click at [871, 12] on span "Close" at bounding box center [872, 18] width 27 height 27
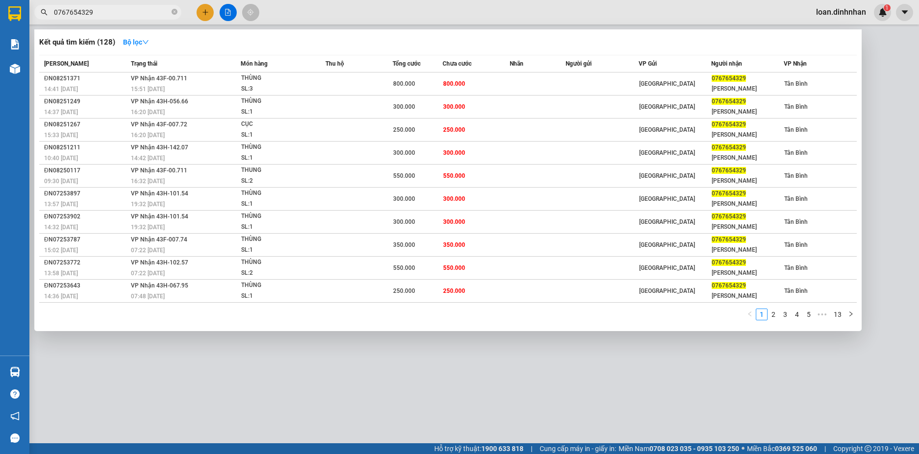
click at [114, 13] on input "0767654329" at bounding box center [112, 12] width 116 height 11
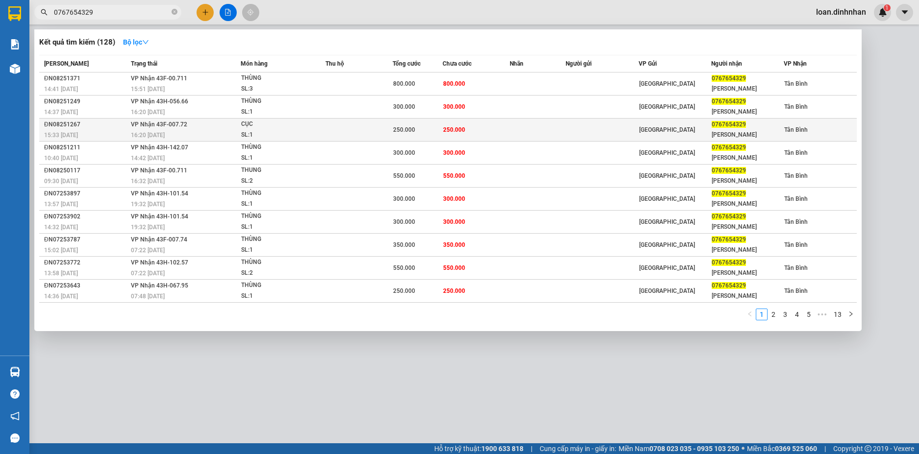
click at [256, 119] on td "CỤC SL: 1" at bounding box center [283, 130] width 85 height 23
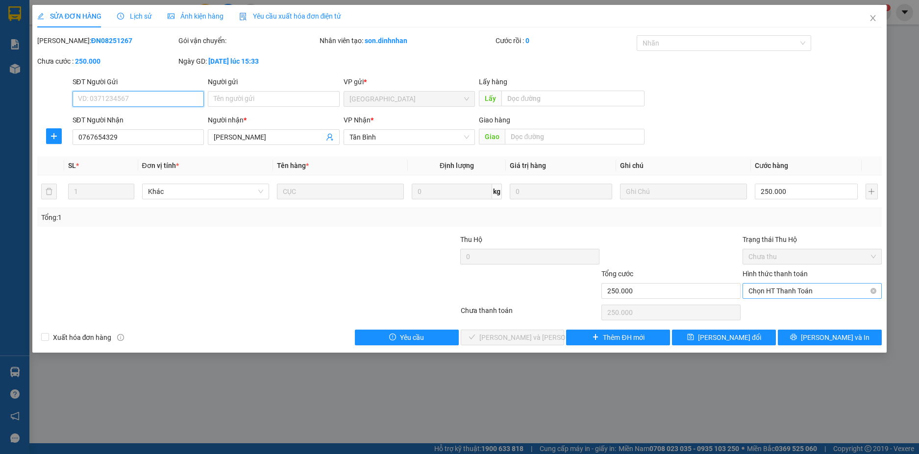
click at [839, 294] on span "Chọn HT Thanh Toán" at bounding box center [811, 291] width 127 height 15
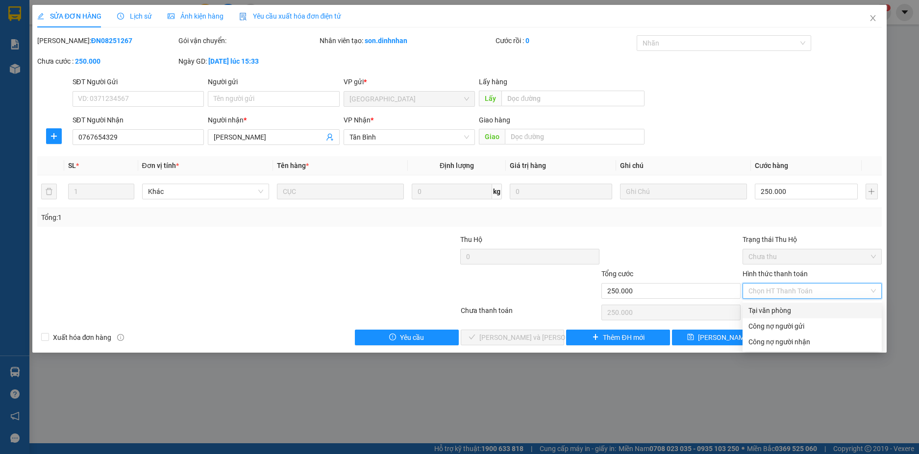
drag, startPoint x: 810, startPoint y: 308, endPoint x: 712, endPoint y: 336, distance: 101.4
click at [810, 308] on div "Tại văn phòng" at bounding box center [811, 310] width 127 height 11
type input "0"
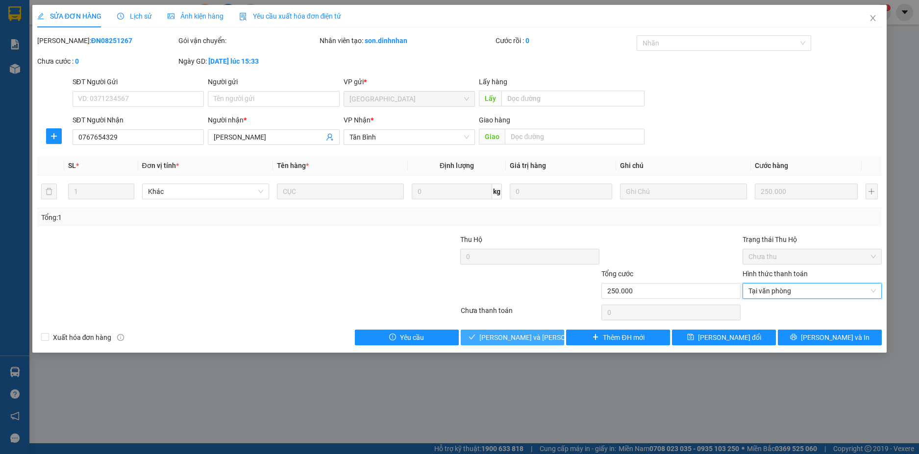
click at [534, 335] on span "[PERSON_NAME] và [PERSON_NAME] hàng" at bounding box center [545, 337] width 132 height 11
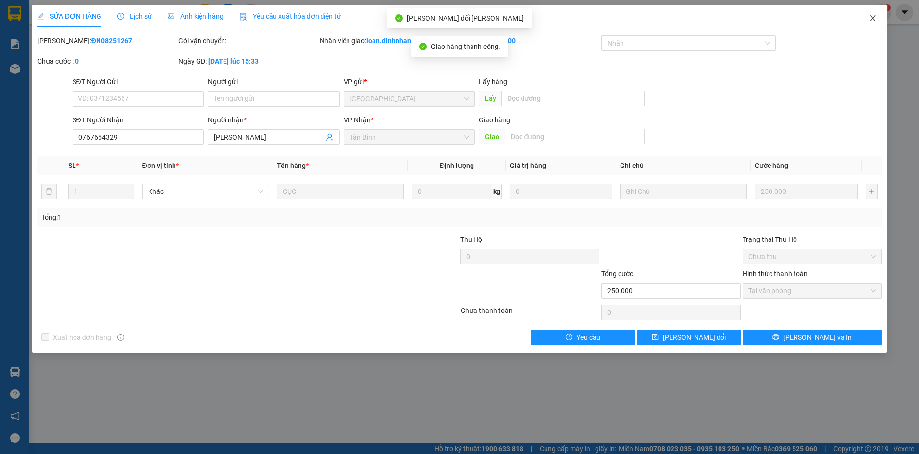
click at [873, 18] on icon "close" at bounding box center [873, 18] width 8 height 8
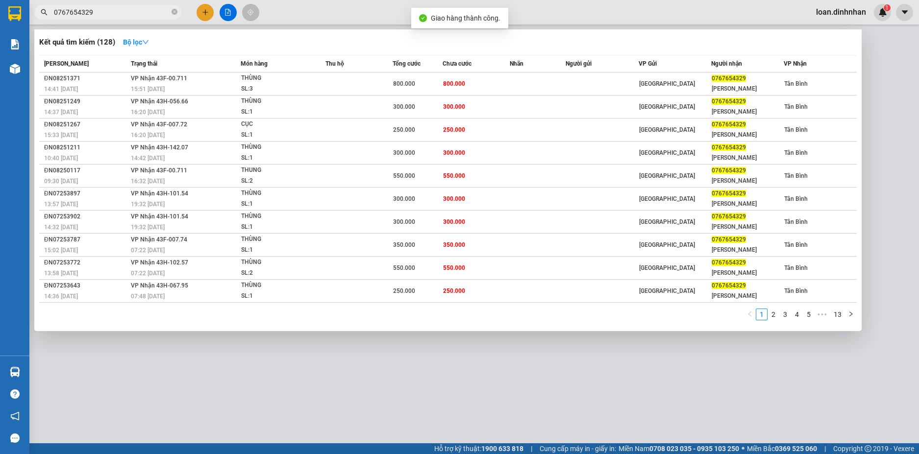
click at [103, 9] on input "0767654329" at bounding box center [112, 12] width 116 height 11
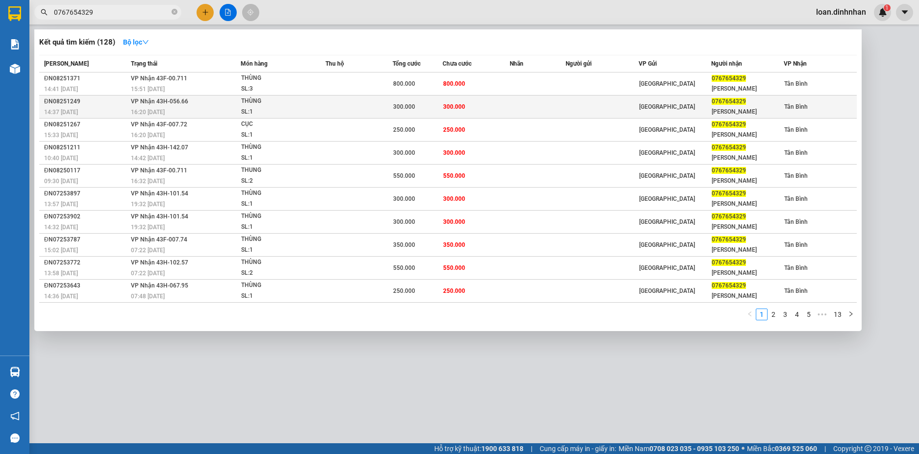
drag, startPoint x: 187, startPoint y: 102, endPoint x: 197, endPoint y: 103, distance: 10.3
click at [197, 103] on td "[PERSON_NAME] 43H-056.66 16:20 [DATE]" at bounding box center [184, 107] width 112 height 23
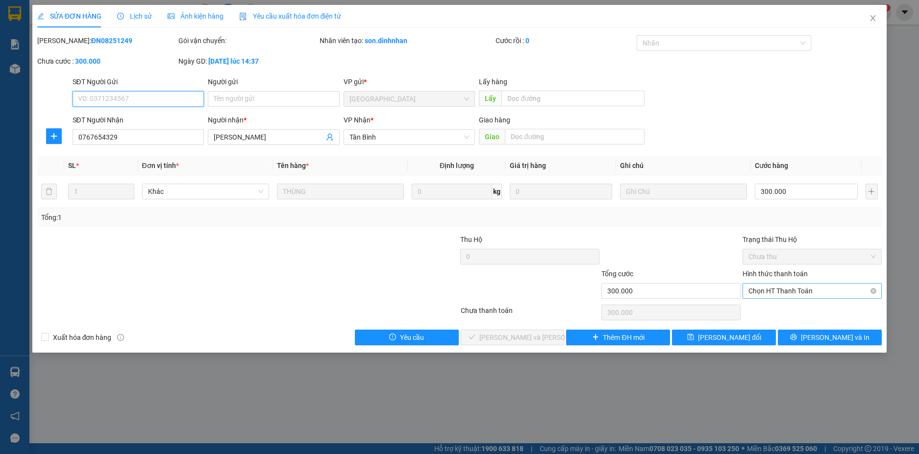
click at [769, 289] on span "Chọn HT Thanh Toán" at bounding box center [811, 291] width 127 height 15
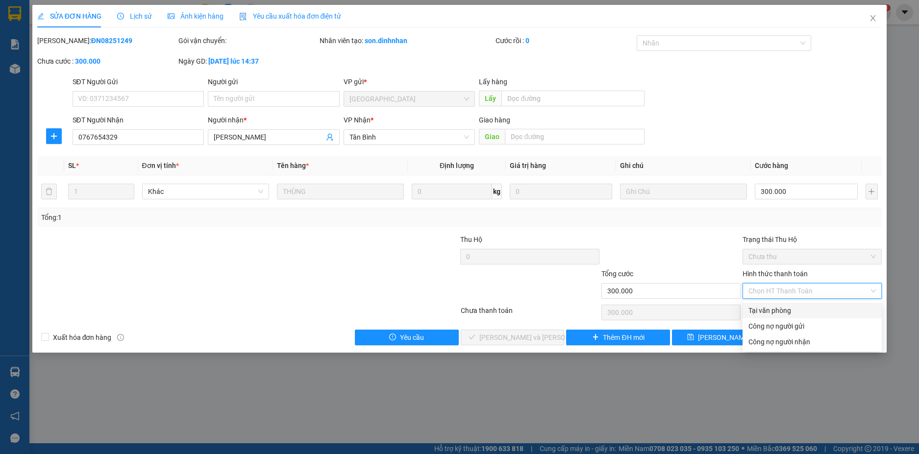
drag, startPoint x: 768, startPoint y: 295, endPoint x: 760, endPoint y: 315, distance: 21.3
click at [766, 308] on div "Tại văn phòng" at bounding box center [811, 310] width 127 height 11
type input "0"
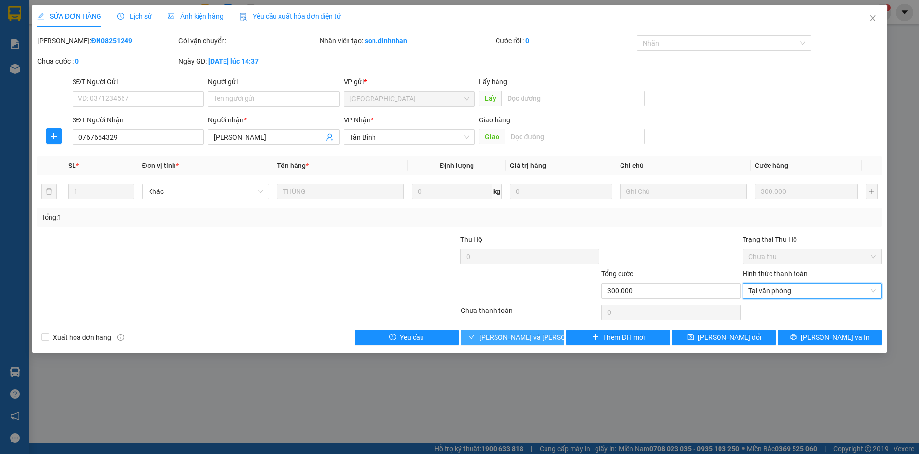
click at [510, 339] on span "[PERSON_NAME] và [PERSON_NAME] hàng" at bounding box center [545, 337] width 132 height 11
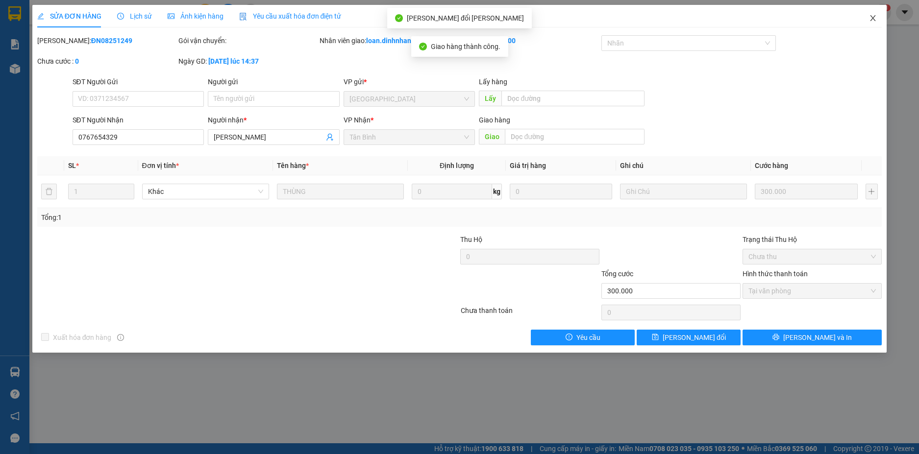
click at [871, 14] on span "Close" at bounding box center [872, 18] width 27 height 27
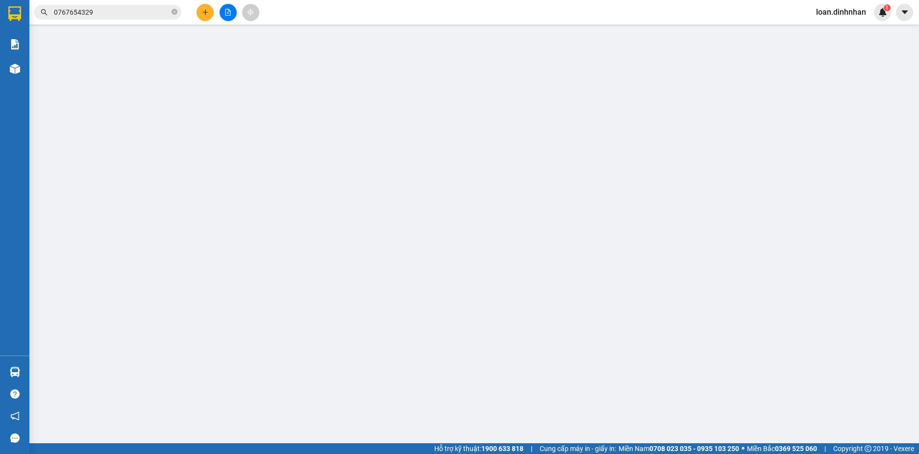
click at [170, 15] on span "0767654329" at bounding box center [107, 12] width 147 height 15
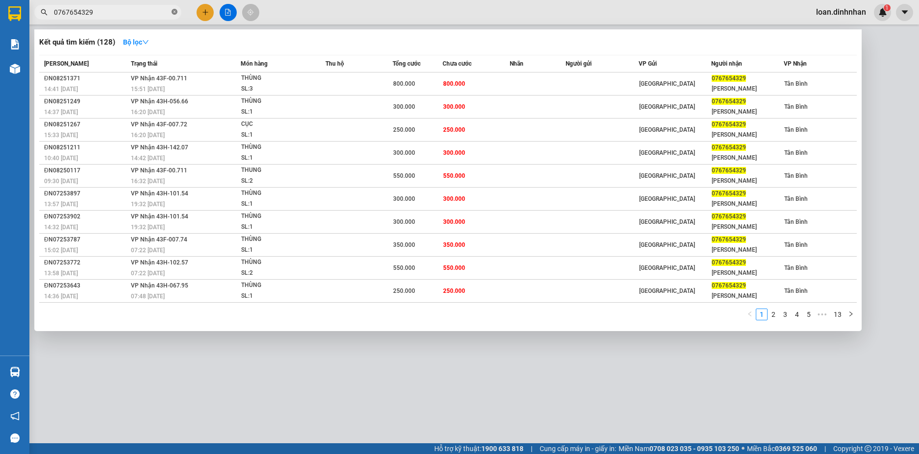
click at [175, 11] on icon "close-circle" at bounding box center [175, 12] width 6 height 6
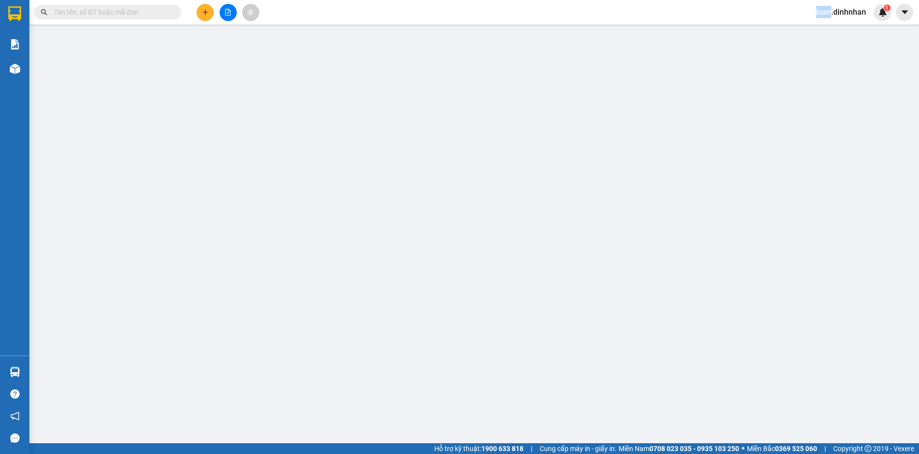
click at [175, 10] on span at bounding box center [175, 12] width 6 height 11
click at [158, 11] on input "text" at bounding box center [112, 12] width 116 height 11
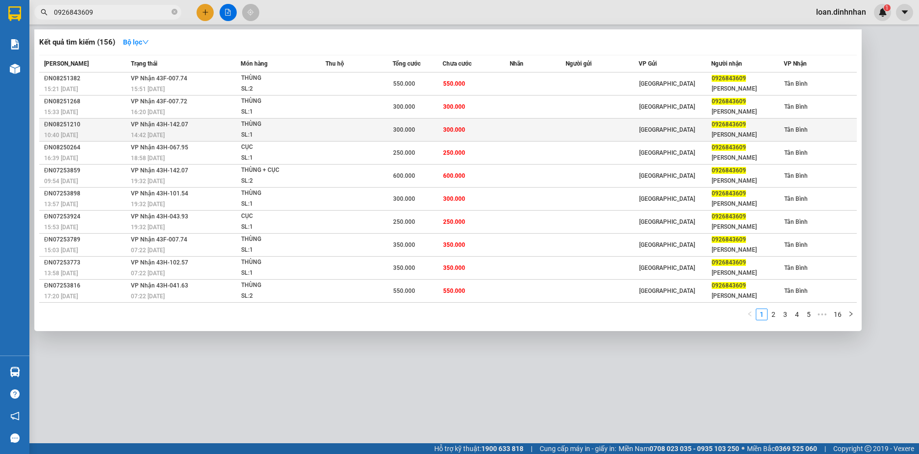
type input "0926843609"
click at [324, 132] on span "[PERSON_NAME]: 1" at bounding box center [283, 129] width 84 height 21
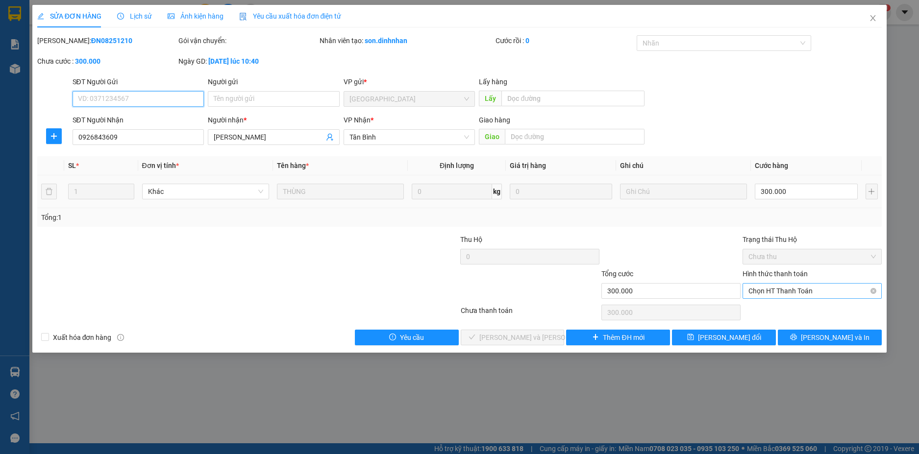
click at [764, 292] on span "Chọn HT Thanh Toán" at bounding box center [811, 291] width 127 height 15
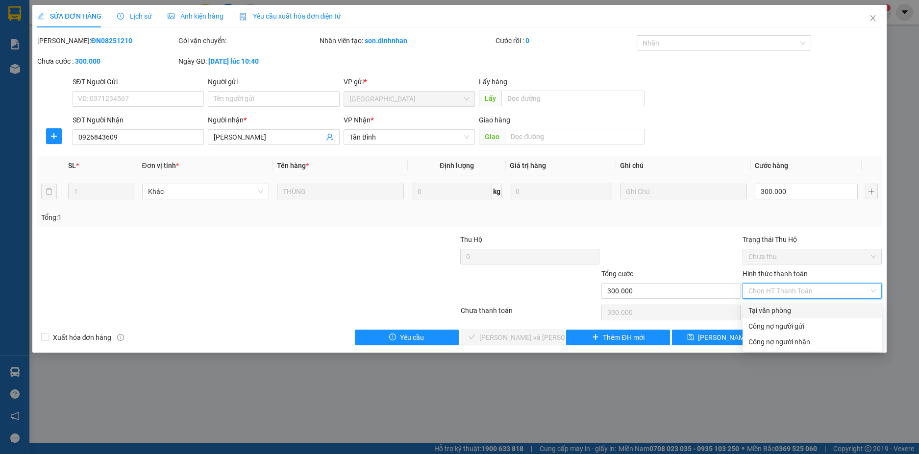
drag, startPoint x: 759, startPoint y: 308, endPoint x: 692, endPoint y: 387, distance: 104.0
click at [759, 311] on div "Tại văn phòng" at bounding box center [811, 310] width 127 height 11
type input "0"
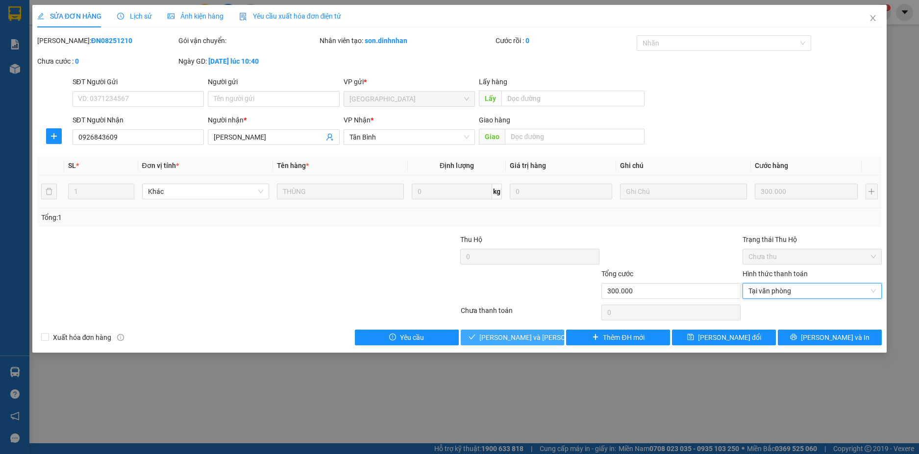
drag, startPoint x: 531, startPoint y: 325, endPoint x: 529, endPoint y: 334, distance: 9.5
click at [531, 326] on div "Total Paid Fee 0 Total UnPaid Fee 300.000 Cash Collection Total Fee Mã ĐH: ĐN08…" at bounding box center [459, 190] width 845 height 310
click at [529, 334] on span "[PERSON_NAME] và [PERSON_NAME] hàng" at bounding box center [545, 337] width 132 height 11
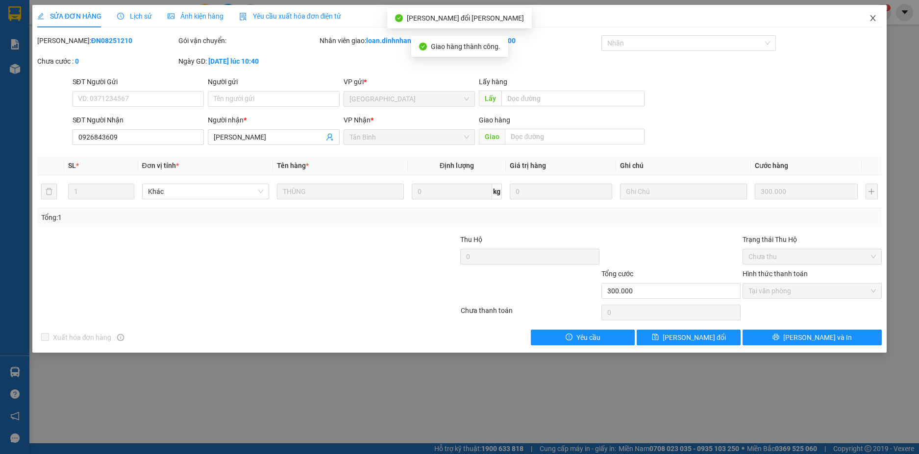
click at [877, 17] on icon "close" at bounding box center [873, 18] width 8 height 8
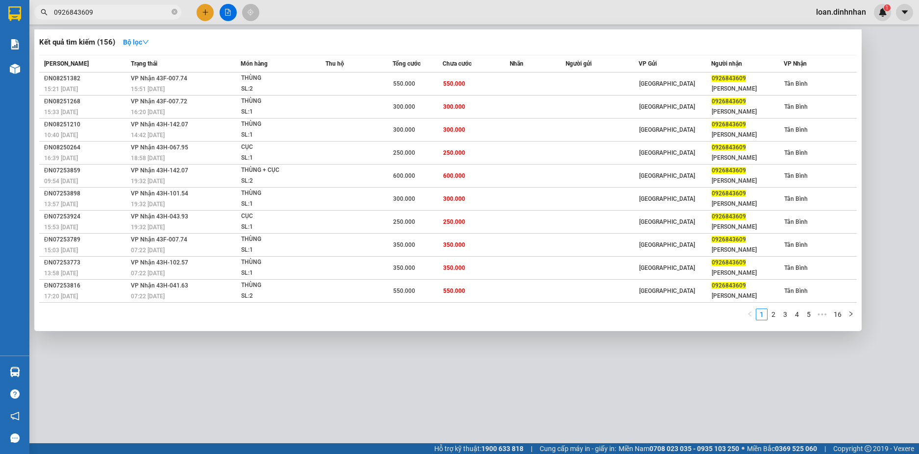
drag, startPoint x: 96, startPoint y: 12, endPoint x: 98, endPoint y: 55, distance: 43.2
click at [96, 12] on input "0926843609" at bounding box center [112, 12] width 116 height 11
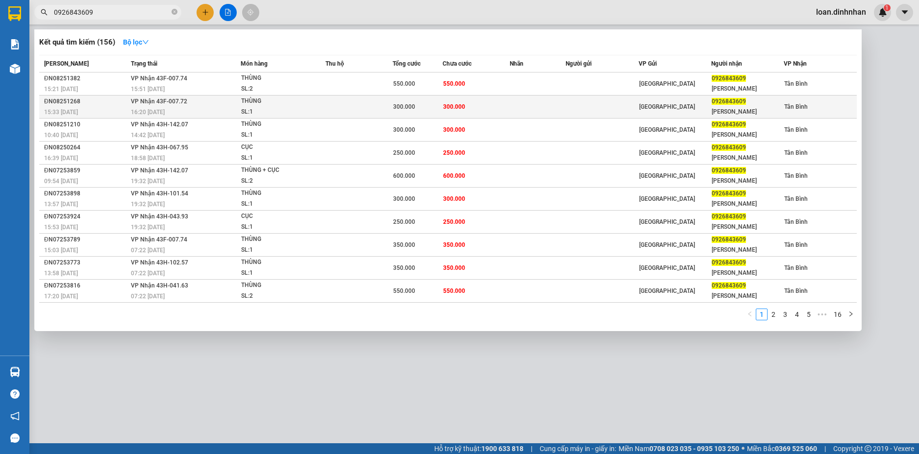
click at [125, 102] on div "ĐN08251268" at bounding box center [86, 102] width 84 height 10
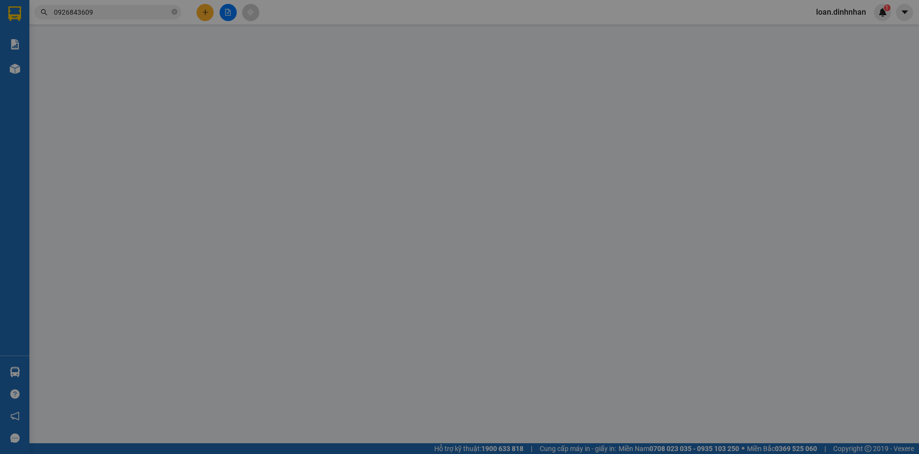
type input "0926843609"
type input "[PERSON_NAME]"
type input "300.000"
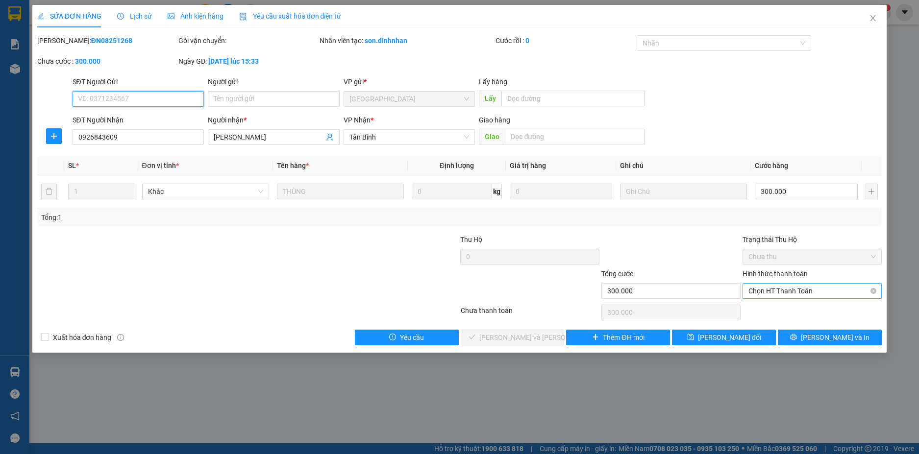
click at [750, 292] on span "Chọn HT Thanh Toán" at bounding box center [811, 291] width 127 height 15
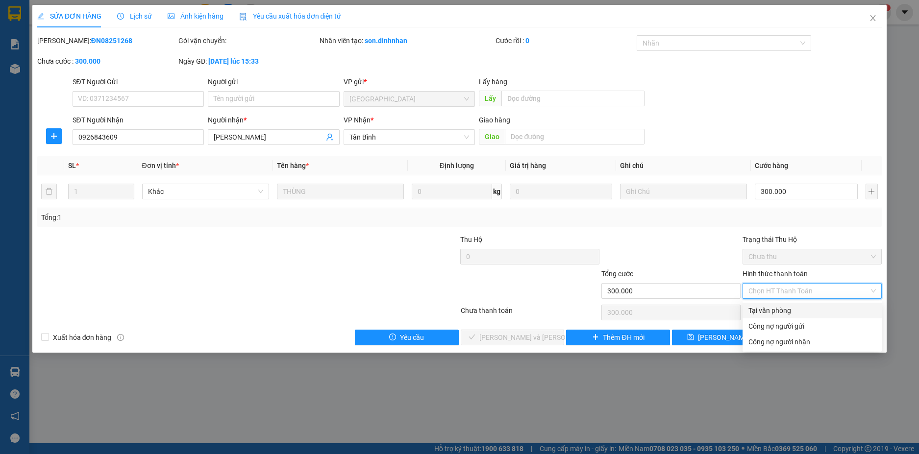
click at [749, 307] on div "Tại văn phòng" at bounding box center [811, 310] width 127 height 11
type input "0"
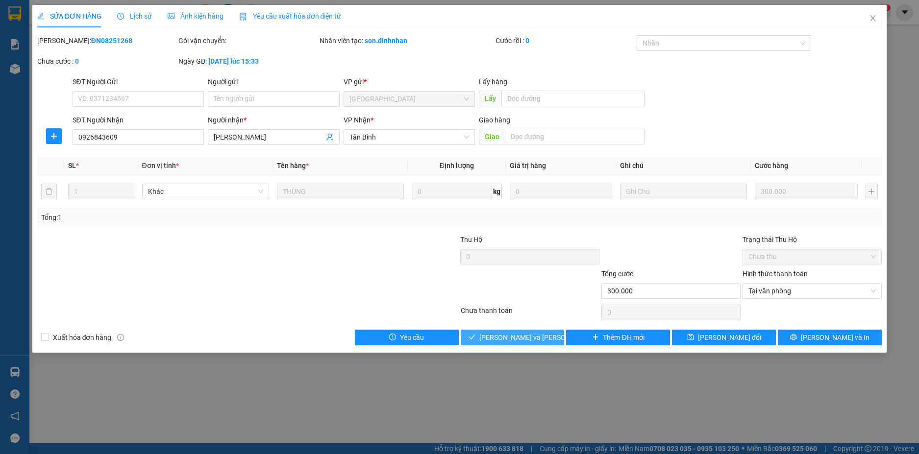
drag, startPoint x: 540, startPoint y: 335, endPoint x: 552, endPoint y: 329, distance: 13.1
click at [542, 334] on span "[PERSON_NAME] và [PERSON_NAME] hàng" at bounding box center [545, 337] width 132 height 11
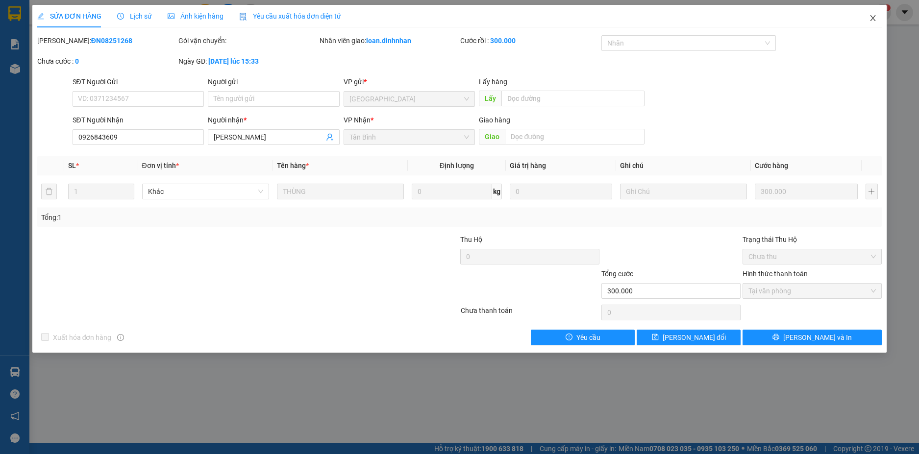
click at [873, 19] on icon "close" at bounding box center [872, 18] width 5 height 6
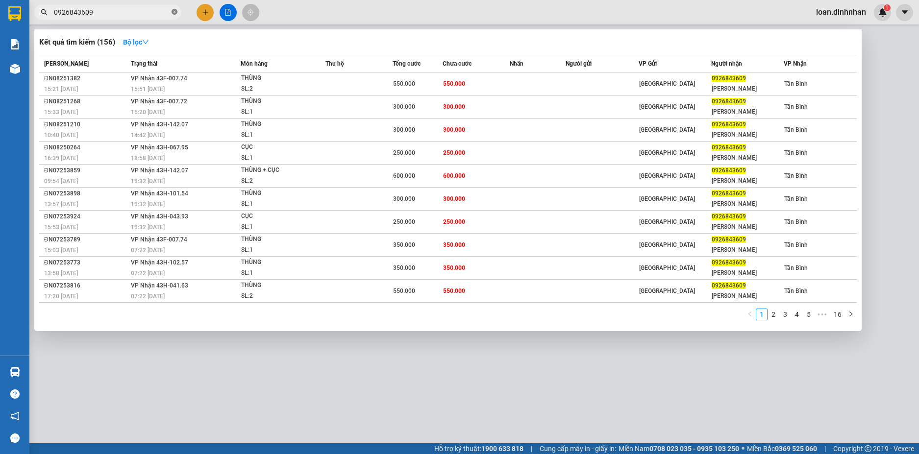
click at [172, 11] on icon "close-circle" at bounding box center [175, 12] width 6 height 6
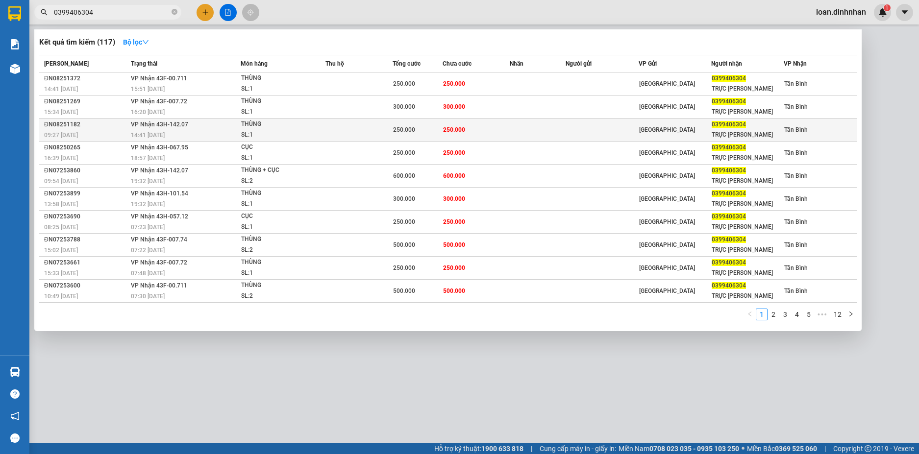
type input "0399406304"
click at [205, 128] on td "[PERSON_NAME] 43H-142.07 14:41 [DATE]" at bounding box center [184, 130] width 112 height 23
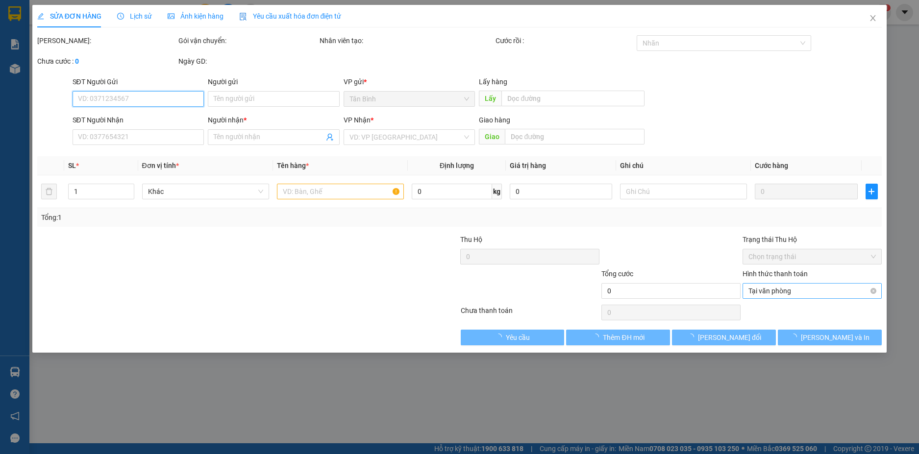
type input "0399406304"
type input "TRỰC [PERSON_NAME]"
type input "250.000"
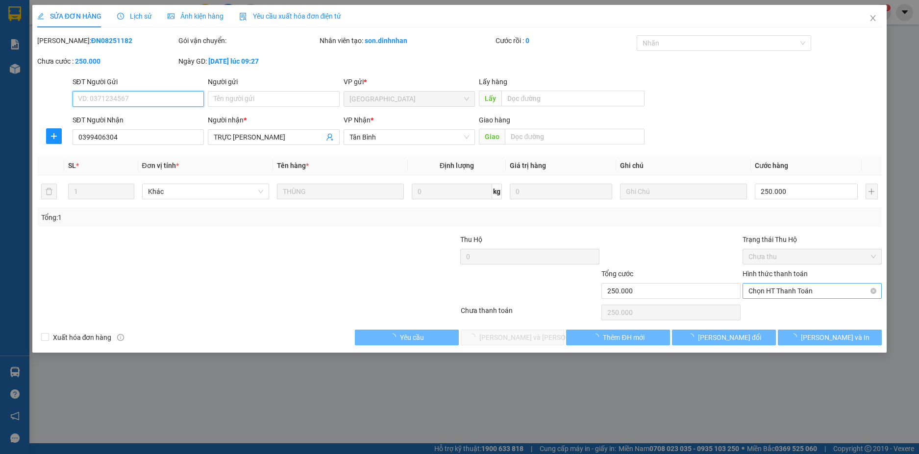
click at [754, 291] on span "Chọn HT Thanh Toán" at bounding box center [811, 291] width 127 height 15
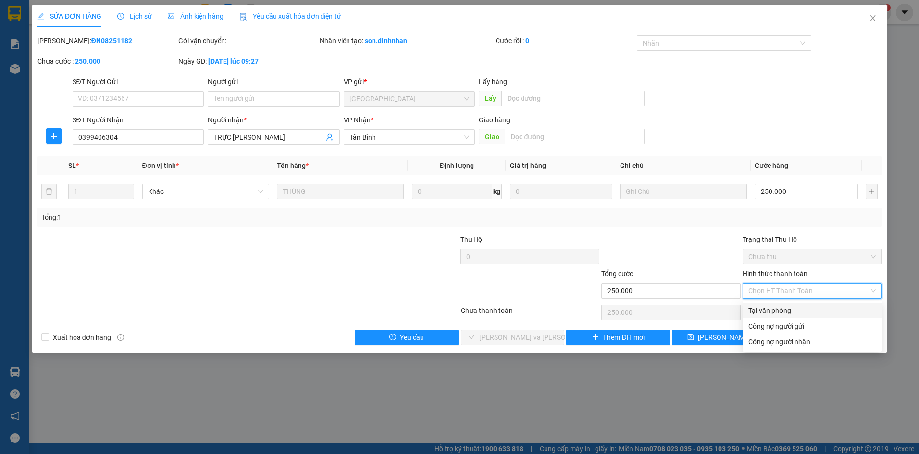
click at [752, 306] on div "Tại văn phòng" at bounding box center [811, 310] width 127 height 11
type input "0"
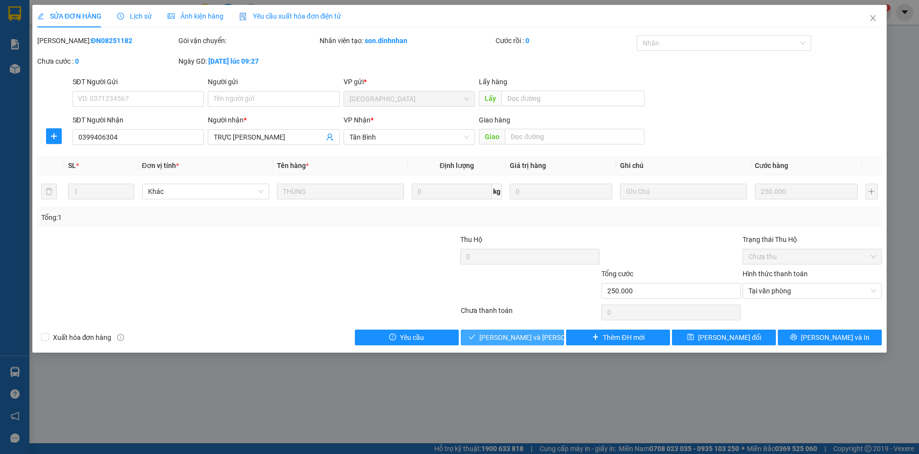
drag, startPoint x: 539, startPoint y: 337, endPoint x: 724, endPoint y: 121, distance: 284.3
click at [539, 335] on span "[PERSON_NAME] và [PERSON_NAME] hàng" at bounding box center [545, 337] width 132 height 11
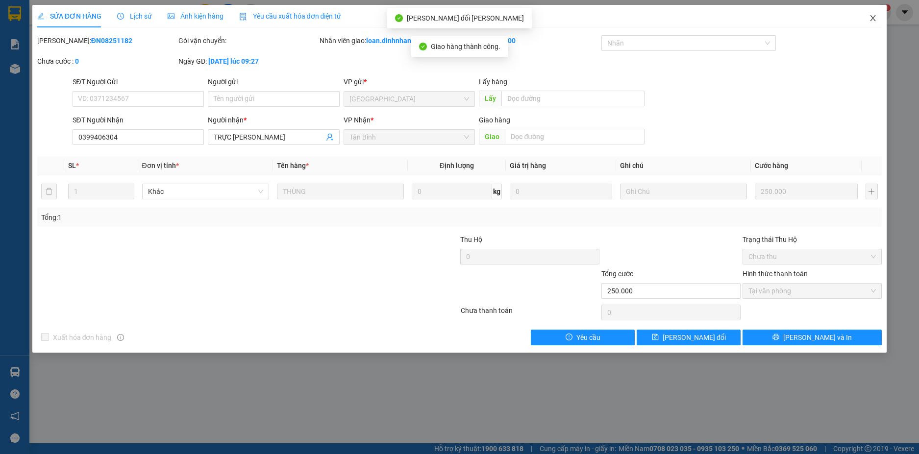
click at [874, 18] on icon "close" at bounding box center [872, 18] width 5 height 6
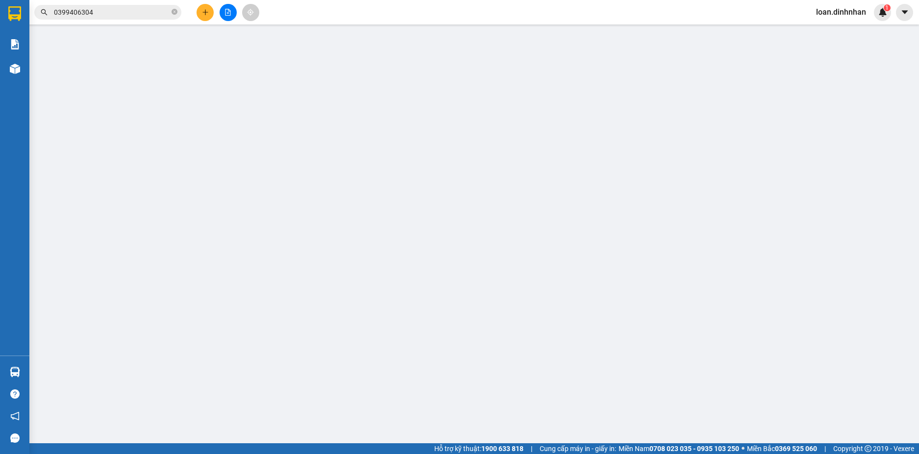
click at [129, 15] on input "0399406304" at bounding box center [112, 12] width 116 height 11
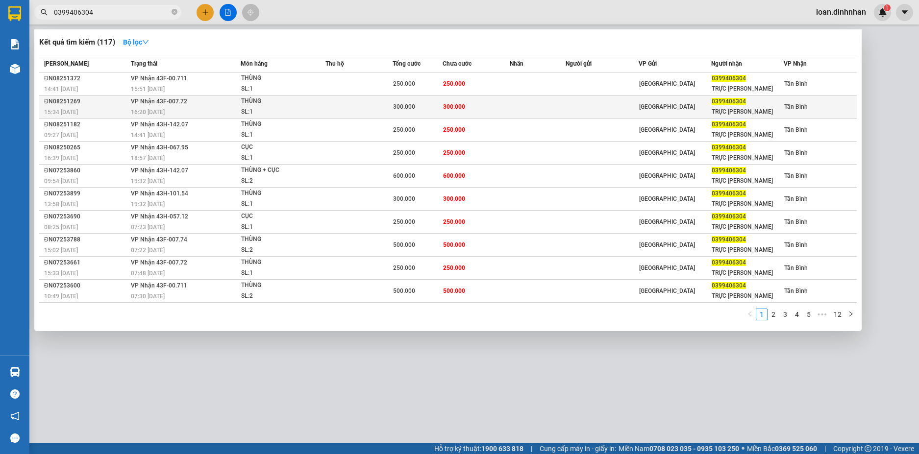
click at [416, 109] on div "300.000" at bounding box center [417, 106] width 49 height 11
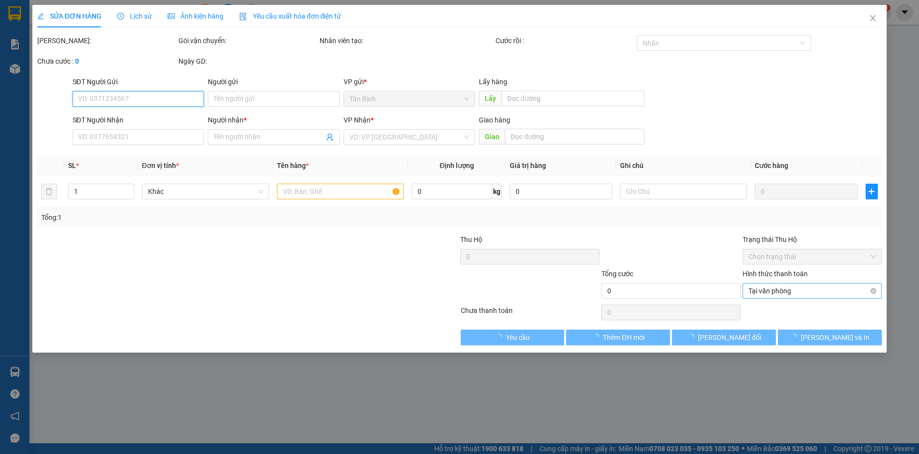
click at [747, 289] on div "Tại văn phòng" at bounding box center [811, 291] width 139 height 16
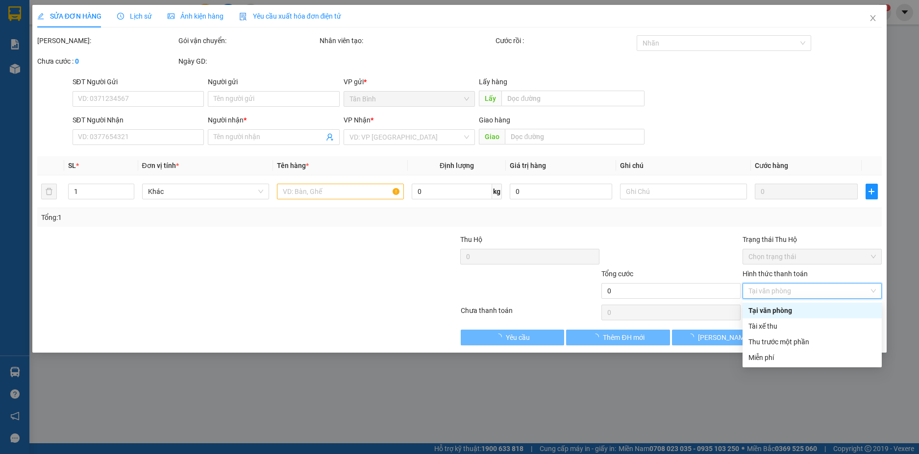
type input "0399406304"
type input "TRỰC [PERSON_NAME]"
type input "300.000"
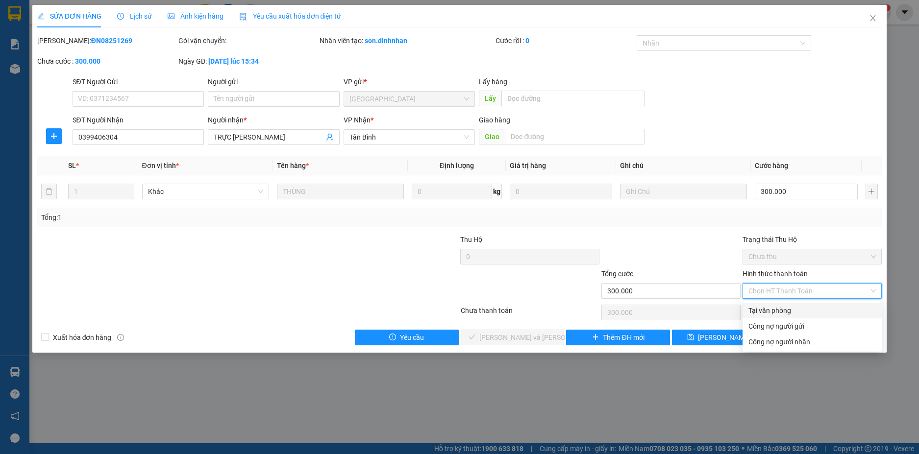
click at [752, 307] on div "Tại văn phòng" at bounding box center [811, 310] width 127 height 11
type input "0"
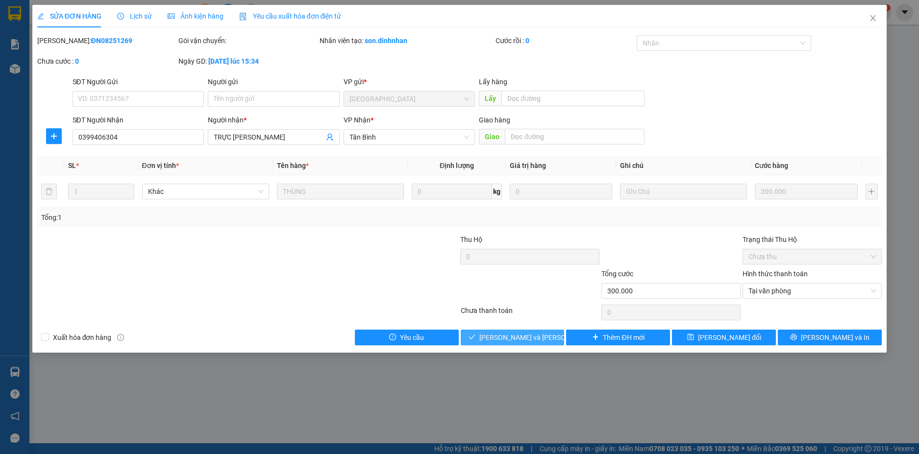
drag, startPoint x: 499, startPoint y: 338, endPoint x: 497, endPoint y: 327, distance: 11.4
click at [500, 337] on span "[PERSON_NAME] và [PERSON_NAME] hàng" at bounding box center [545, 337] width 132 height 11
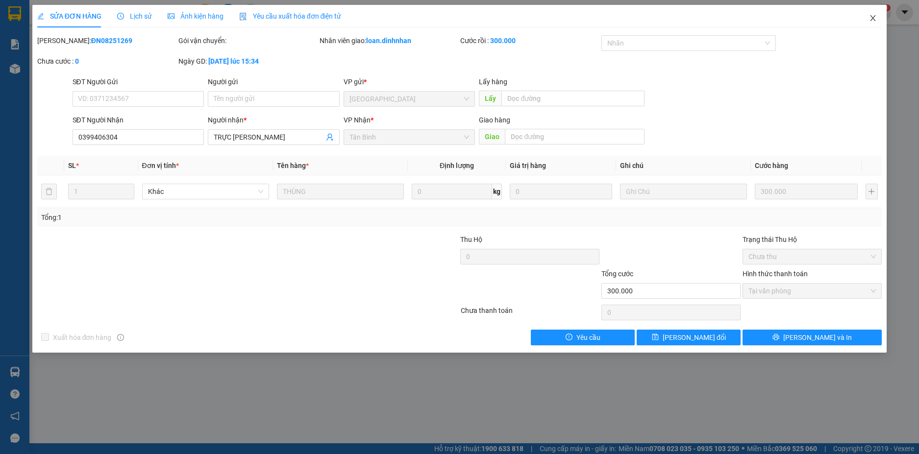
click at [875, 17] on icon "close" at bounding box center [872, 18] width 5 height 6
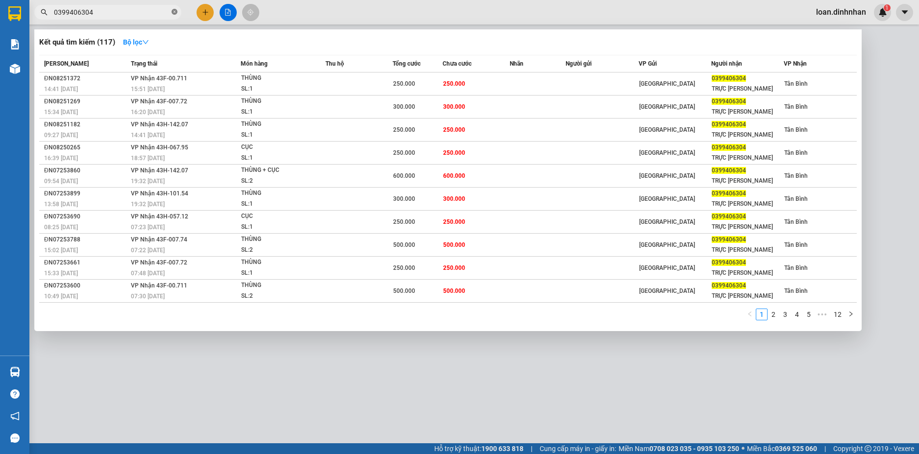
click at [177, 14] on icon "close-circle" at bounding box center [175, 12] width 6 height 6
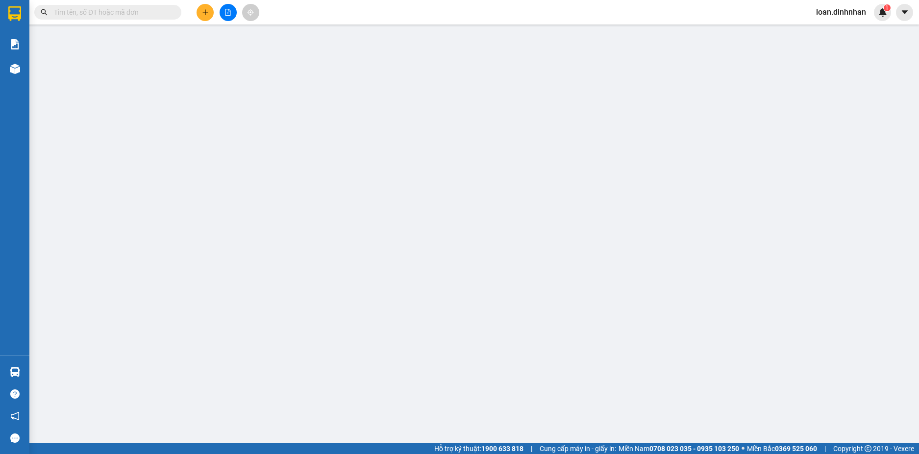
click at [168, 12] on input "text" at bounding box center [112, 12] width 116 height 11
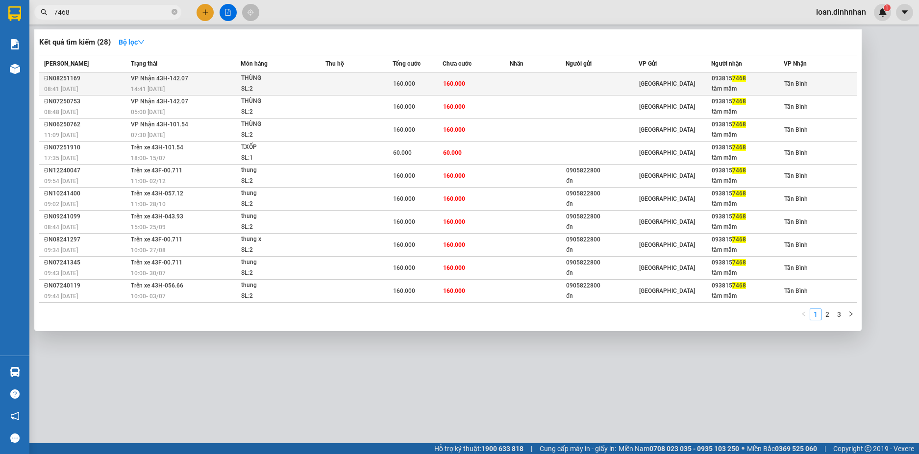
type input "7468"
click at [487, 78] on td "160.000" at bounding box center [475, 84] width 67 height 23
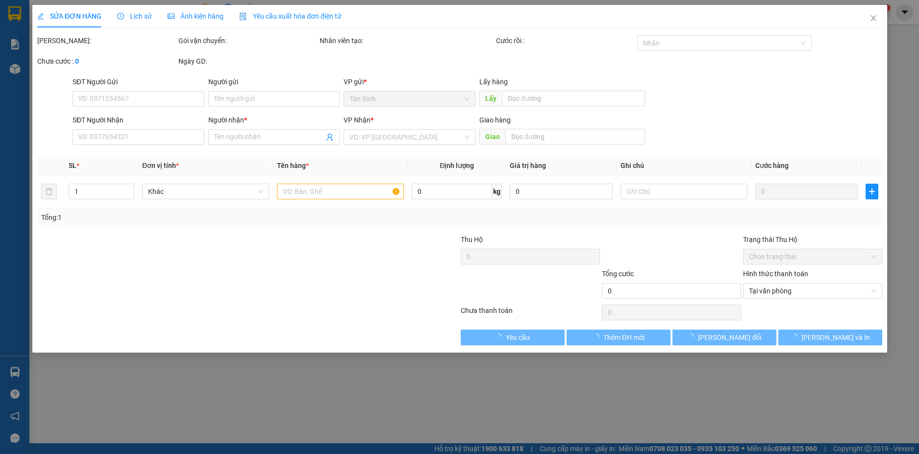
type input "0938157468"
type input "tâm mắm"
type input "160.000"
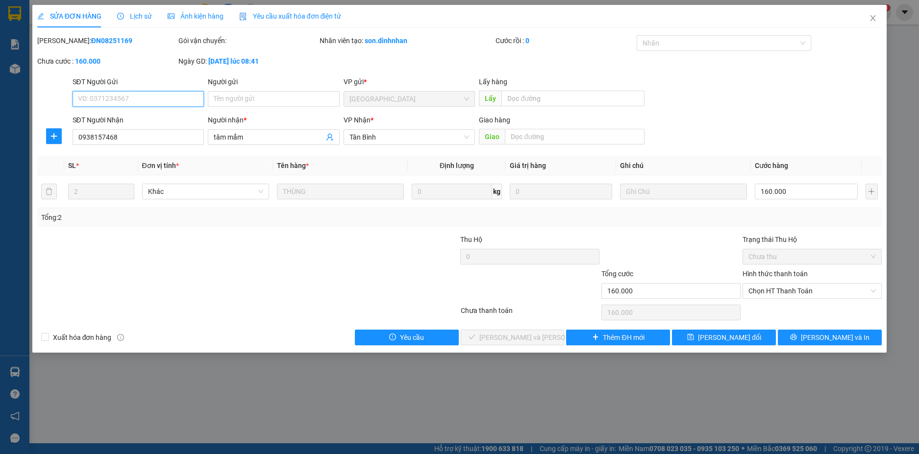
drag, startPoint x: 846, startPoint y: 287, endPoint x: 843, endPoint y: 304, distance: 17.4
click at [845, 293] on span "Chọn HT Thanh Toán" at bounding box center [811, 291] width 127 height 15
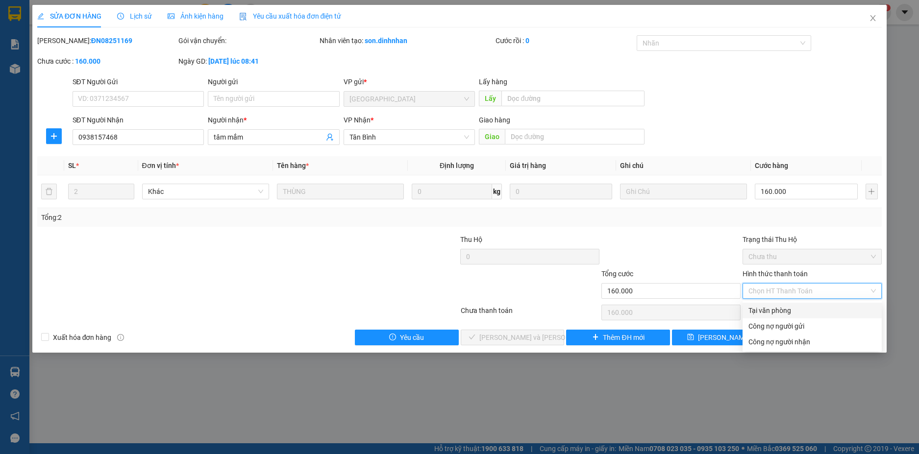
click at [841, 310] on div "Tại văn phòng" at bounding box center [811, 310] width 127 height 11
type input "0"
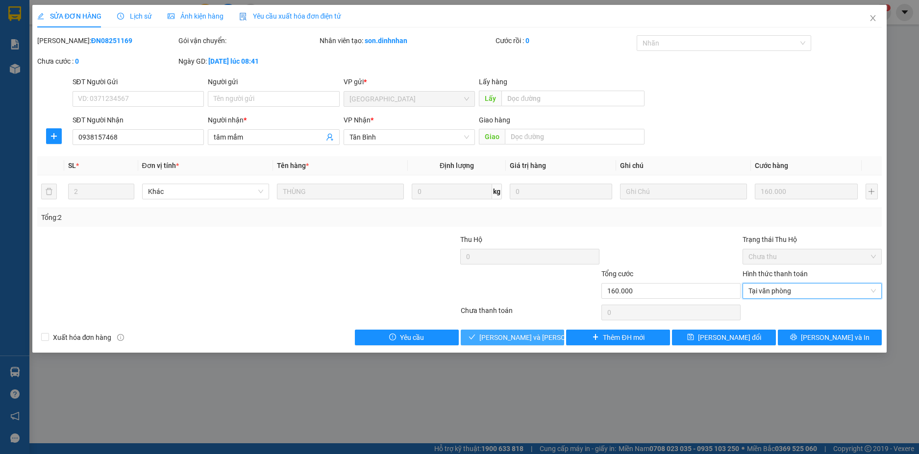
drag, startPoint x: 508, startPoint y: 339, endPoint x: 504, endPoint y: 333, distance: 7.5
click at [506, 338] on span "[PERSON_NAME] và [PERSON_NAME] hàng" at bounding box center [545, 337] width 132 height 11
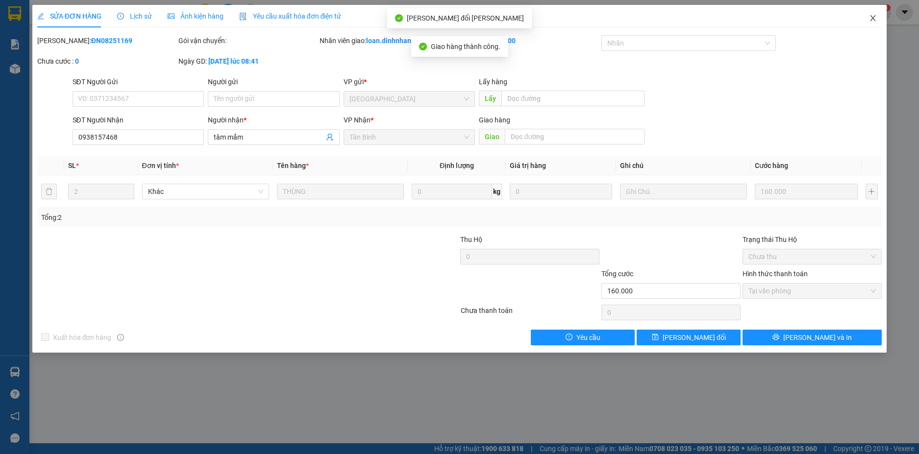
click at [874, 16] on icon "close" at bounding box center [873, 18] width 8 height 8
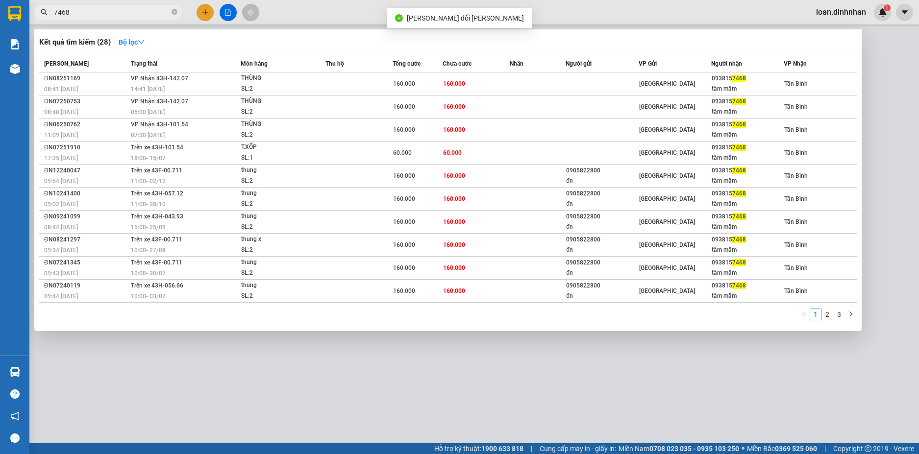
drag, startPoint x: 133, startPoint y: 5, endPoint x: 199, endPoint y: 17, distance: 67.3
click at [154, 12] on span "7468" at bounding box center [107, 12] width 147 height 15
click at [175, 12] on icon "close-circle" at bounding box center [175, 12] width 6 height 6
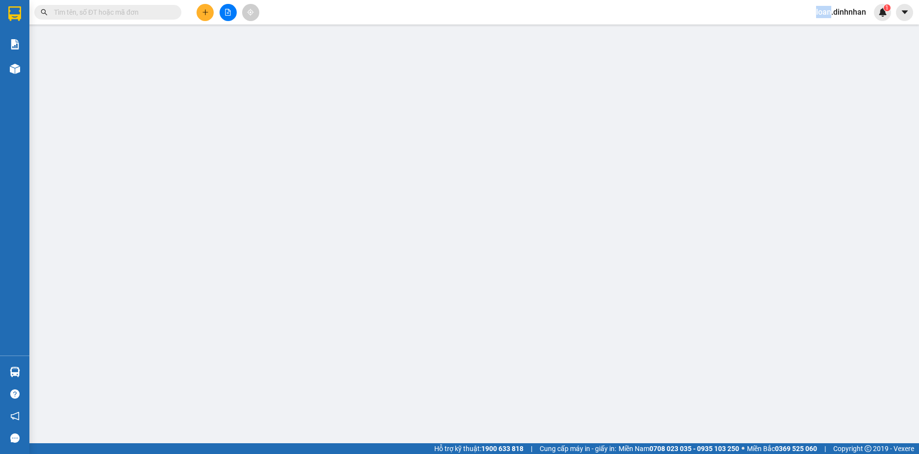
click at [175, 12] on span at bounding box center [175, 12] width 6 height 11
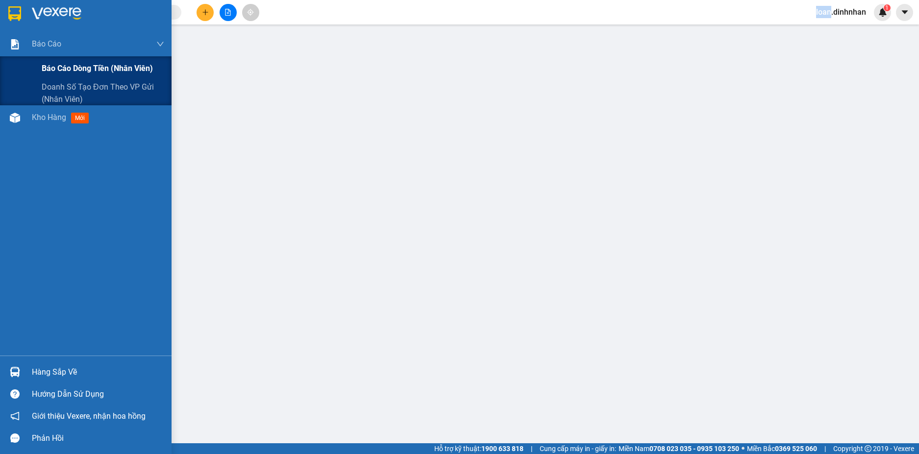
click at [44, 61] on div "Báo cáo dòng tiền (nhân viên)" at bounding box center [103, 68] width 123 height 25
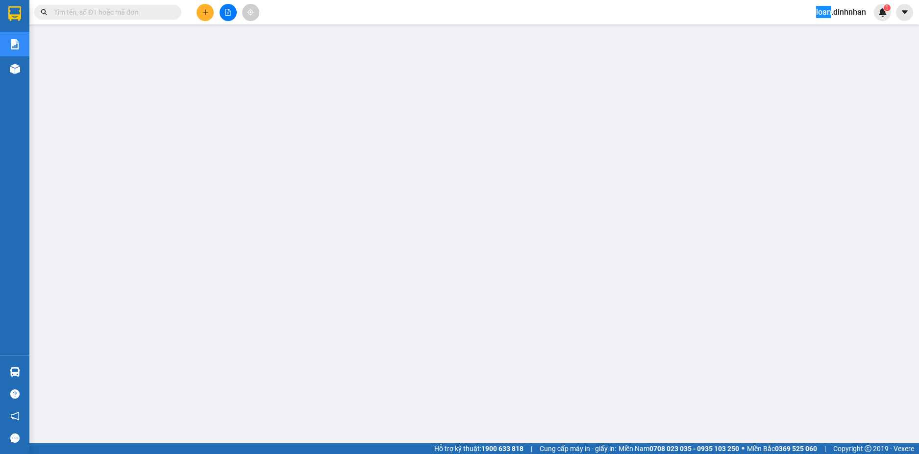
scroll to position [32, 0]
click at [126, 13] on input "text" at bounding box center [112, 12] width 116 height 11
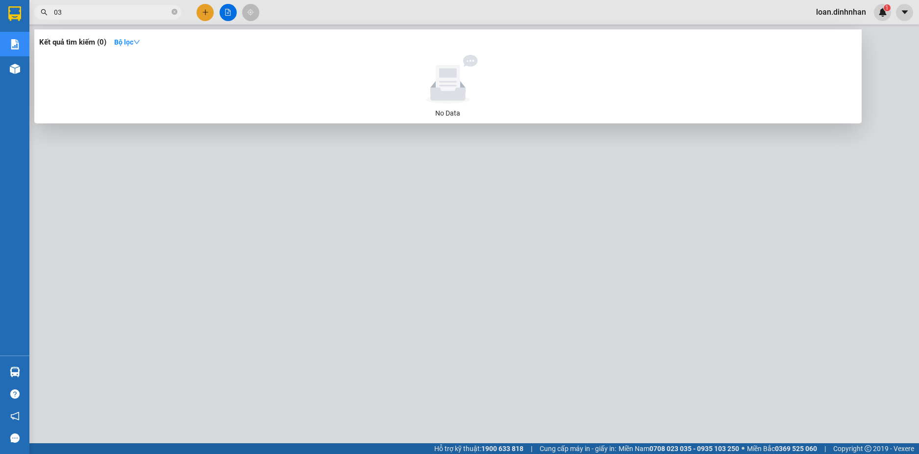
type input "0"
type input "416"
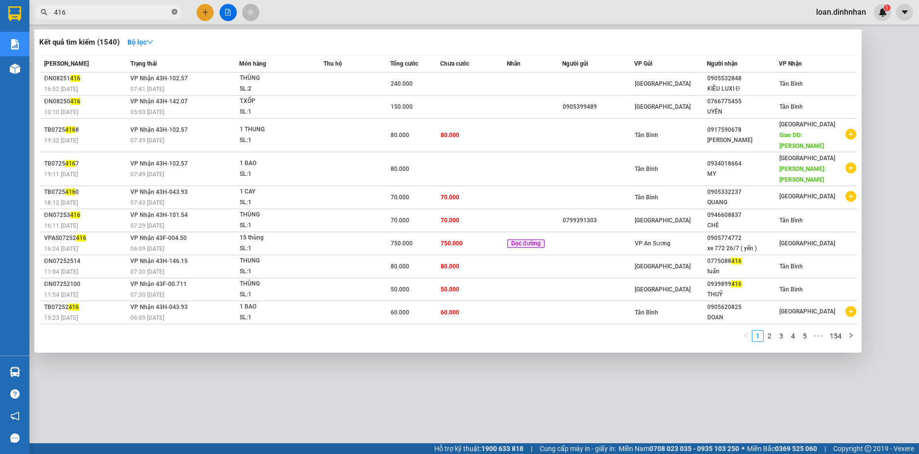
click at [175, 12] on icon "close-circle" at bounding box center [175, 12] width 6 height 6
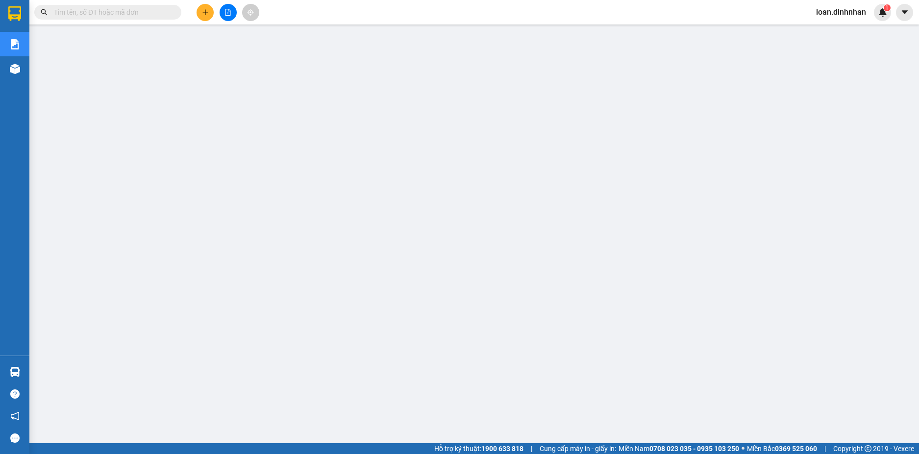
click at [160, 12] on input "text" at bounding box center [112, 12] width 116 height 11
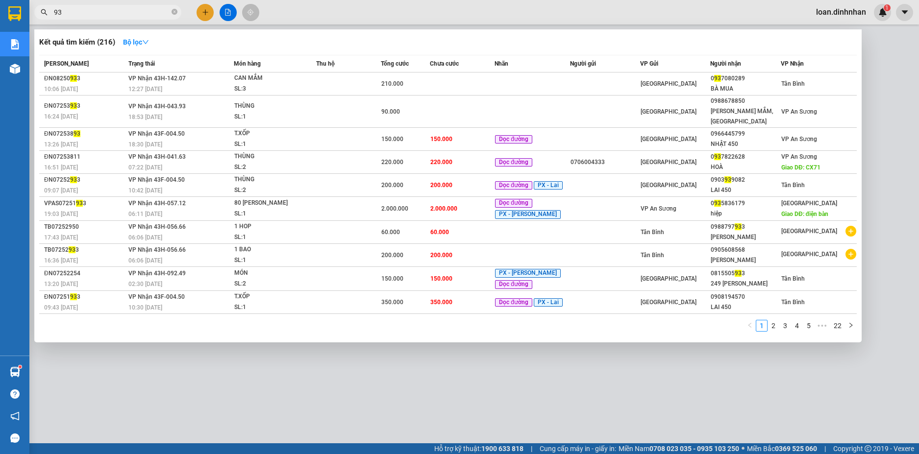
type input "9"
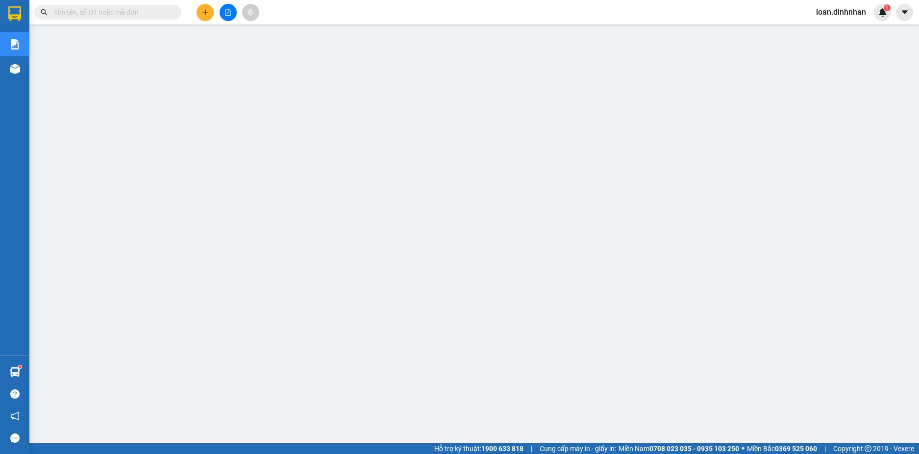
click at [133, 14] on input "text" at bounding box center [112, 12] width 116 height 11
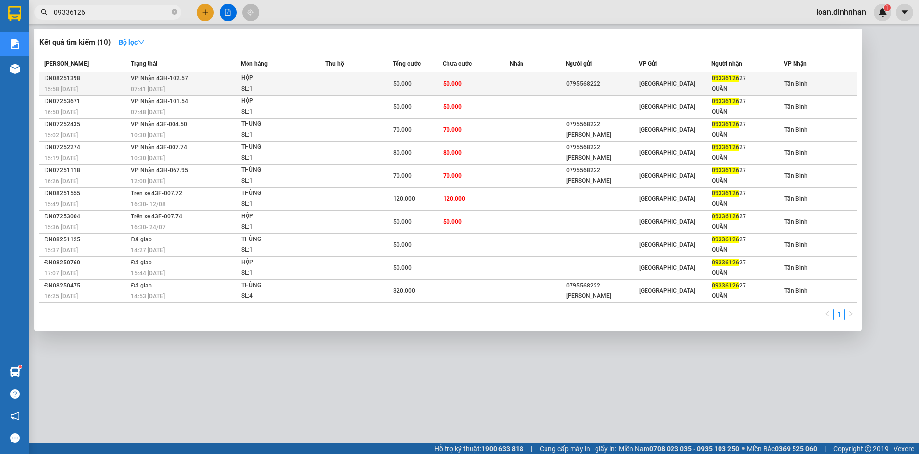
type input "09336126"
click at [272, 75] on div "HỘP" at bounding box center [278, 78] width 74 height 11
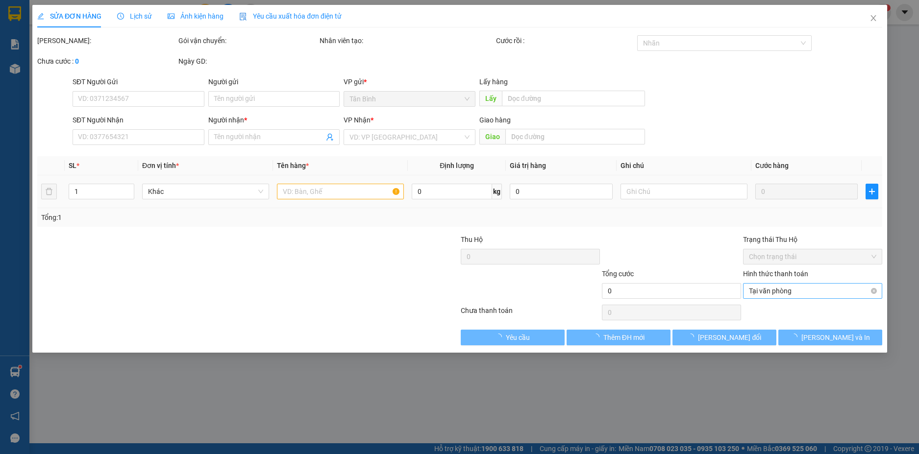
type input "0795568222"
type input "0933612627"
type input "QUÂN"
type input "50.000"
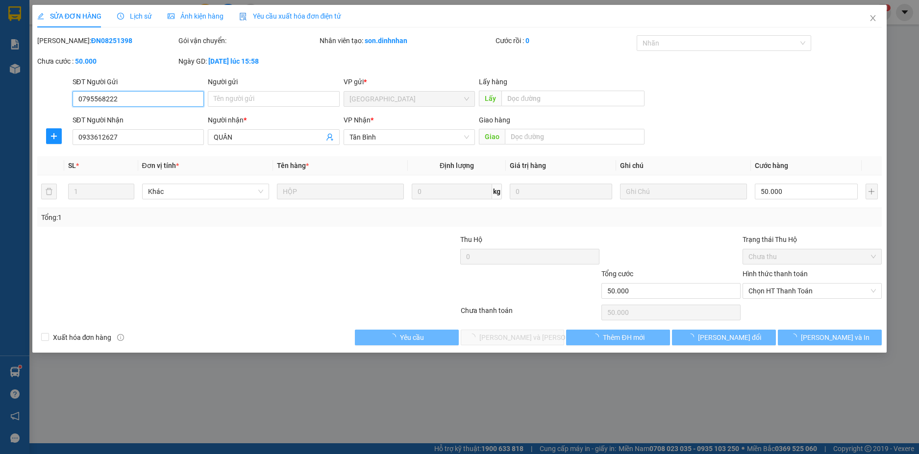
drag, startPoint x: 751, startPoint y: 284, endPoint x: 751, endPoint y: 306, distance: 22.1
click at [751, 293] on span "Chọn HT Thanh Toán" at bounding box center [811, 291] width 127 height 15
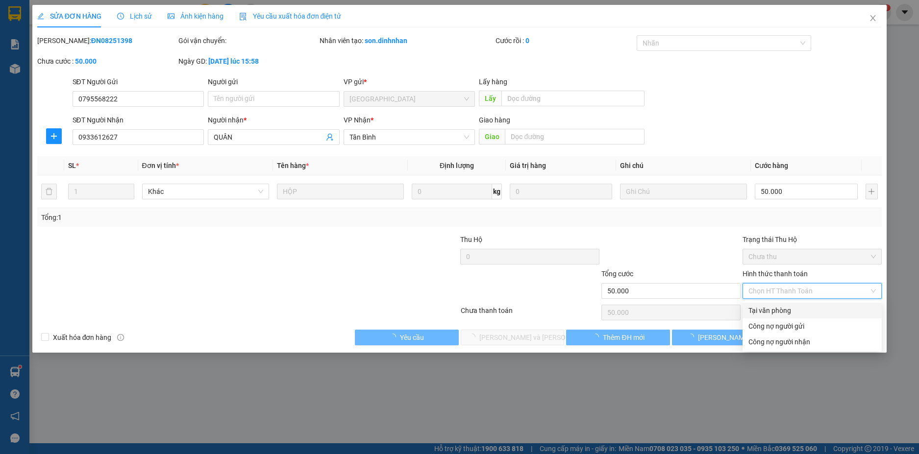
click at [751, 312] on div "Tại văn phòng" at bounding box center [811, 310] width 127 height 11
type input "0"
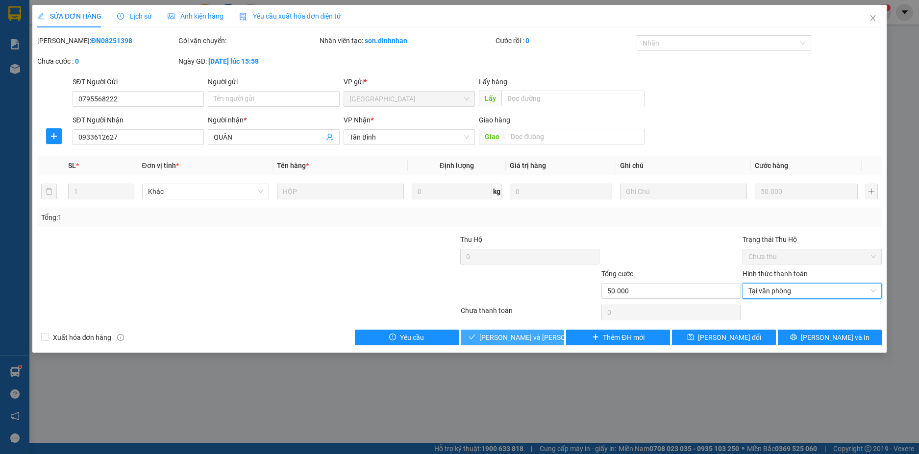
click at [540, 340] on span "[PERSON_NAME] và [PERSON_NAME] hàng" at bounding box center [545, 337] width 132 height 11
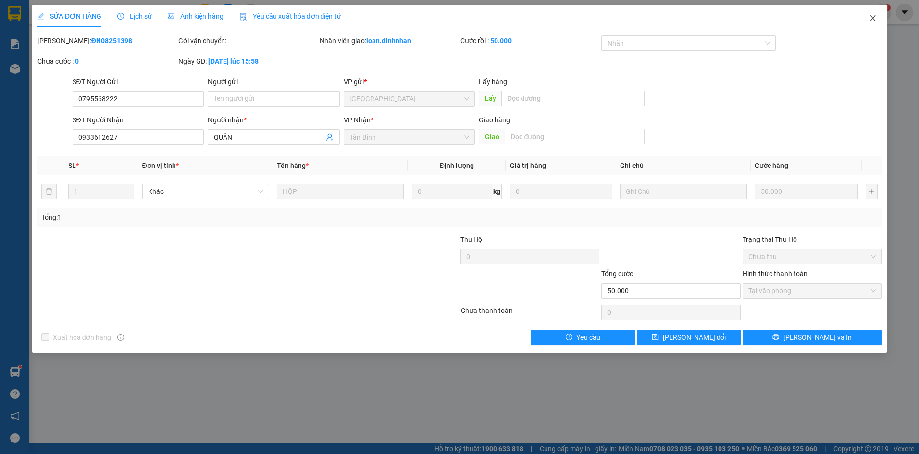
click at [870, 18] on icon "close" at bounding box center [873, 18] width 8 height 8
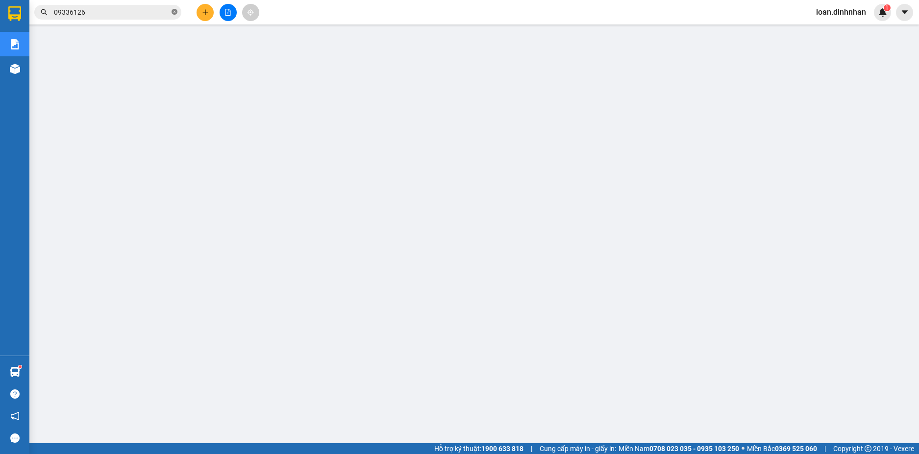
click at [173, 13] on icon "close-circle" at bounding box center [175, 12] width 6 height 6
click at [174, 13] on span at bounding box center [175, 12] width 6 height 11
click at [172, 14] on span at bounding box center [175, 12] width 6 height 11
click at [137, 13] on input "text" at bounding box center [112, 12] width 116 height 11
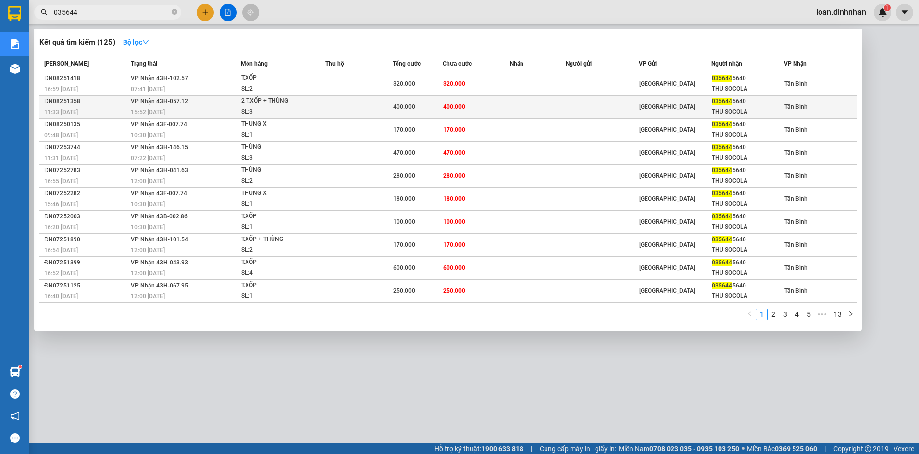
type input "035644"
click at [172, 105] on td "[PERSON_NAME] 43H-057.12 15:52 [DATE]" at bounding box center [184, 107] width 112 height 23
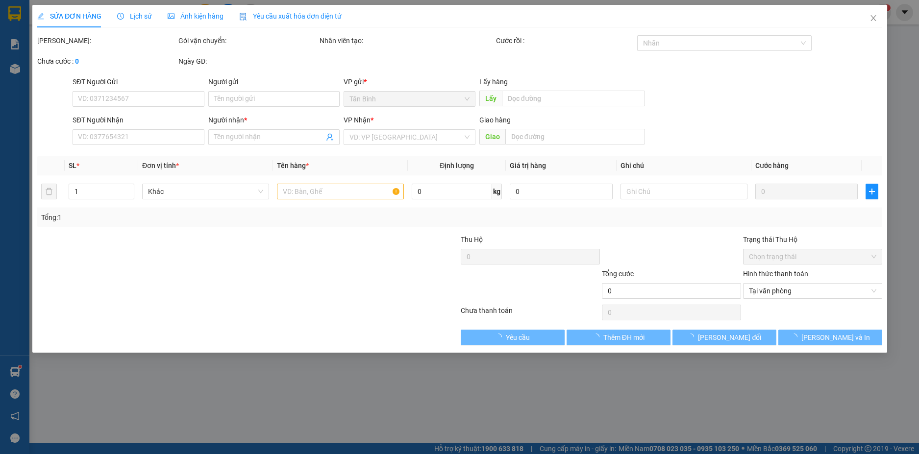
type input "0356445640"
type input "THU SOCOLA"
type input "400.000"
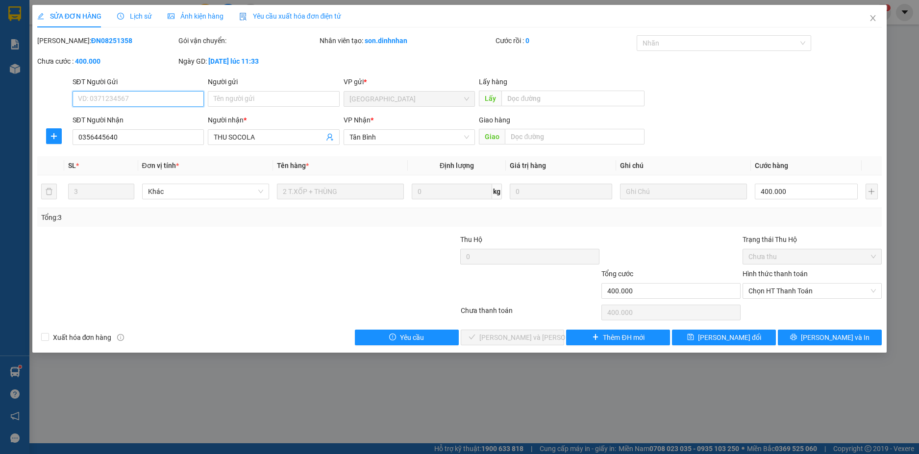
drag, startPoint x: 785, startPoint y: 286, endPoint x: 785, endPoint y: 304, distance: 18.6
click at [785, 291] on span "Chọn HT Thanh Toán" at bounding box center [811, 291] width 127 height 15
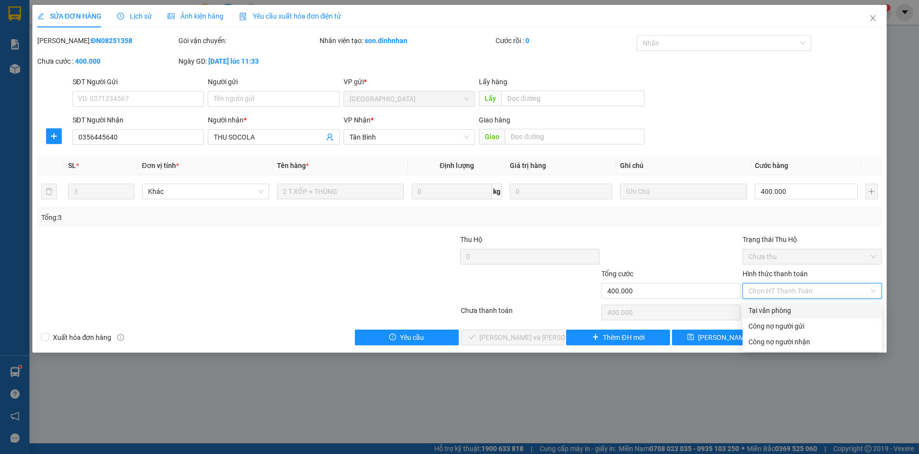
click at [764, 314] on div "Tại văn phòng" at bounding box center [811, 310] width 127 height 11
type input "0"
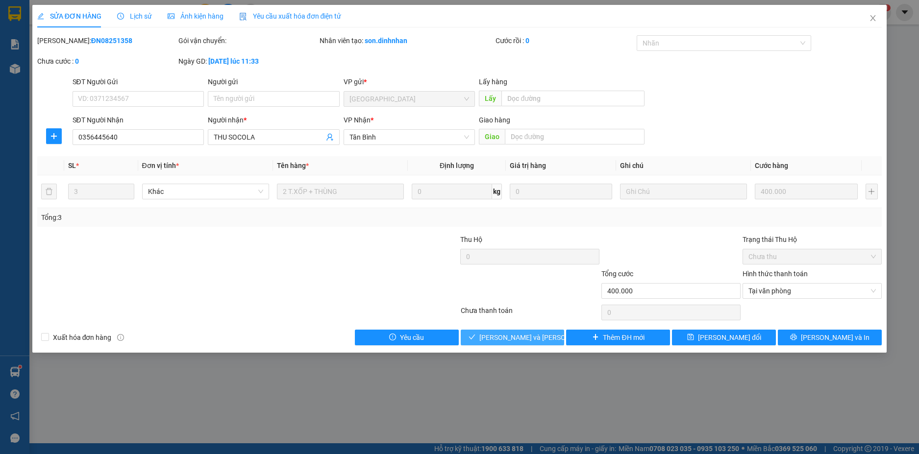
click at [504, 346] on div "SỬA ĐƠN HÀNG Lịch sử [PERSON_NAME] hàng Yêu cầu xuất [PERSON_NAME] điện tử Tota…" at bounding box center [459, 179] width 855 height 348
drag, startPoint x: 531, startPoint y: 330, endPoint x: 695, endPoint y: 171, distance: 228.7
click at [531, 330] on button "[PERSON_NAME] và [PERSON_NAME] hàng" at bounding box center [513, 338] width 104 height 16
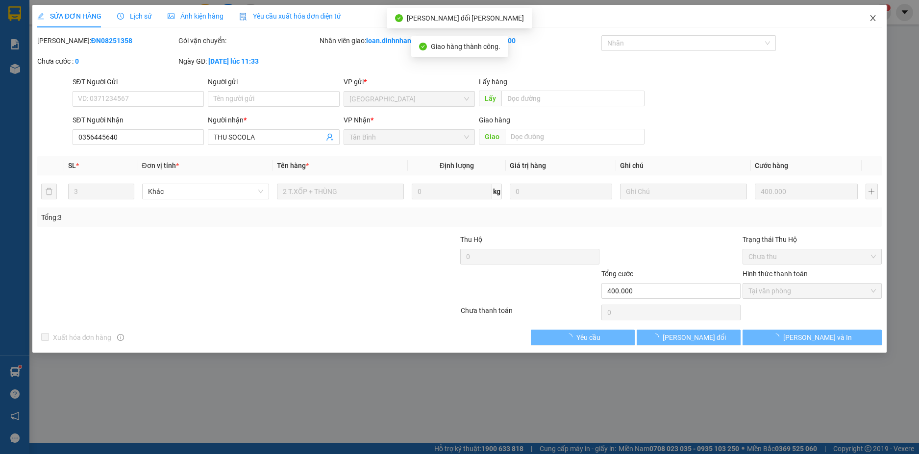
click at [868, 15] on span "Close" at bounding box center [872, 18] width 27 height 27
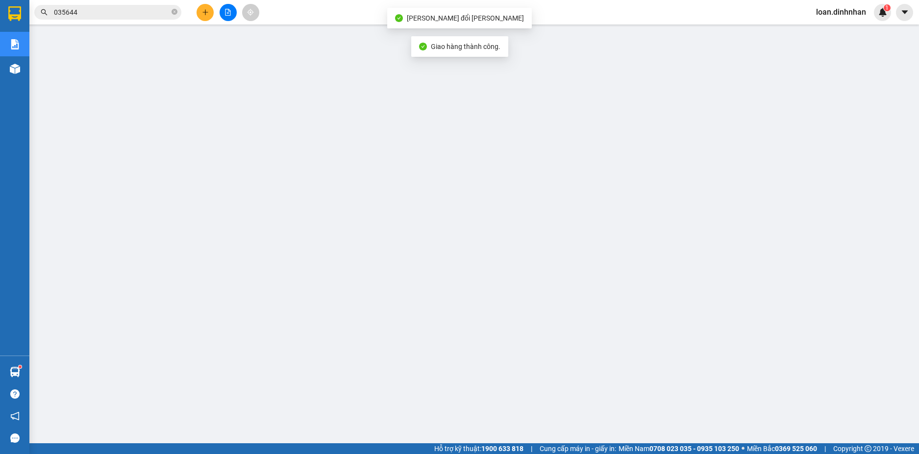
click at [151, 13] on input "035644" at bounding box center [112, 12] width 116 height 11
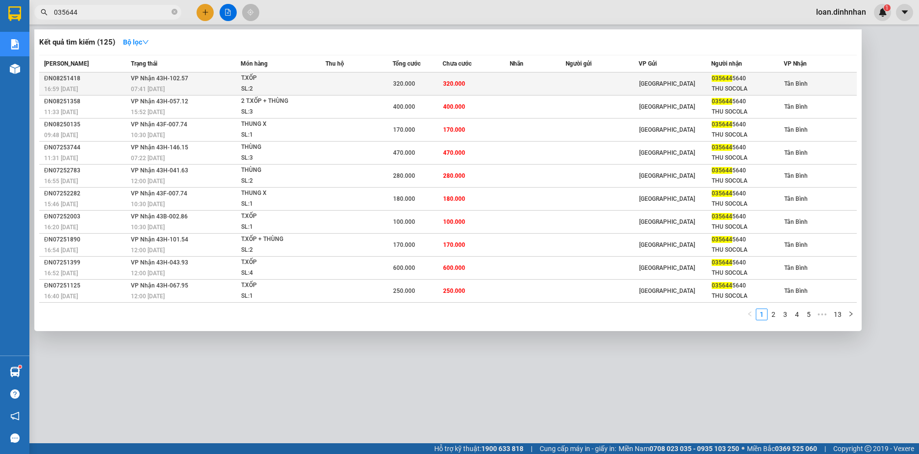
click at [519, 85] on td at bounding box center [538, 84] width 56 height 23
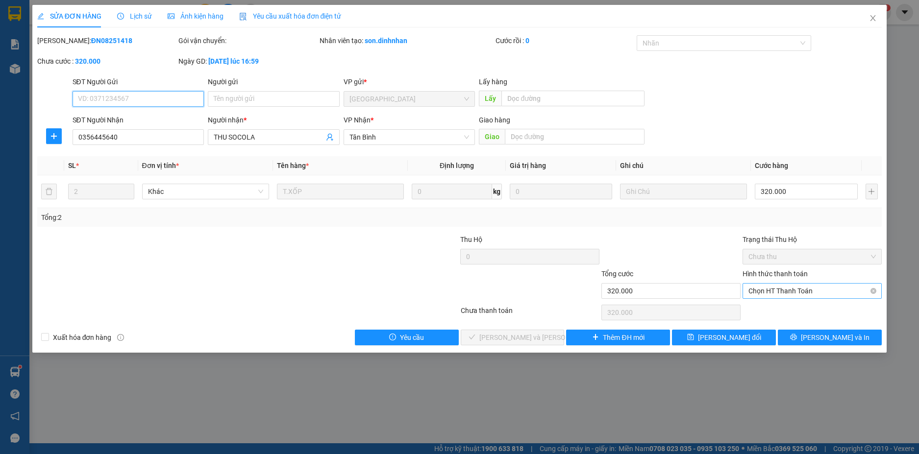
click at [827, 285] on span "Chọn HT Thanh Toán" at bounding box center [811, 291] width 127 height 15
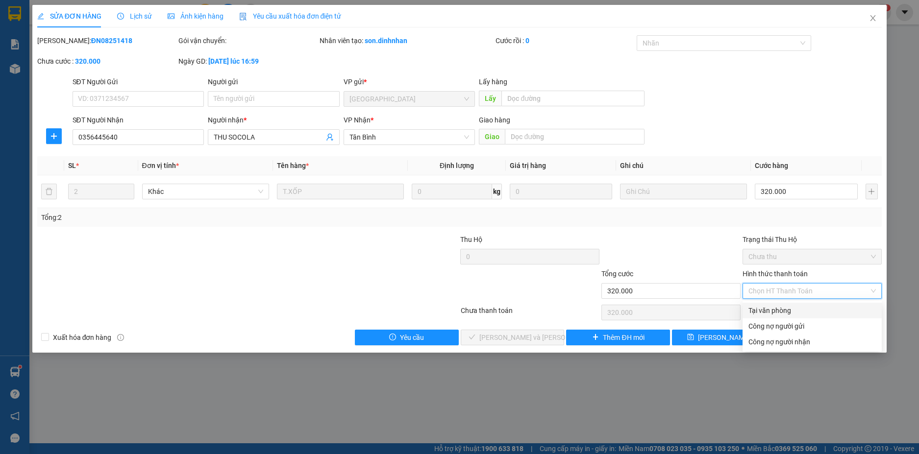
click at [758, 310] on div "Tại văn phòng" at bounding box center [811, 310] width 127 height 11
type input "0"
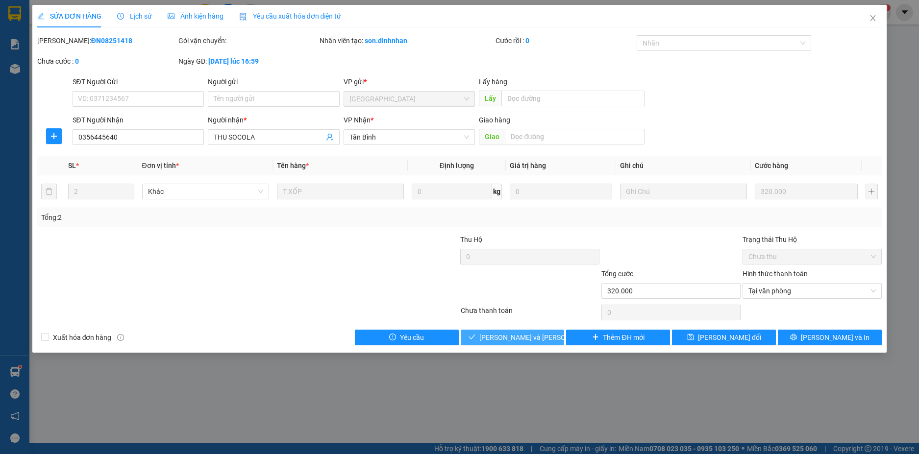
click at [512, 344] on button "[PERSON_NAME] và [PERSON_NAME] hàng" at bounding box center [513, 338] width 104 height 16
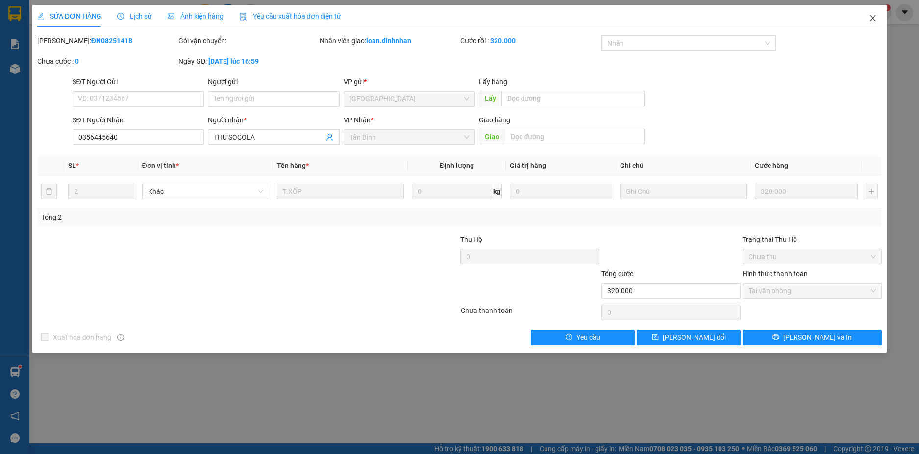
click at [874, 19] on icon "close" at bounding box center [873, 18] width 8 height 8
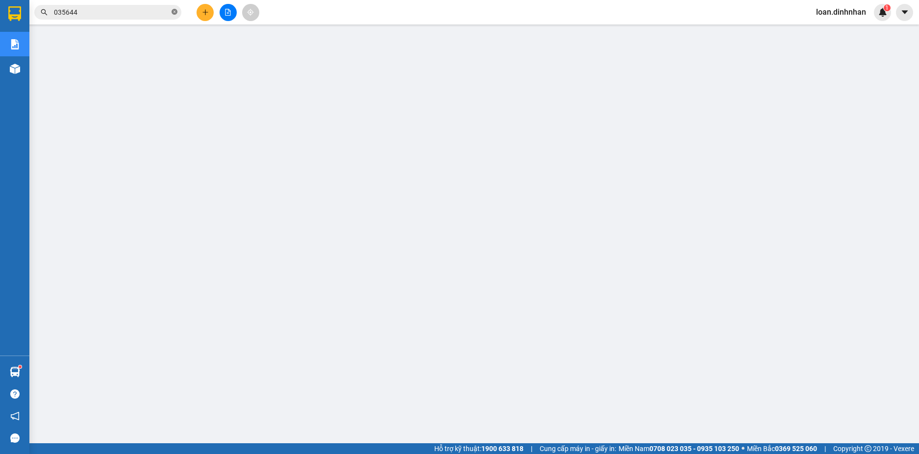
click at [176, 13] on icon "close-circle" at bounding box center [175, 12] width 6 height 6
click at [176, 13] on span at bounding box center [175, 12] width 6 height 11
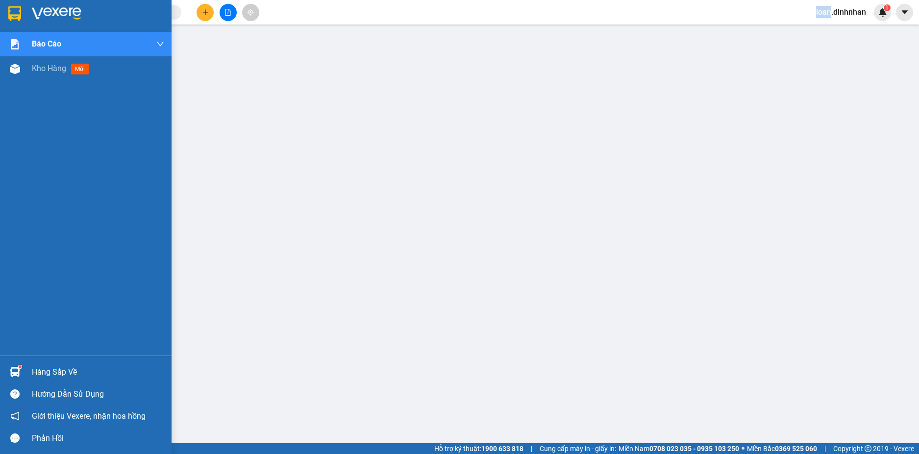
click at [73, 56] on div "Báo cáo Báo cáo dòng tiền (nhân viên) Doanh số tạo đơn theo VP gửi (nhân viên) …" at bounding box center [86, 194] width 172 height 324
click at [99, 60] on div "Kho hàng mới" at bounding box center [98, 68] width 132 height 25
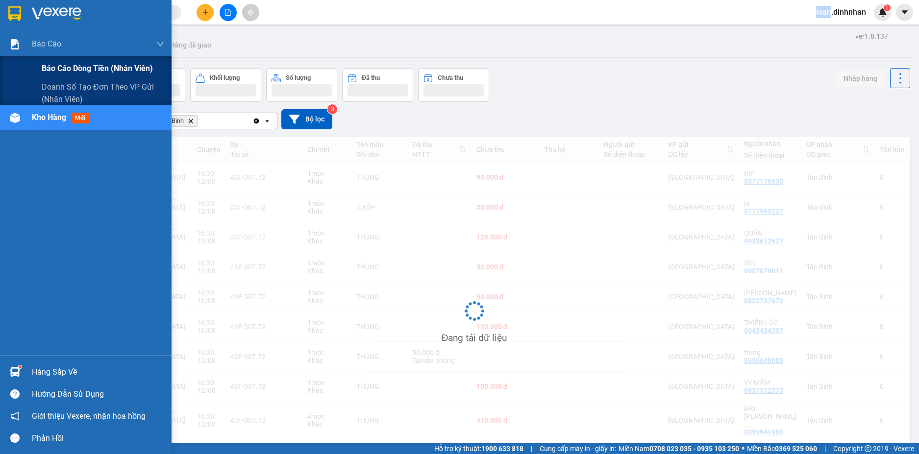
click at [85, 73] on span "Báo cáo dòng tiền (nhân viên)" at bounding box center [97, 68] width 111 height 12
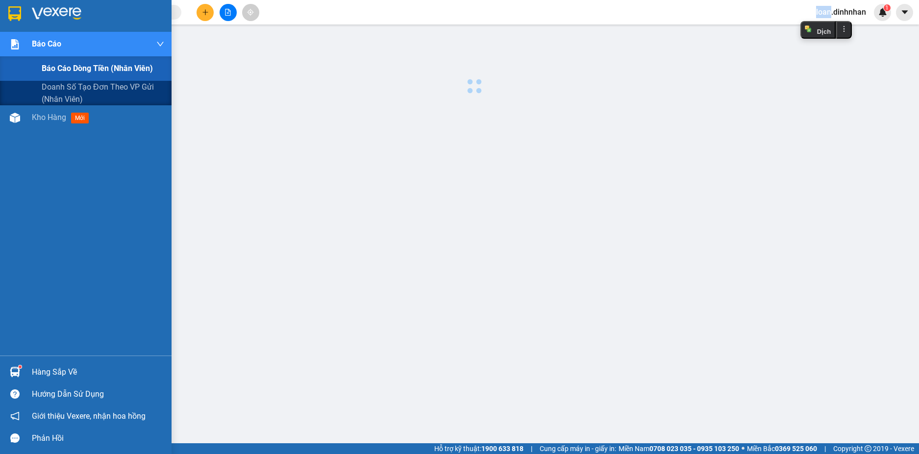
click at [85, 73] on span "Báo cáo dòng tiền (nhân viên)" at bounding box center [97, 68] width 111 height 12
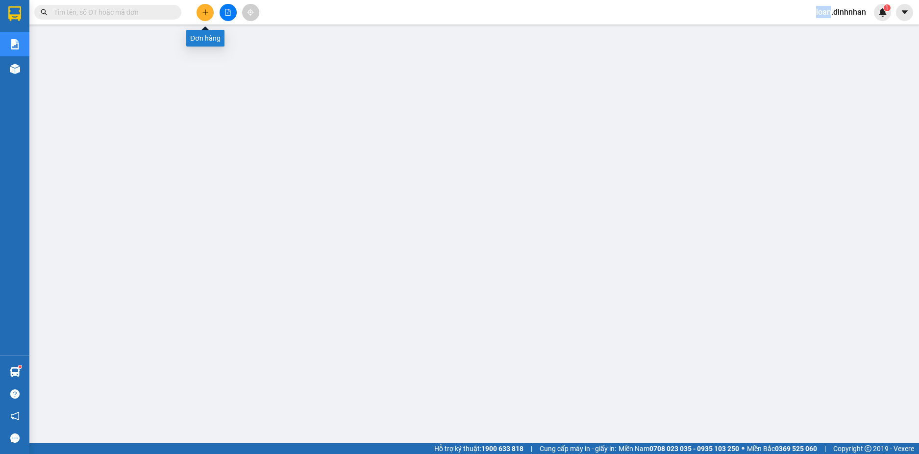
click at [204, 14] on icon "plus" at bounding box center [205, 12] width 7 height 7
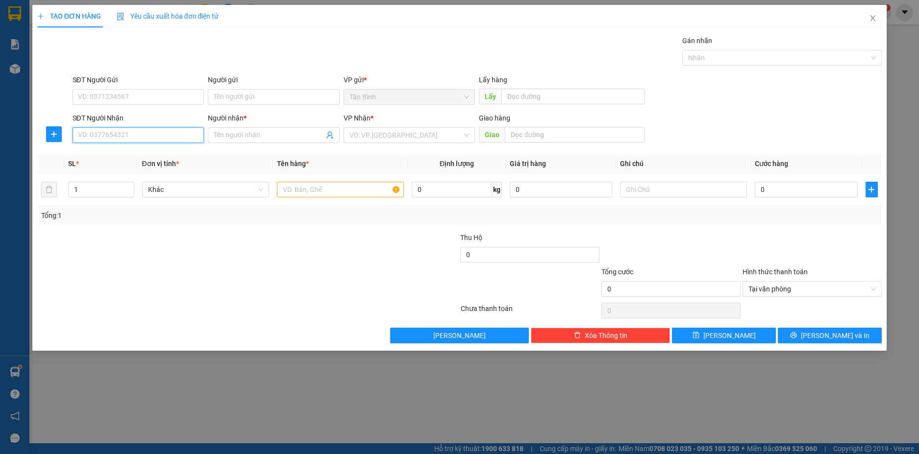
click at [189, 138] on input "SĐT Người Nhận" at bounding box center [139, 135] width 132 height 16
click at [876, 16] on icon "close" at bounding box center [873, 18] width 8 height 8
